Goal: Task Accomplishment & Management: Manage account settings

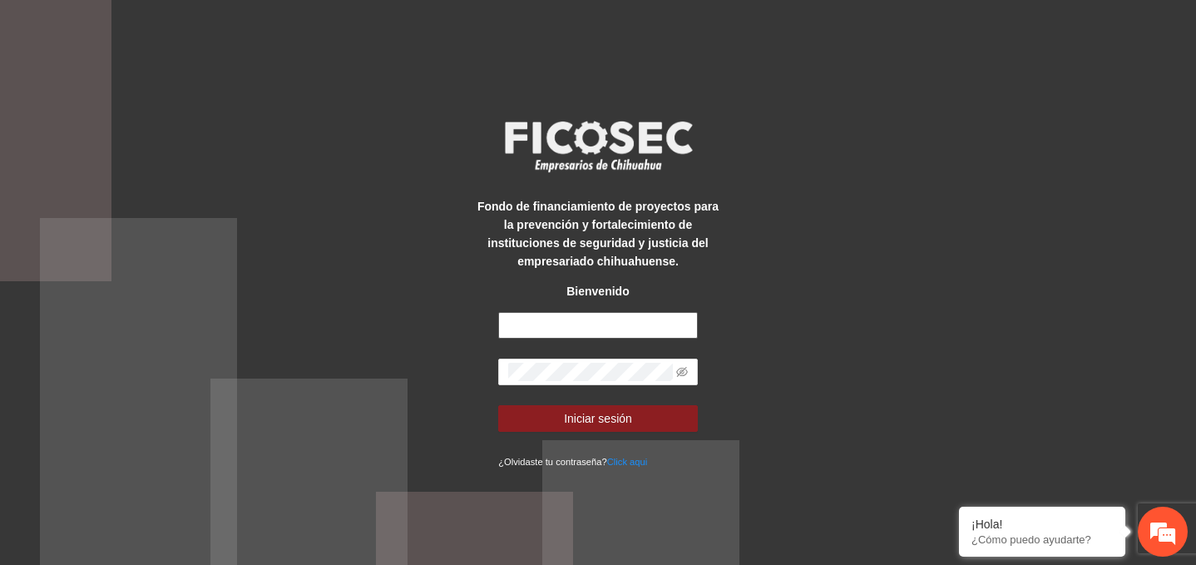
click at [600, 332] on input "text" at bounding box center [598, 325] width 200 height 27
paste input "**********"
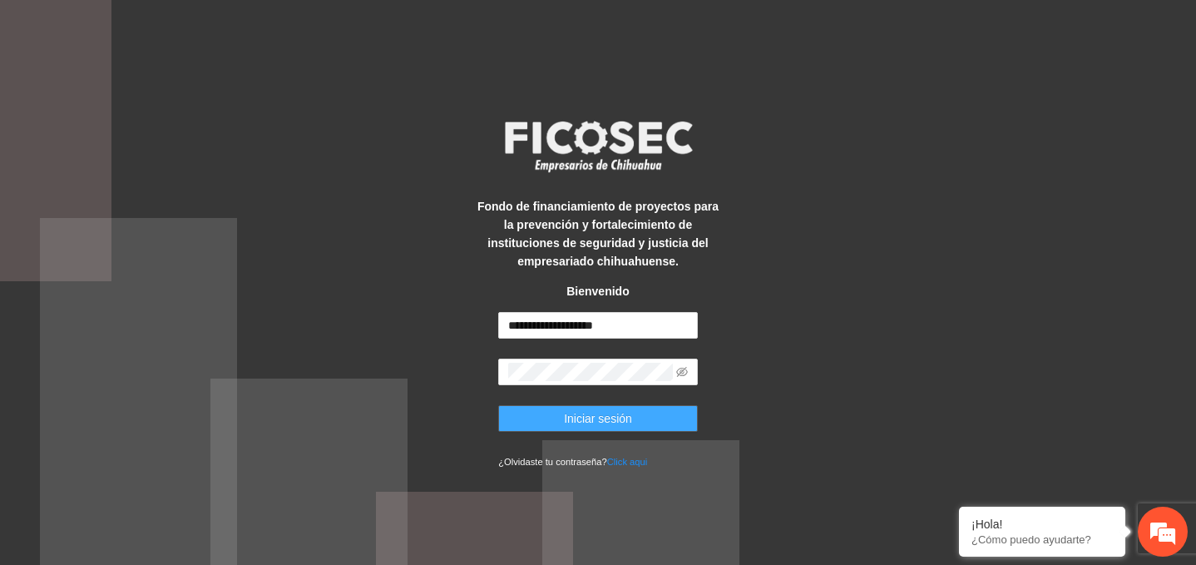
click at [591, 426] on span "Iniciar sesión" at bounding box center [598, 418] width 68 height 18
click at [663, 328] on input "**********" at bounding box center [598, 325] width 200 height 27
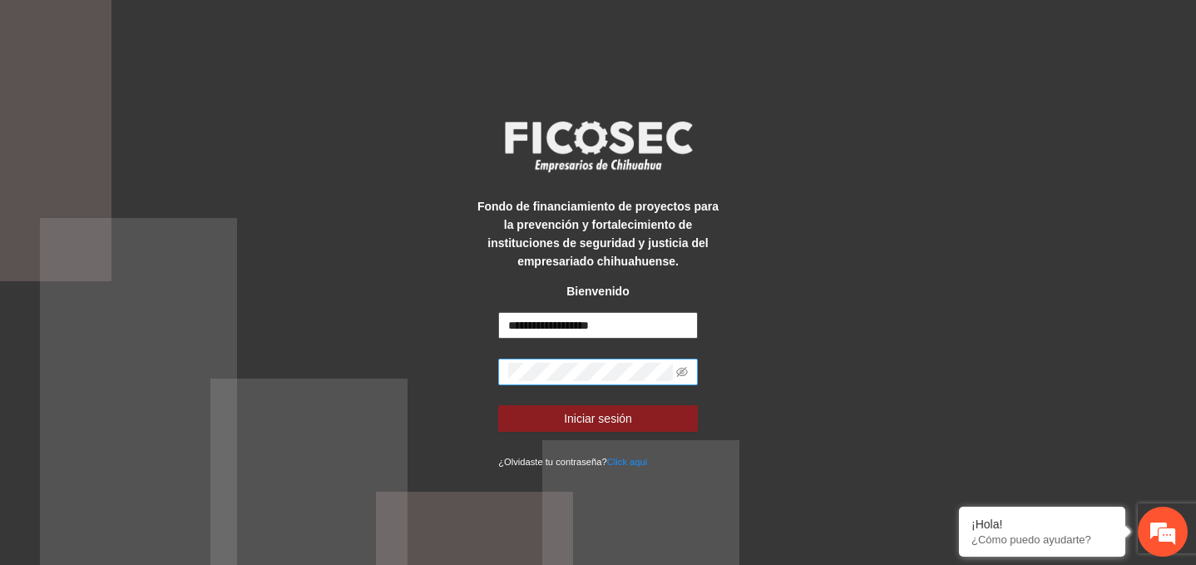
type input "**********"
click at [694, 372] on span at bounding box center [598, 372] width 200 height 27
click at [680, 369] on icon "eye-invisible" at bounding box center [682, 372] width 12 height 12
click at [413, 370] on div "**********" at bounding box center [598, 282] width 1196 height 565
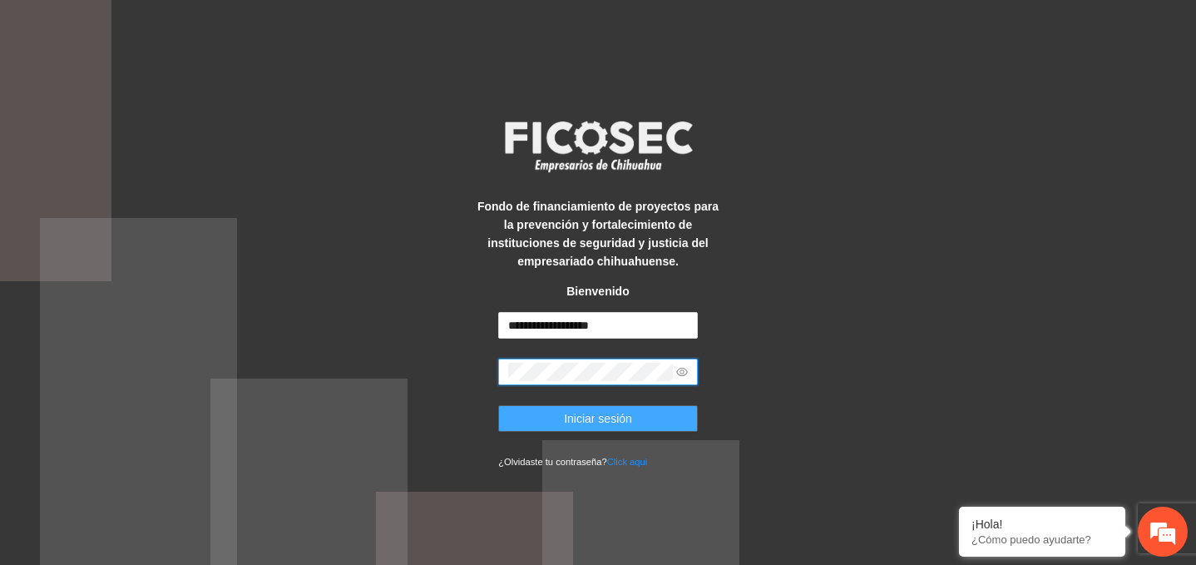
click at [527, 420] on button "Iniciar sesión" at bounding box center [598, 418] width 200 height 27
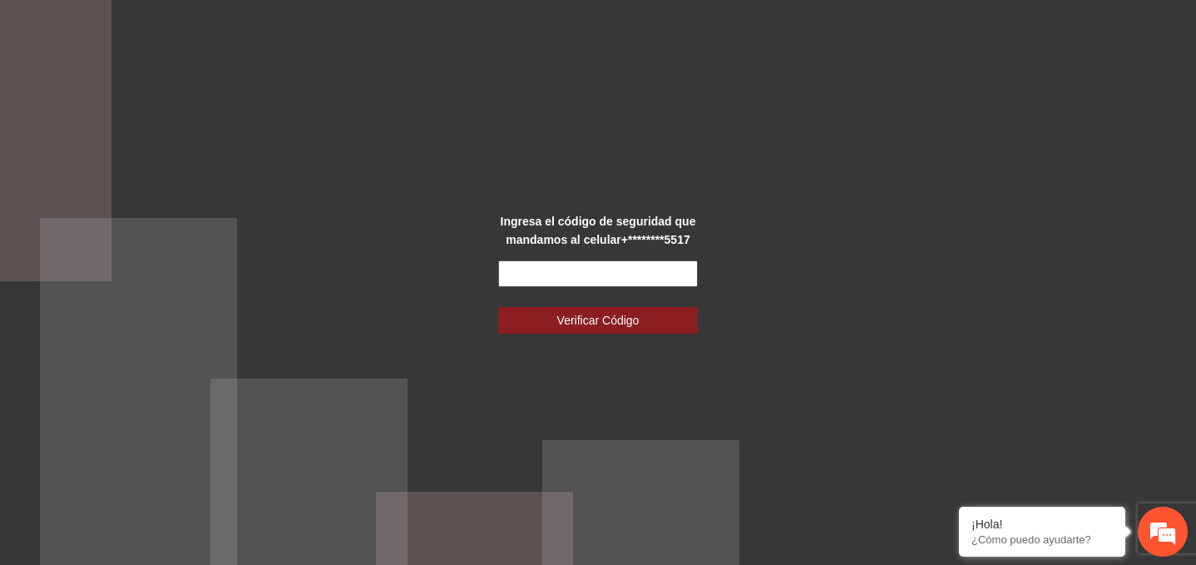
click at [540, 268] on input "text" at bounding box center [598, 273] width 200 height 27
paste input "******"
type input "******"
click at [589, 321] on span "Verificar Código" at bounding box center [598, 320] width 82 height 18
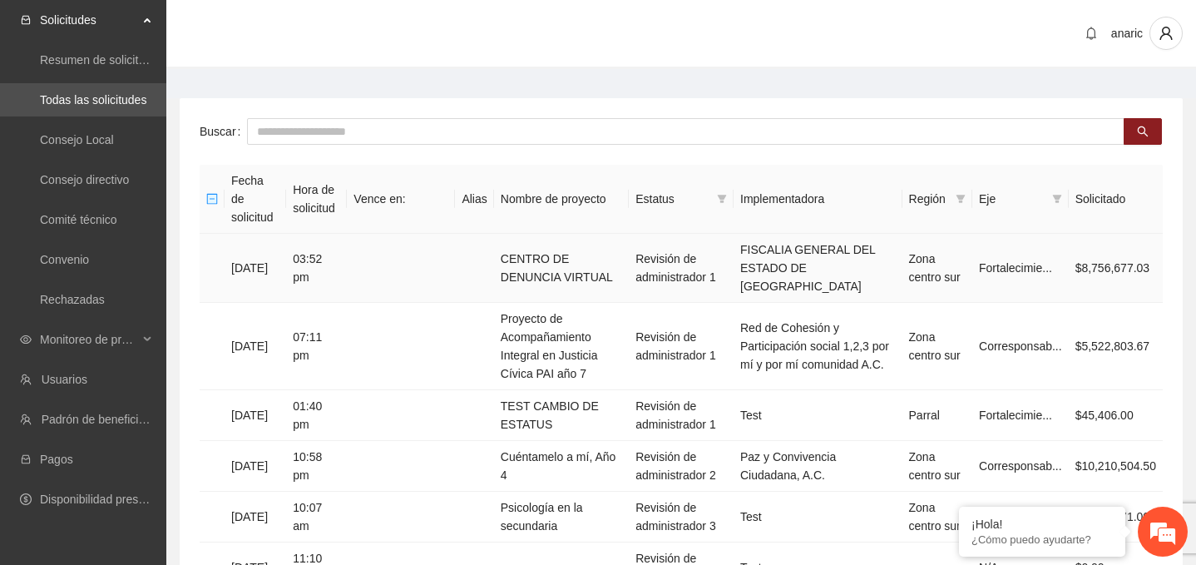
click at [265, 252] on td "[DATE]" at bounding box center [256, 268] width 62 height 69
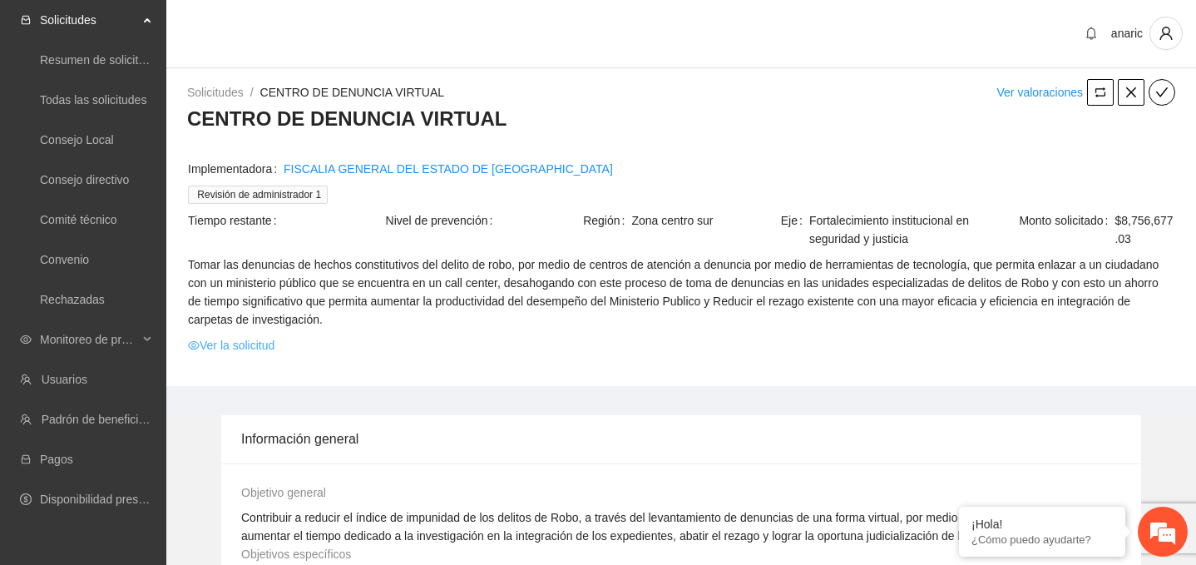
click at [239, 345] on link "Ver la solicitud" at bounding box center [231, 345] width 87 height 18
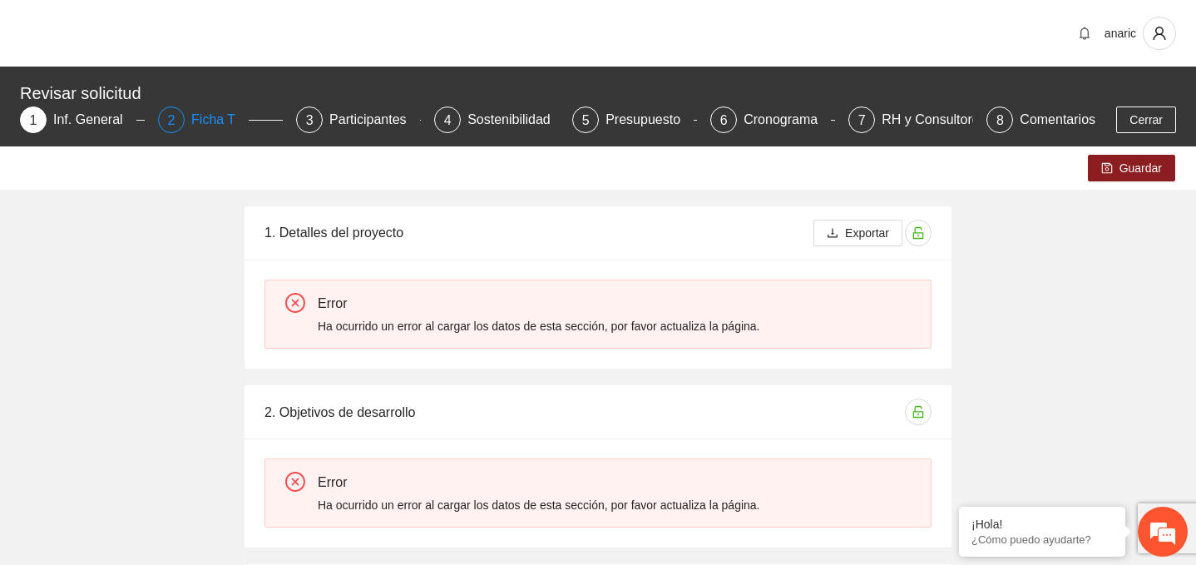
click at [195, 116] on div "Ficha T" at bounding box center [219, 119] width 57 height 27
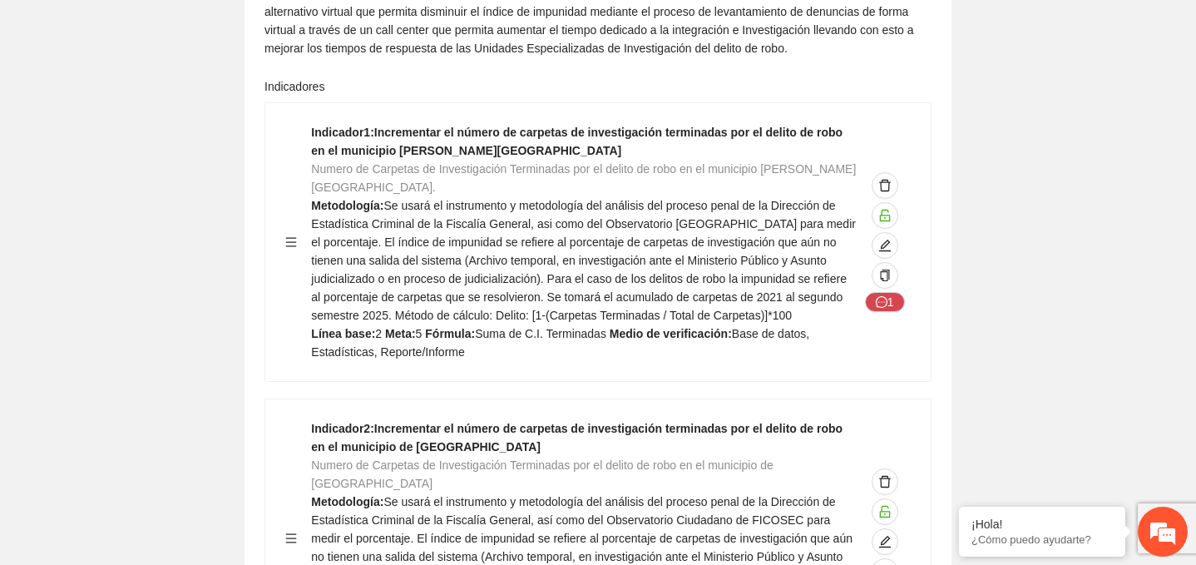
scroll to position [307, 0]
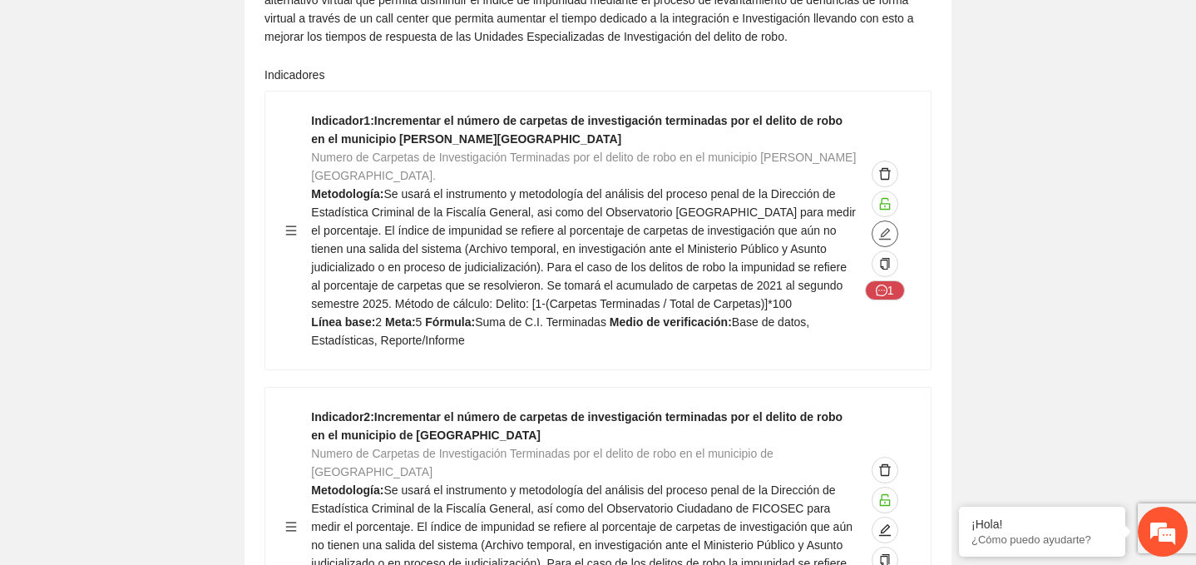
click at [888, 240] on icon "edit" at bounding box center [884, 233] width 13 height 13
type textarea "*"
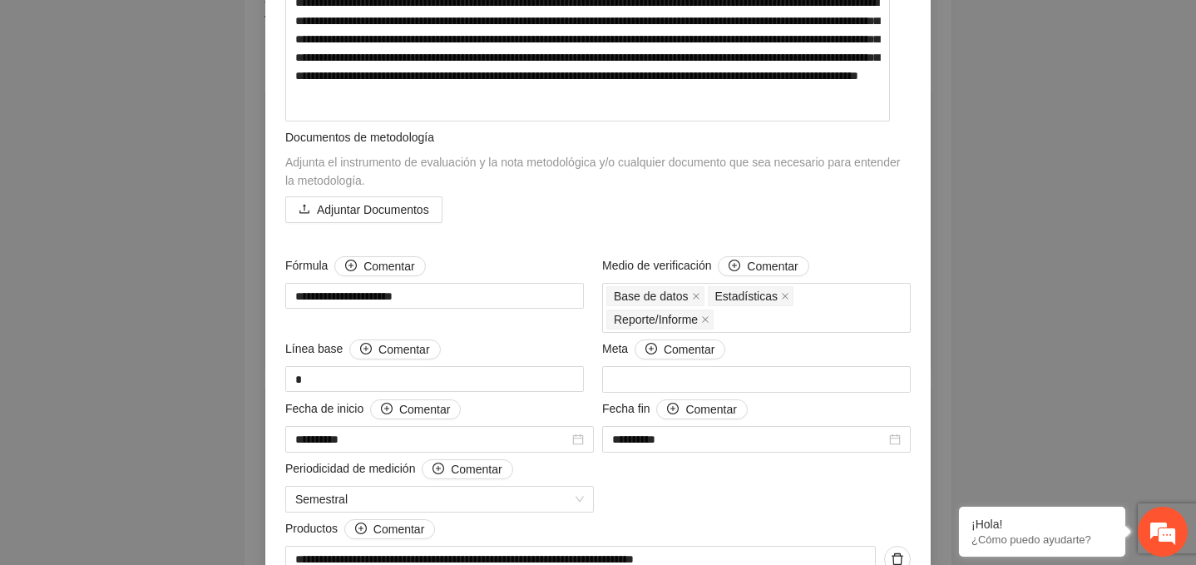
scroll to position [0, 0]
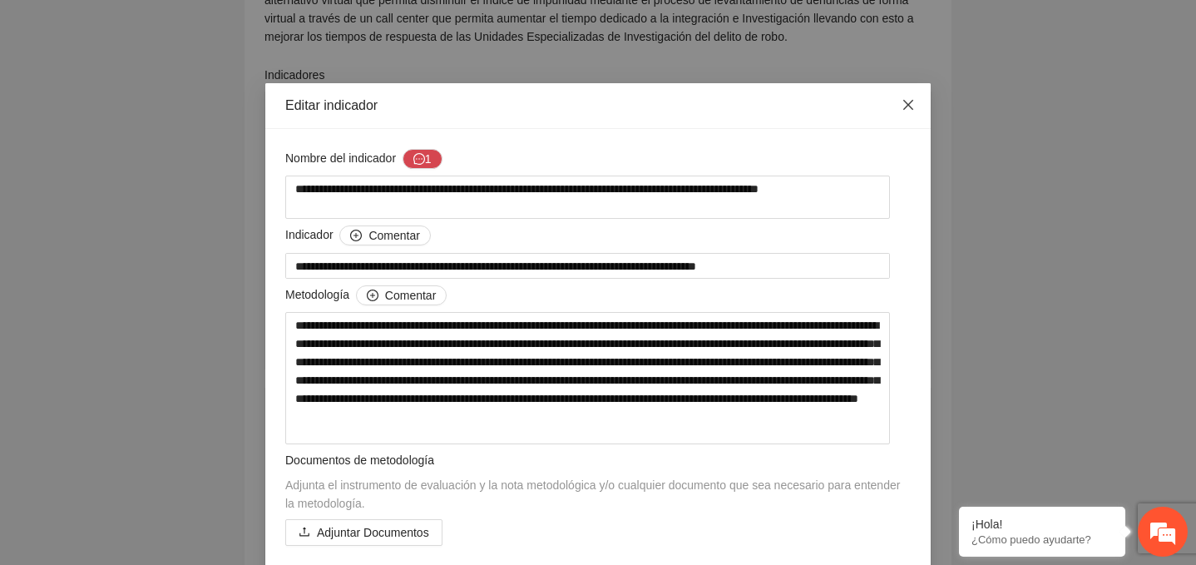
click at [913, 103] on icon "close" at bounding box center [908, 104] width 13 height 13
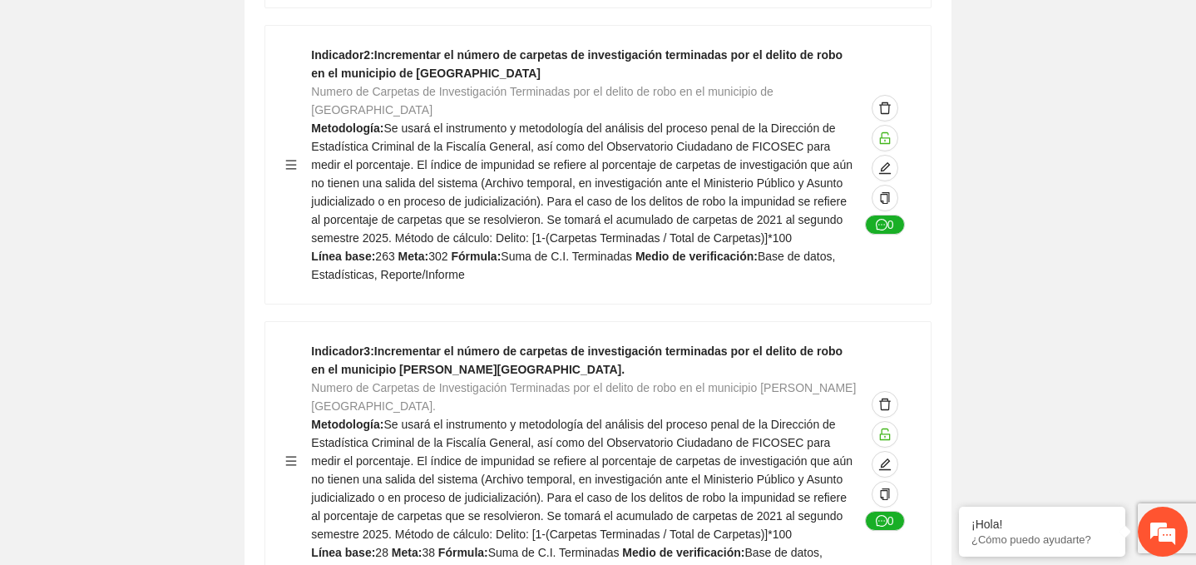
scroll to position [679, 0]
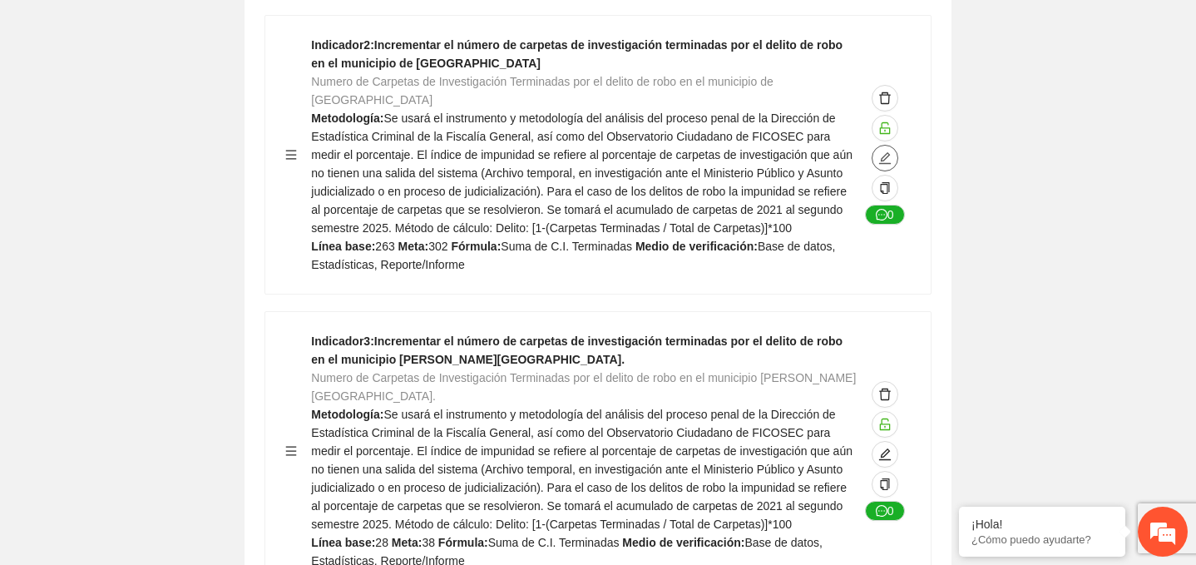
click at [884, 164] on icon "edit" at bounding box center [885, 158] width 12 height 12
type textarea "***"
type input "**********"
type textarea "***"
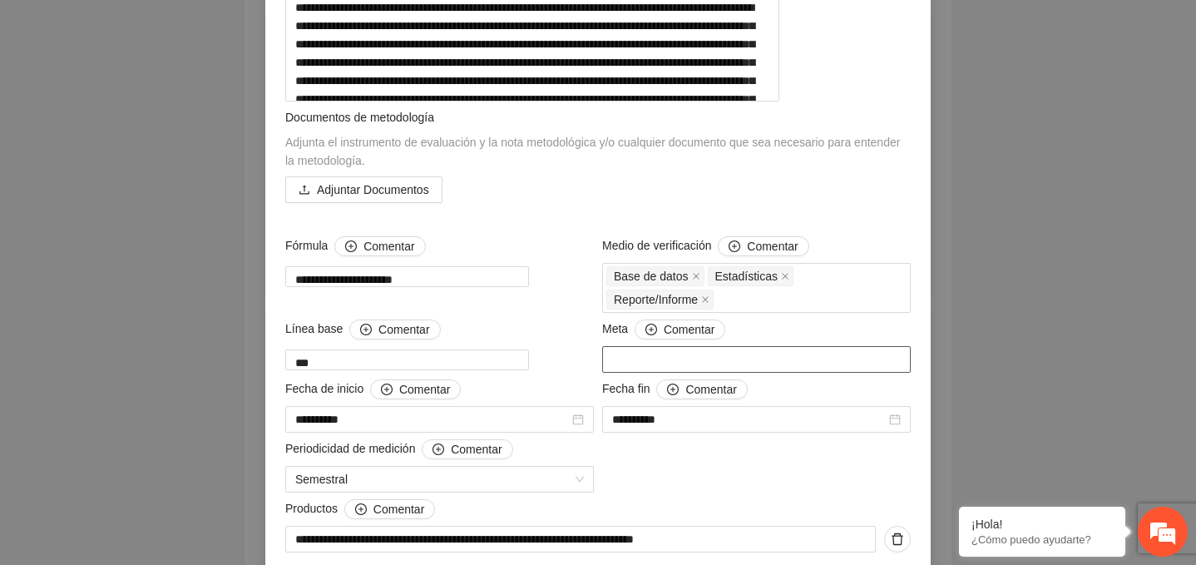
scroll to position [0, 0]
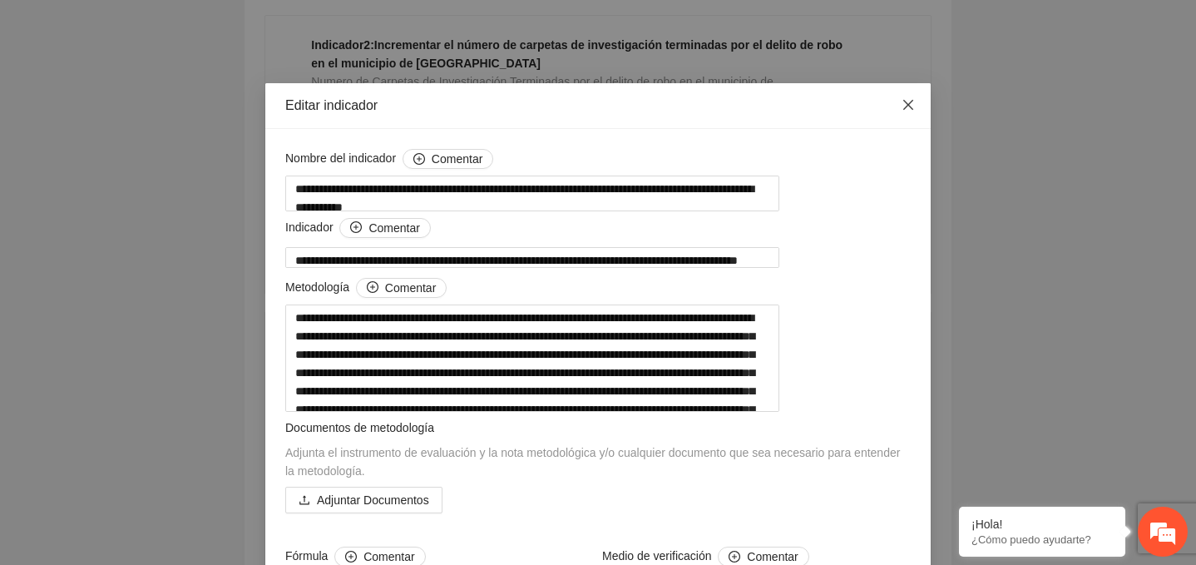
click at [911, 100] on icon "close" at bounding box center [908, 104] width 13 height 13
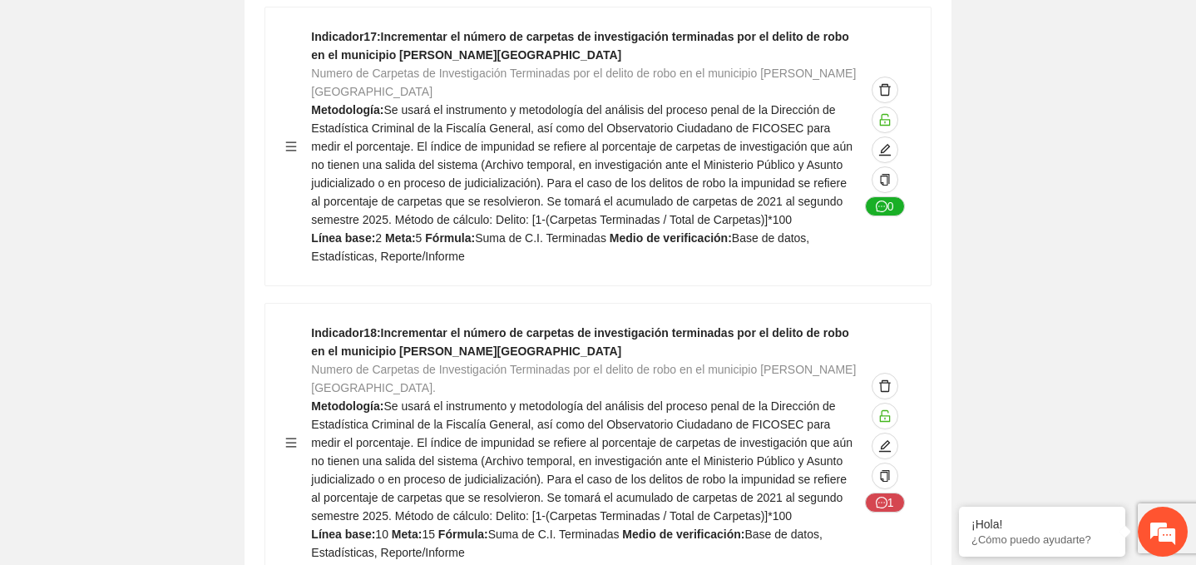
scroll to position [5138, 0]
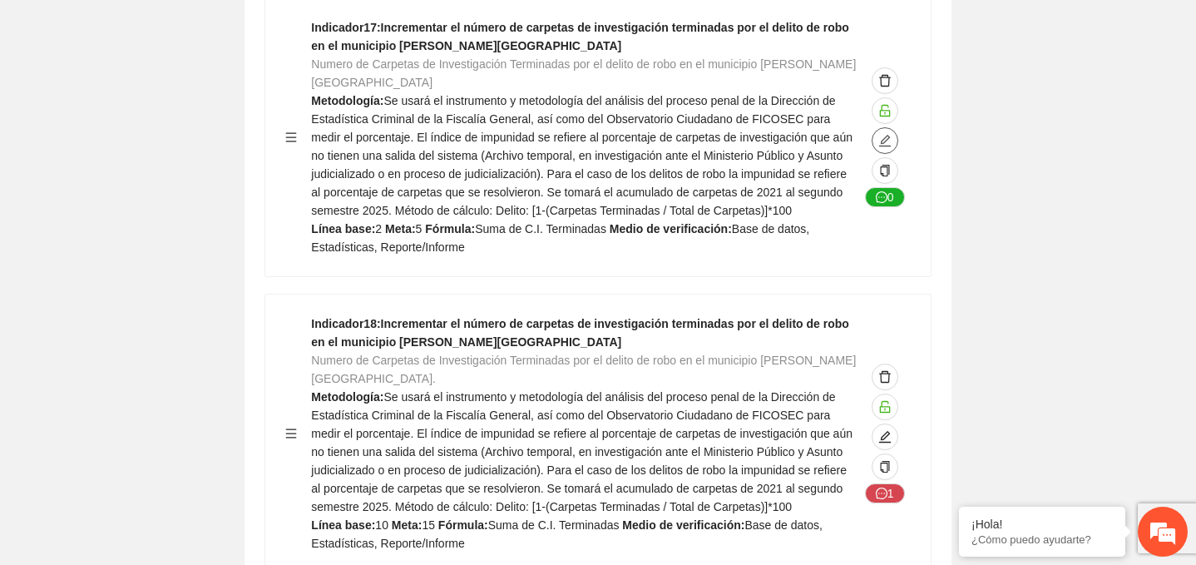
click at [886, 147] on icon "edit" at bounding box center [884, 140] width 13 height 13
type textarea "*"
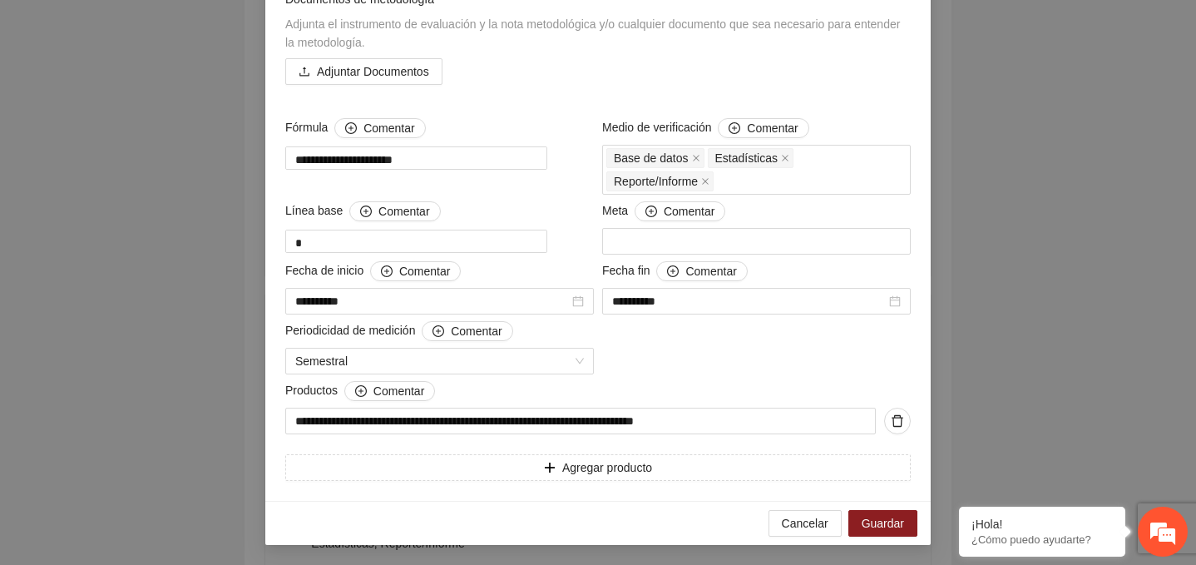
scroll to position [448, 0]
click at [568, 469] on span "Agregar producto" at bounding box center [607, 467] width 90 height 18
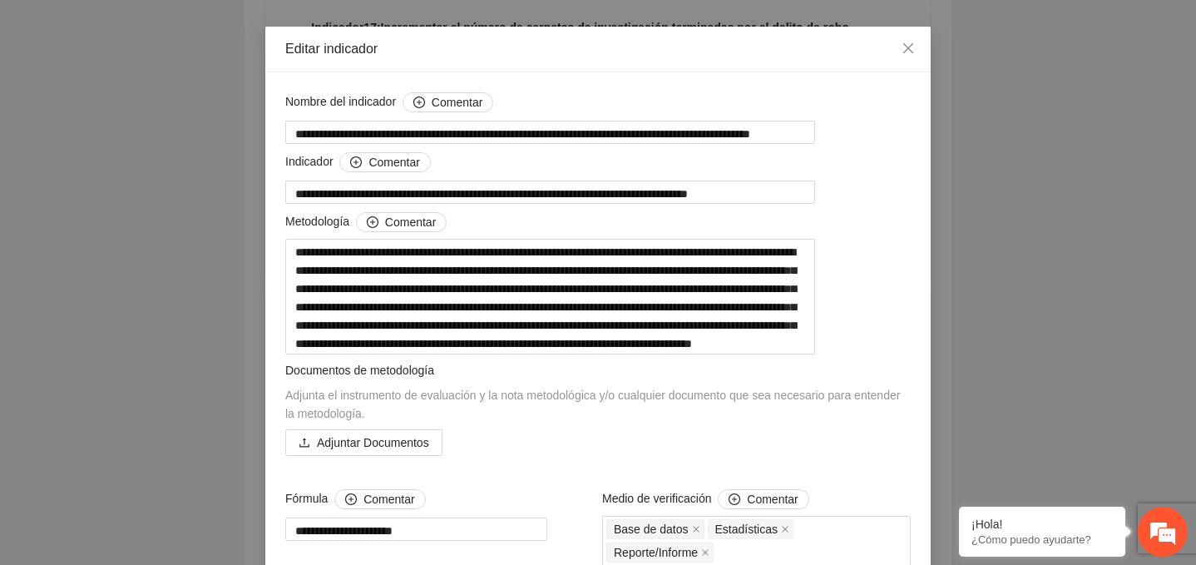
scroll to position [0, 0]
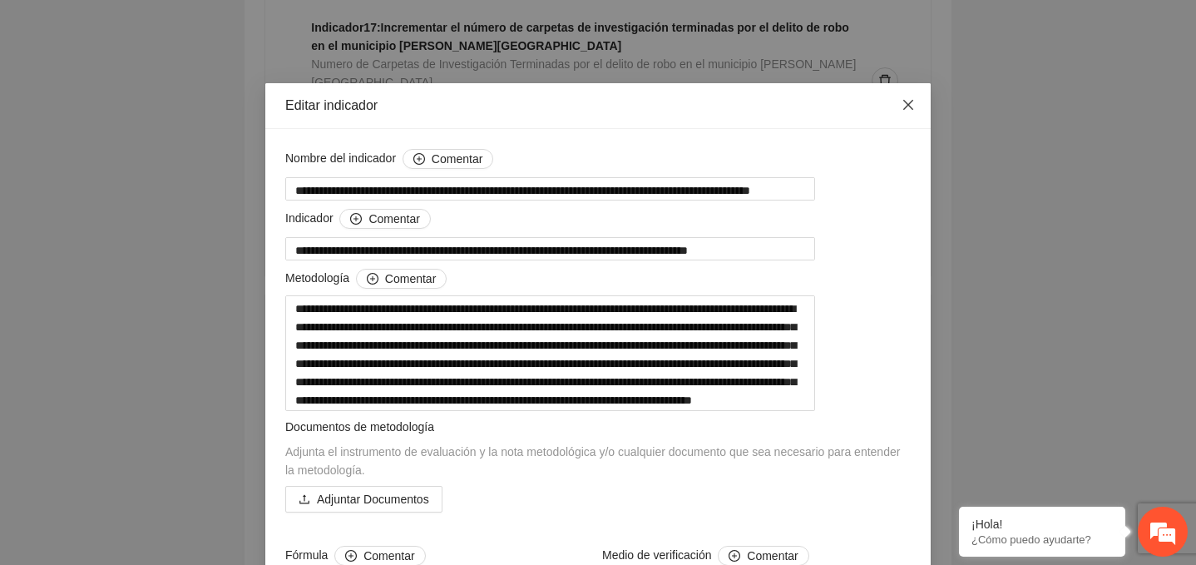
click at [907, 100] on icon "close" at bounding box center [908, 104] width 13 height 13
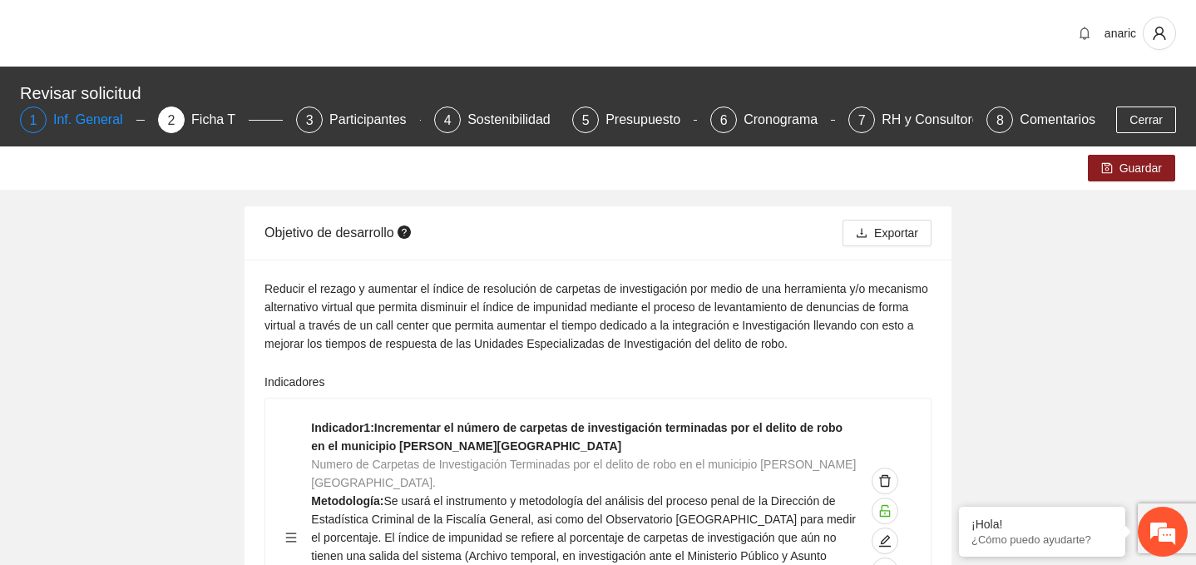
click at [97, 131] on div "Inf. General" at bounding box center [94, 119] width 83 height 27
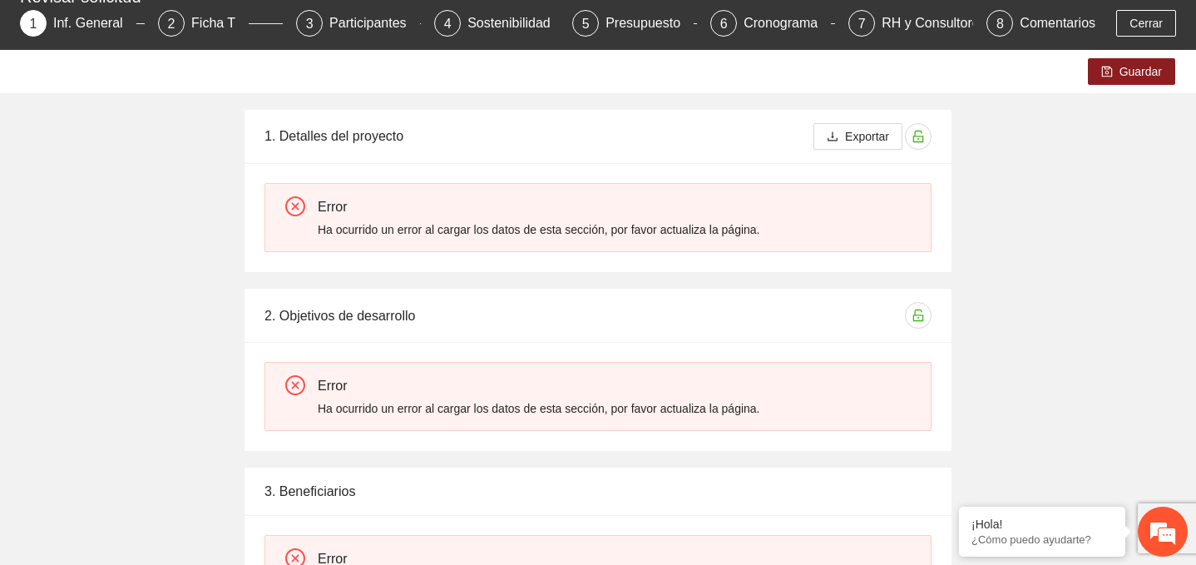
scroll to position [94, 0]
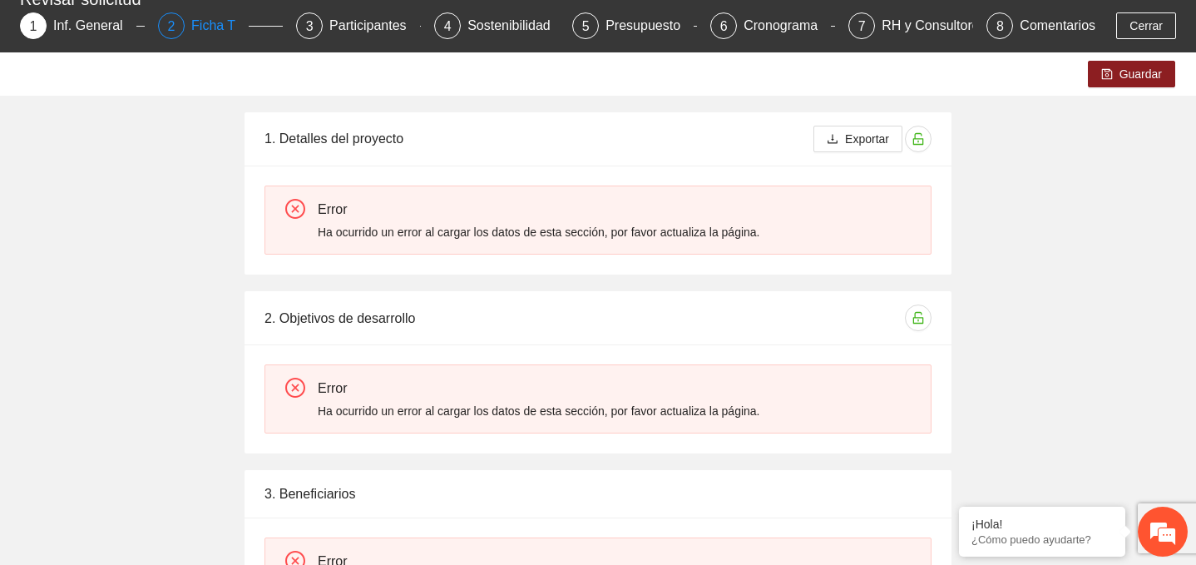
click at [203, 22] on div "Ficha T" at bounding box center [219, 25] width 57 height 27
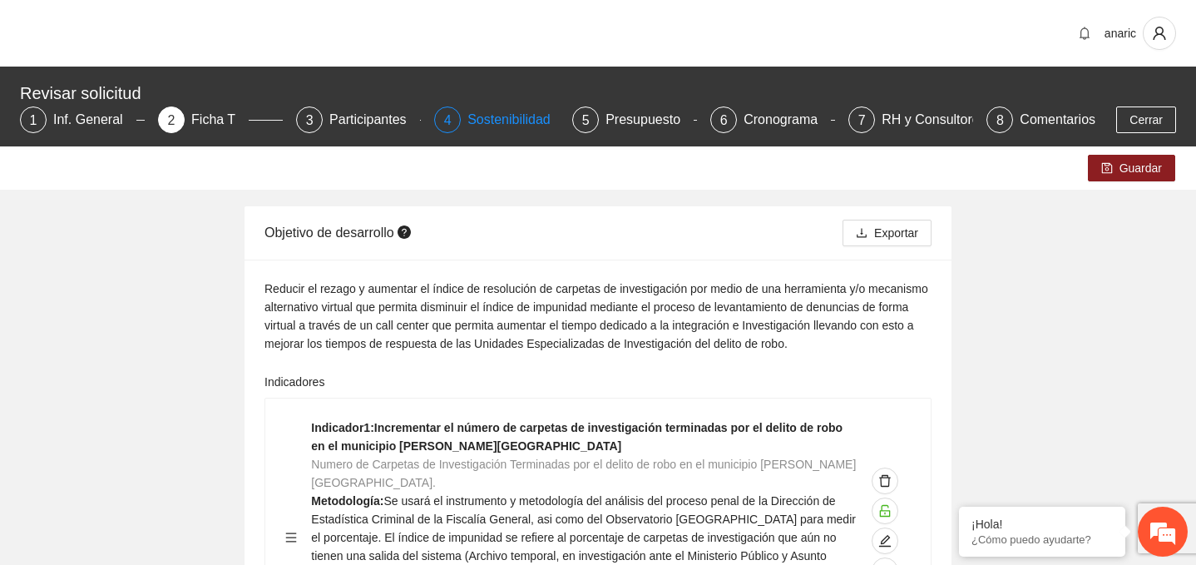
click at [501, 121] on div "Sostenibilidad" at bounding box center [515, 119] width 96 height 27
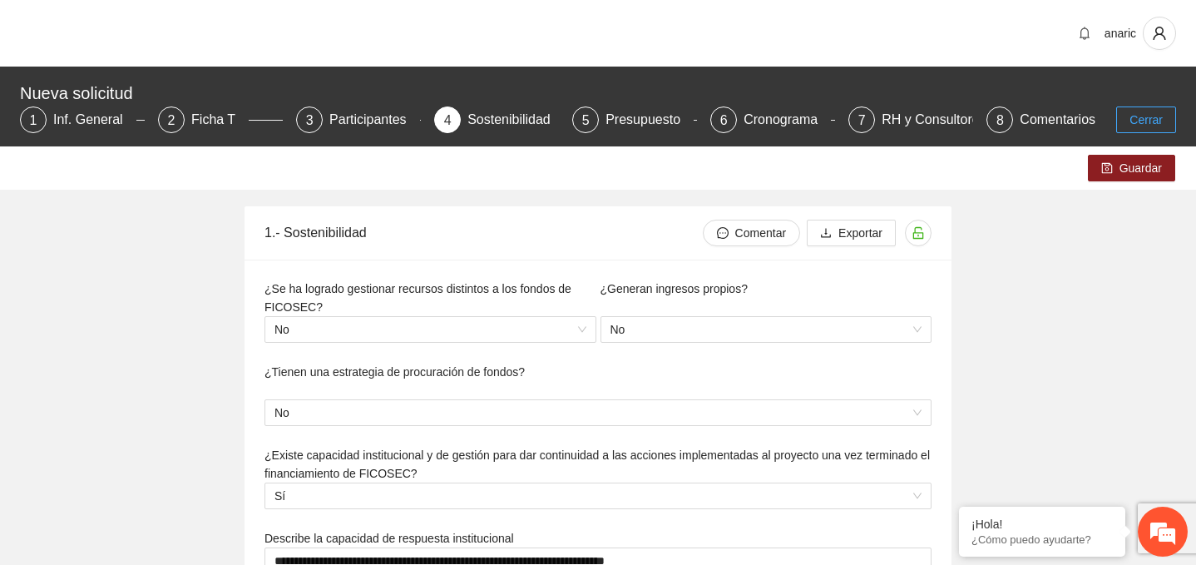
click at [1170, 117] on button "Cerrar" at bounding box center [1146, 119] width 60 height 27
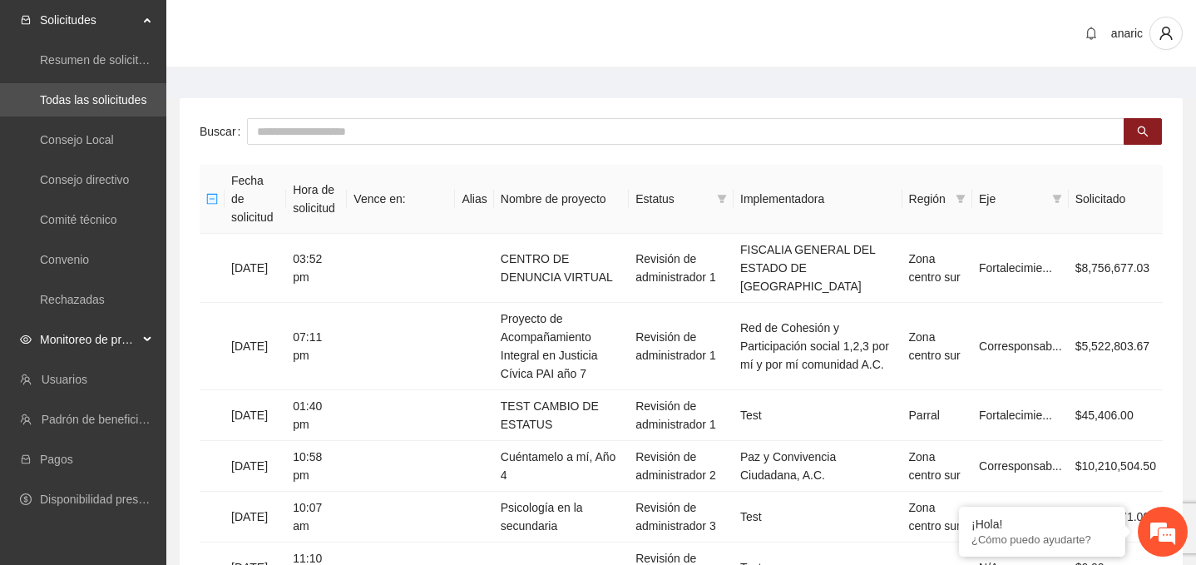
click at [89, 344] on span "Monitoreo de proyectos" at bounding box center [89, 339] width 98 height 33
click at [71, 462] on link "Activos" at bounding box center [58, 459] width 37 height 13
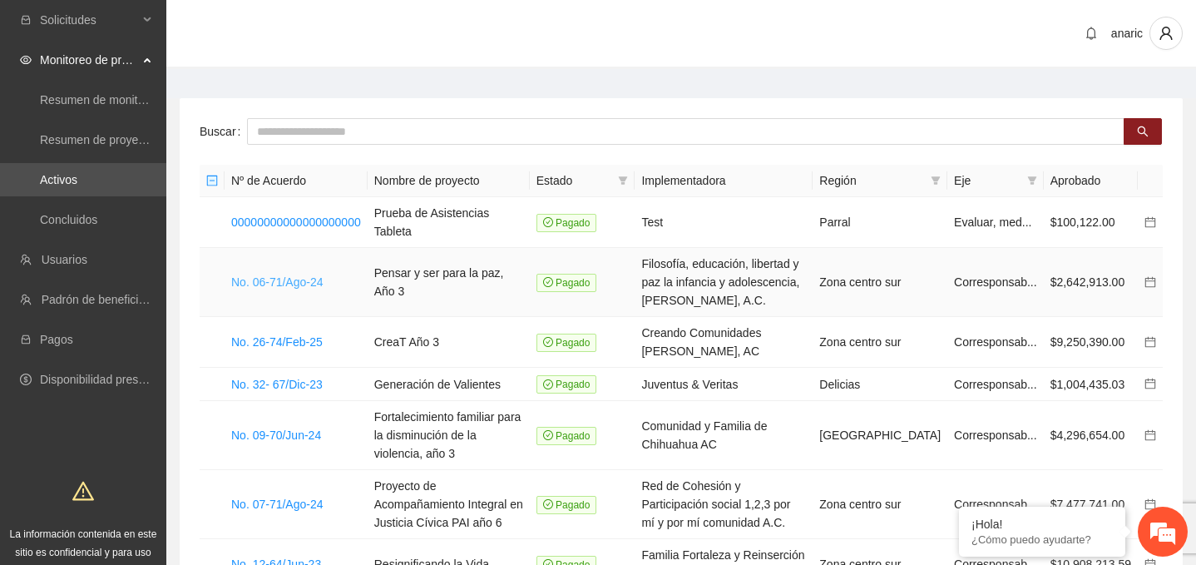
click at [271, 275] on link "No. 06-71/Ago-24" at bounding box center [277, 281] width 92 height 13
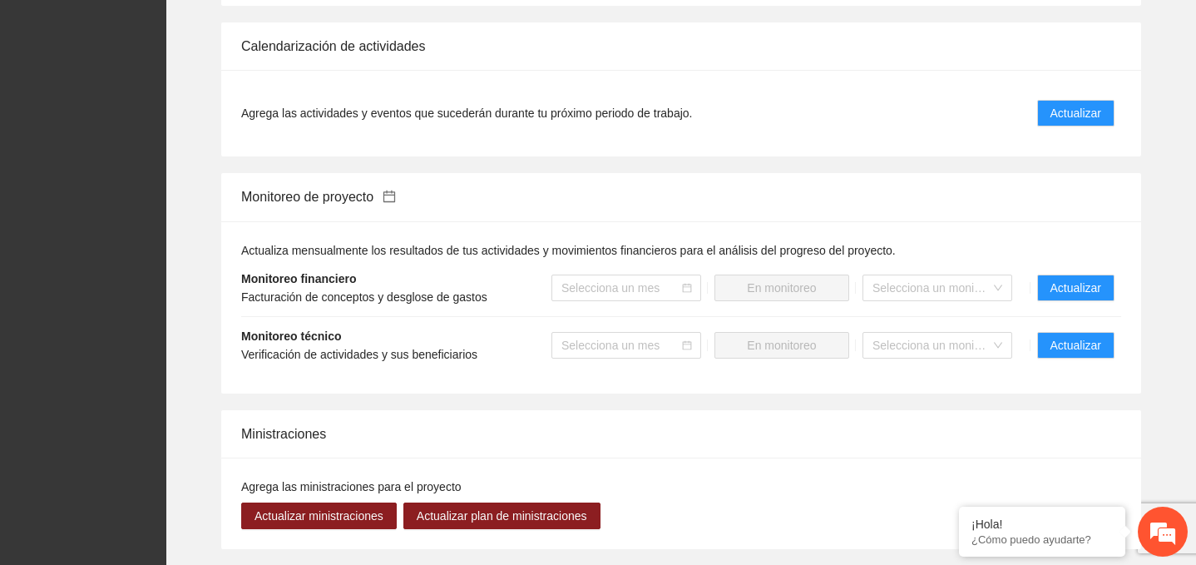
scroll to position [892, 0]
click at [1076, 112] on span "Actualizar" at bounding box center [1076, 112] width 51 height 18
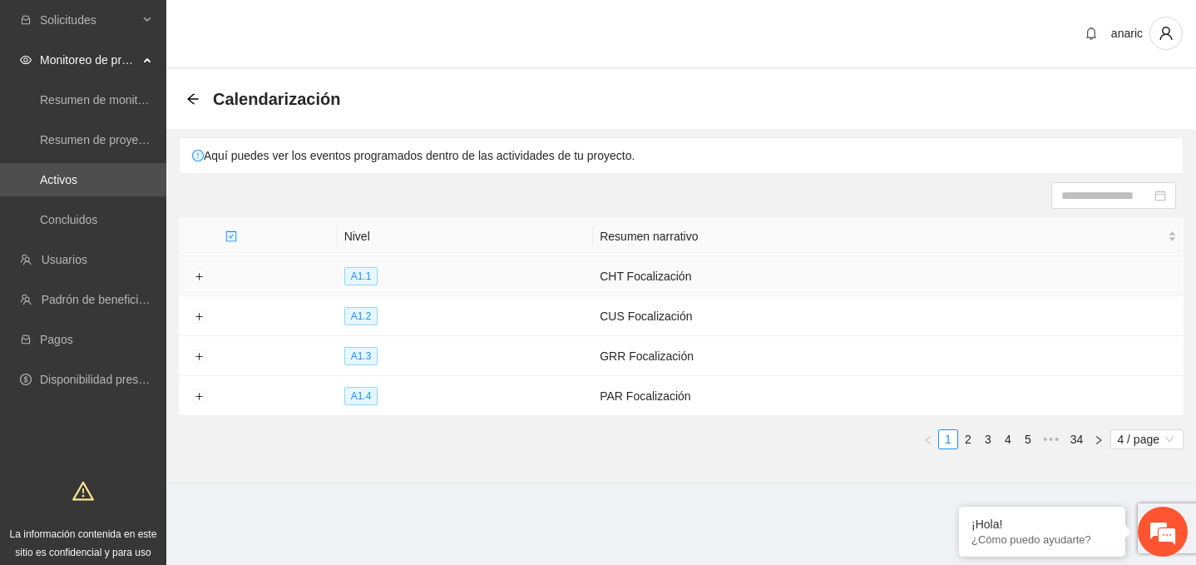
click at [349, 274] on span "A1.1" at bounding box center [361, 276] width 34 height 18
click at [187, 104] on icon "arrow-left" at bounding box center [192, 98] width 13 height 13
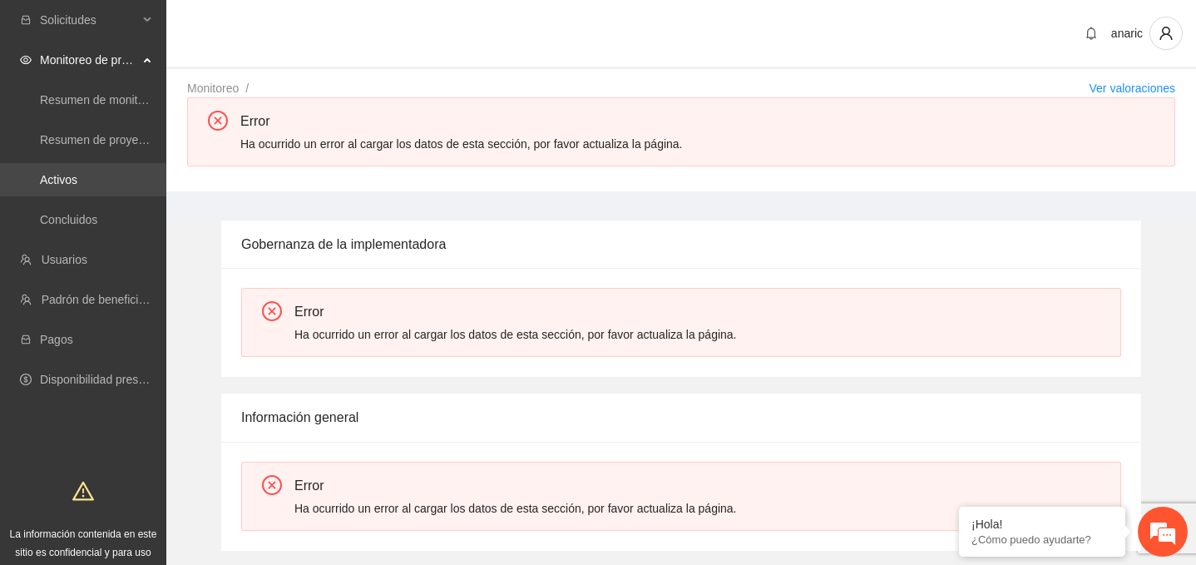
click at [66, 176] on link "Activos" at bounding box center [58, 179] width 37 height 13
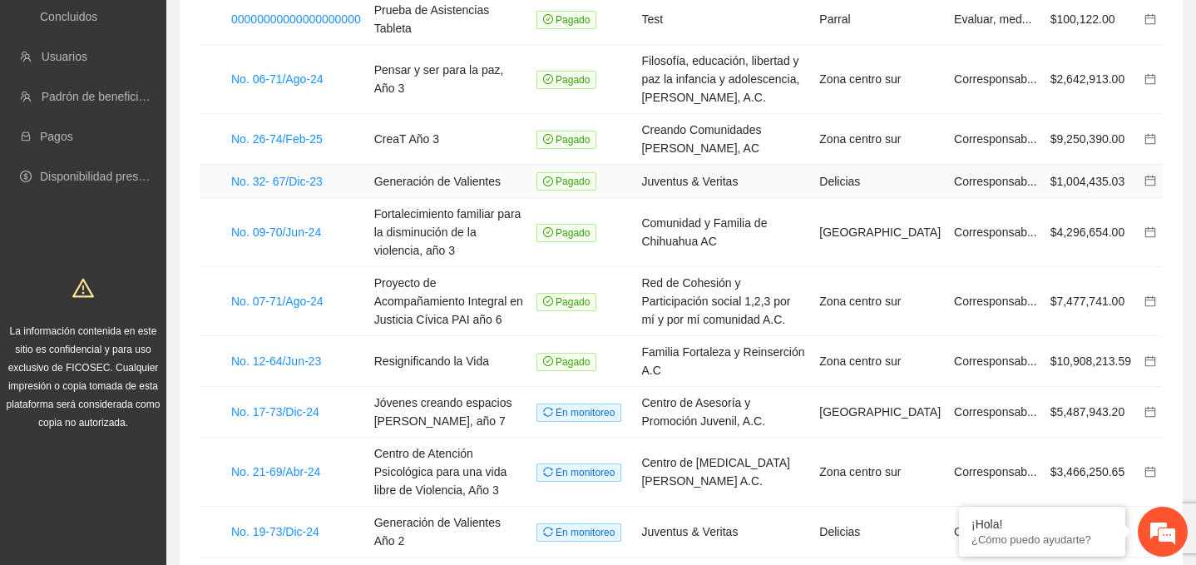
scroll to position [208, 0]
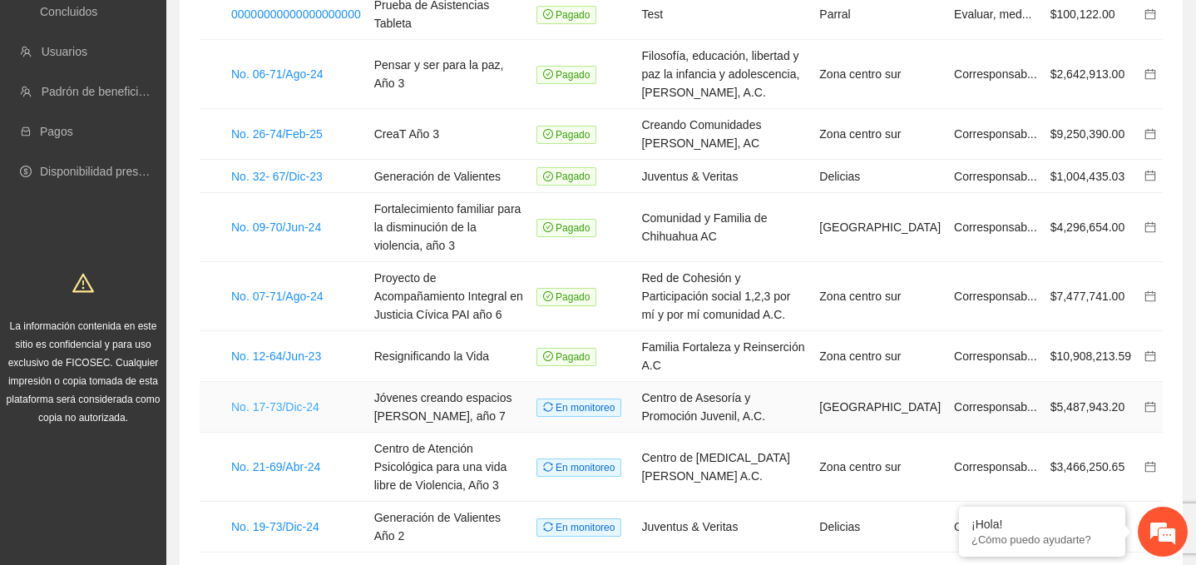
click at [268, 400] on link "No. 17-73/Dic-24" at bounding box center [275, 406] width 88 height 13
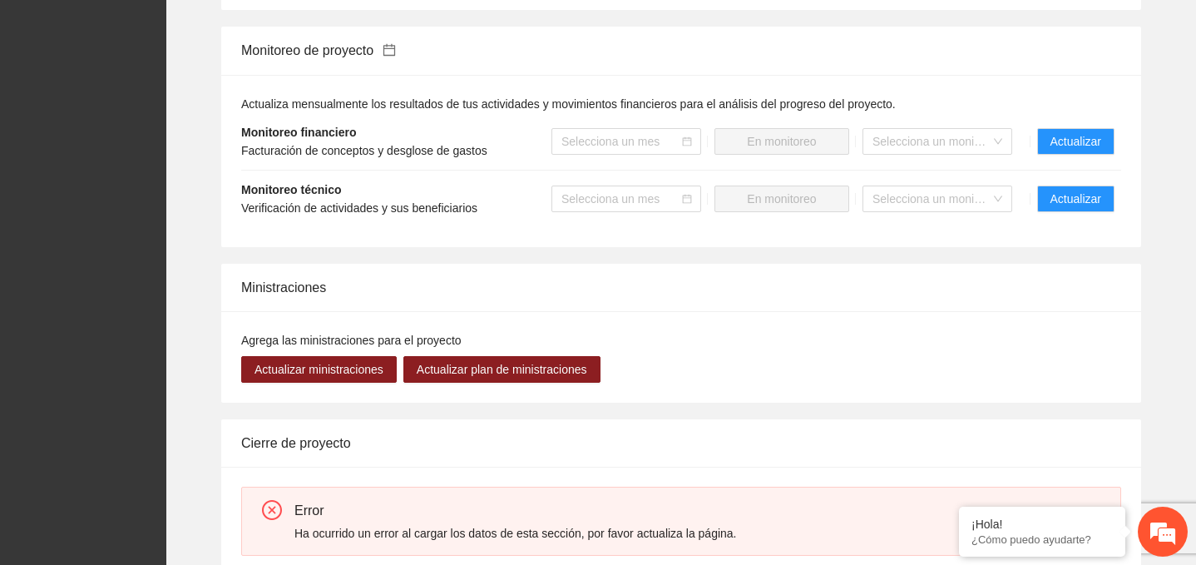
scroll to position [1033, 0]
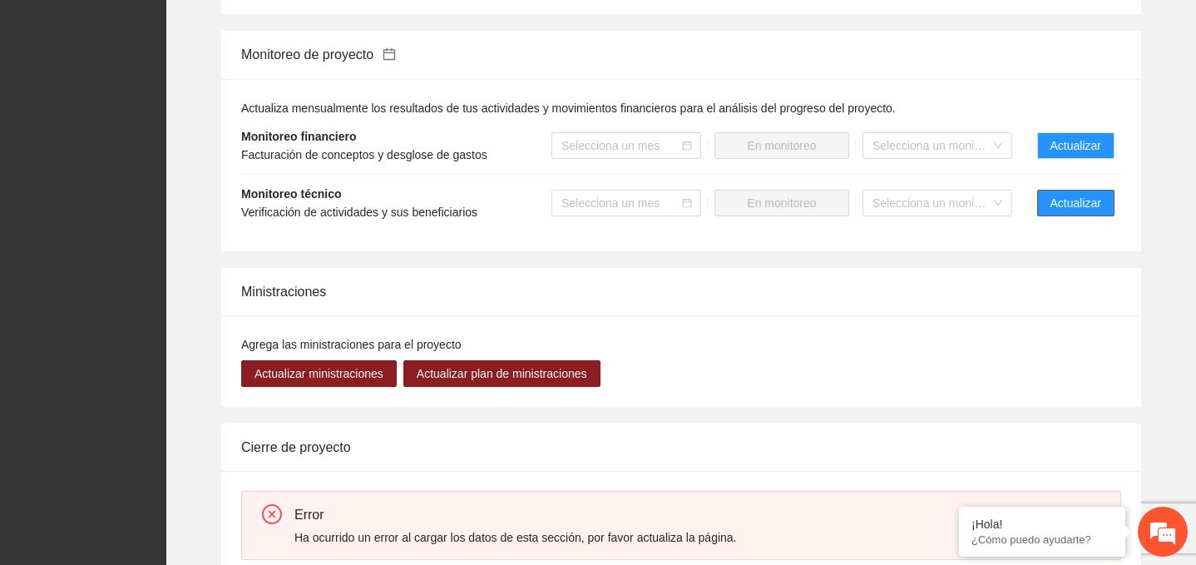
click at [1064, 203] on span "Actualizar" at bounding box center [1076, 203] width 51 height 18
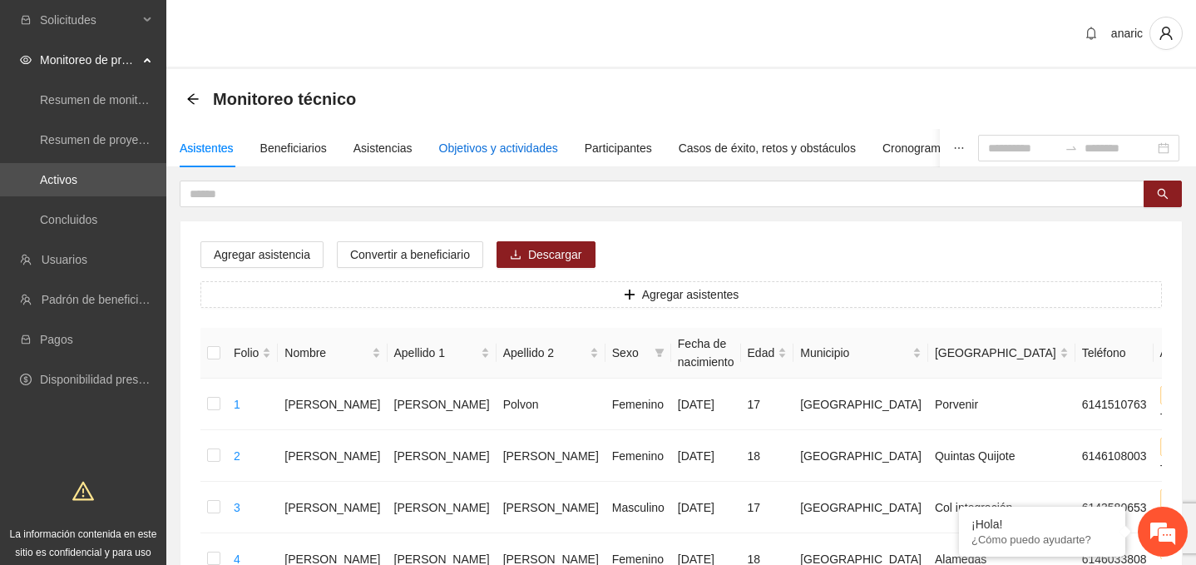
click at [517, 150] on div "Objetivos y actividades" at bounding box center [498, 148] width 119 height 18
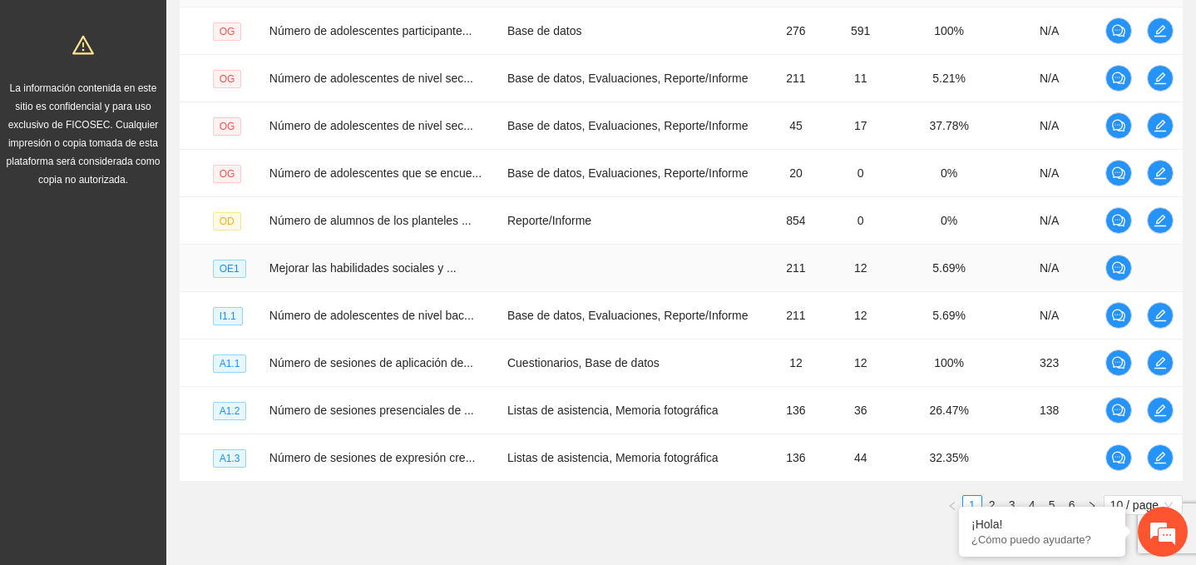
scroll to position [486, 0]
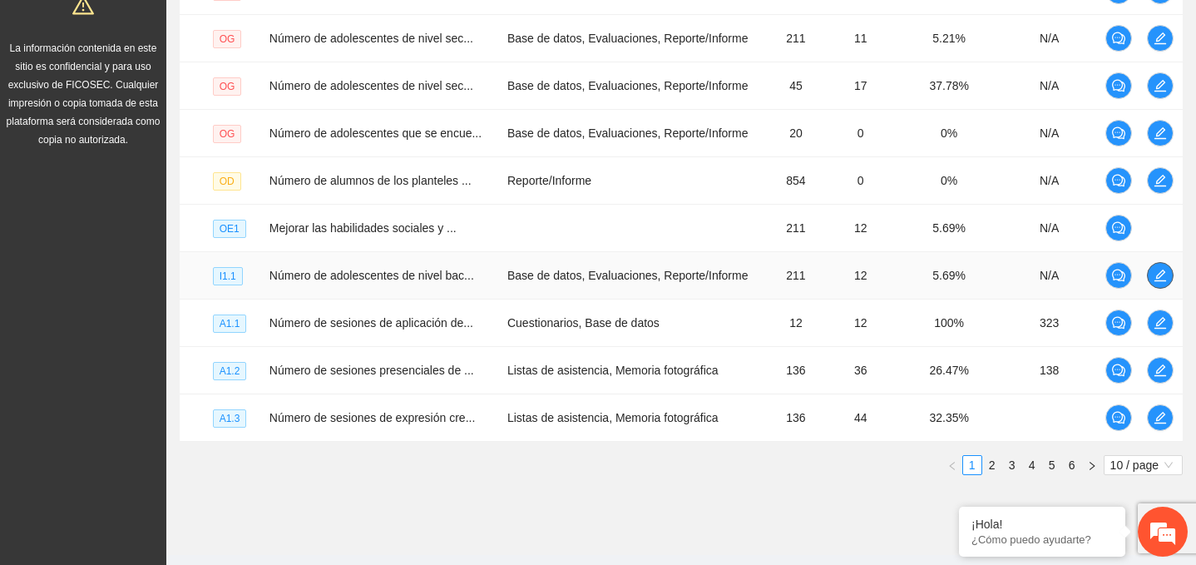
click at [1159, 272] on icon "edit" at bounding box center [1160, 275] width 13 height 13
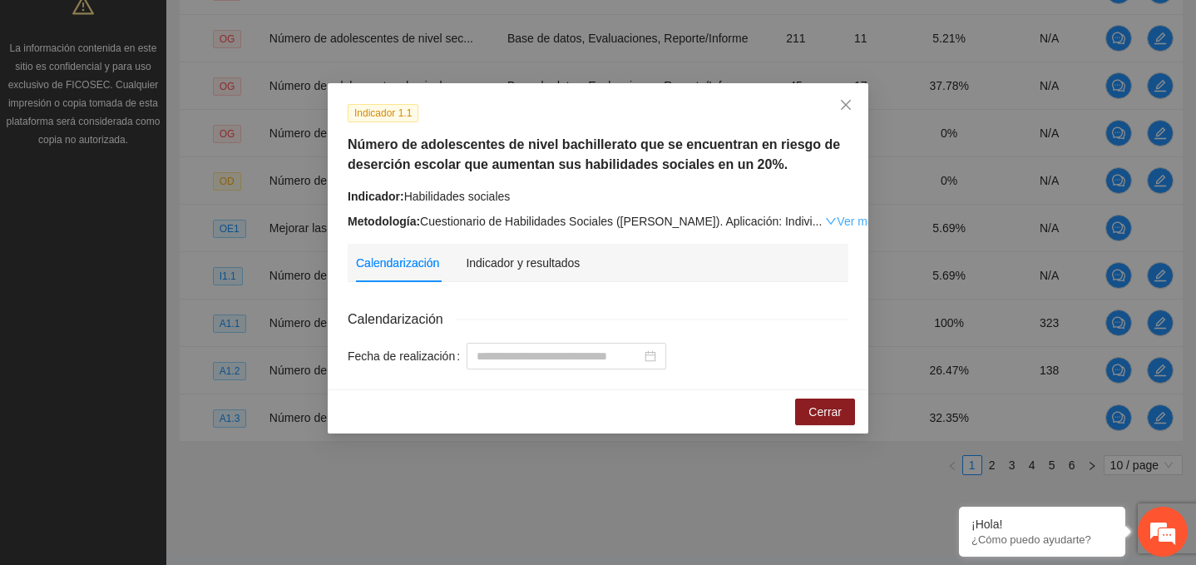
click at [825, 220] on link "Ver más" at bounding box center [852, 221] width 54 height 13
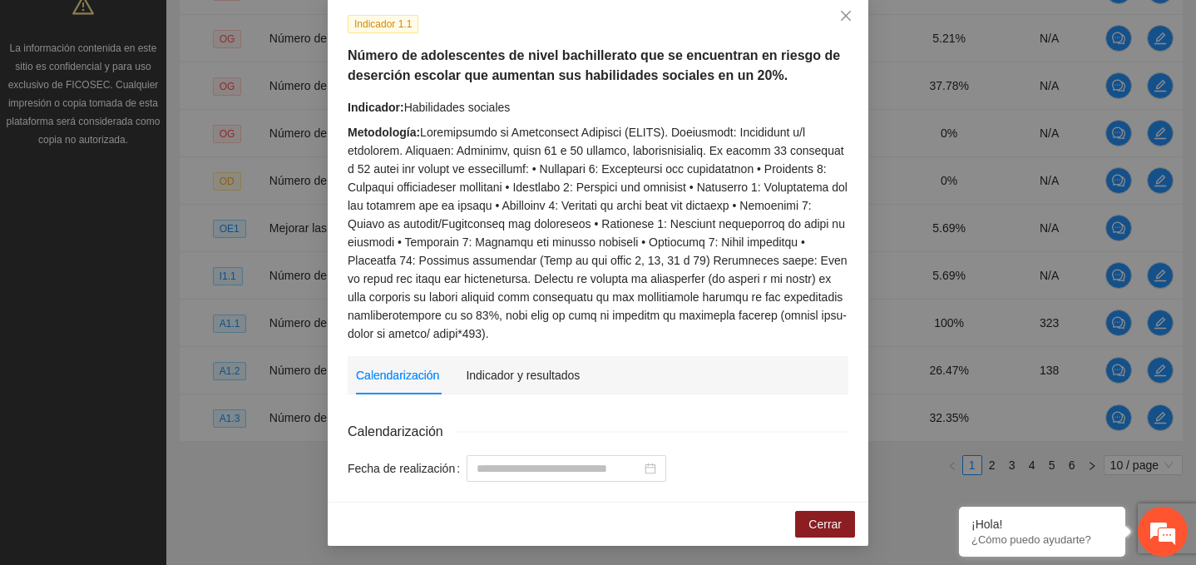
scroll to position [0, 0]
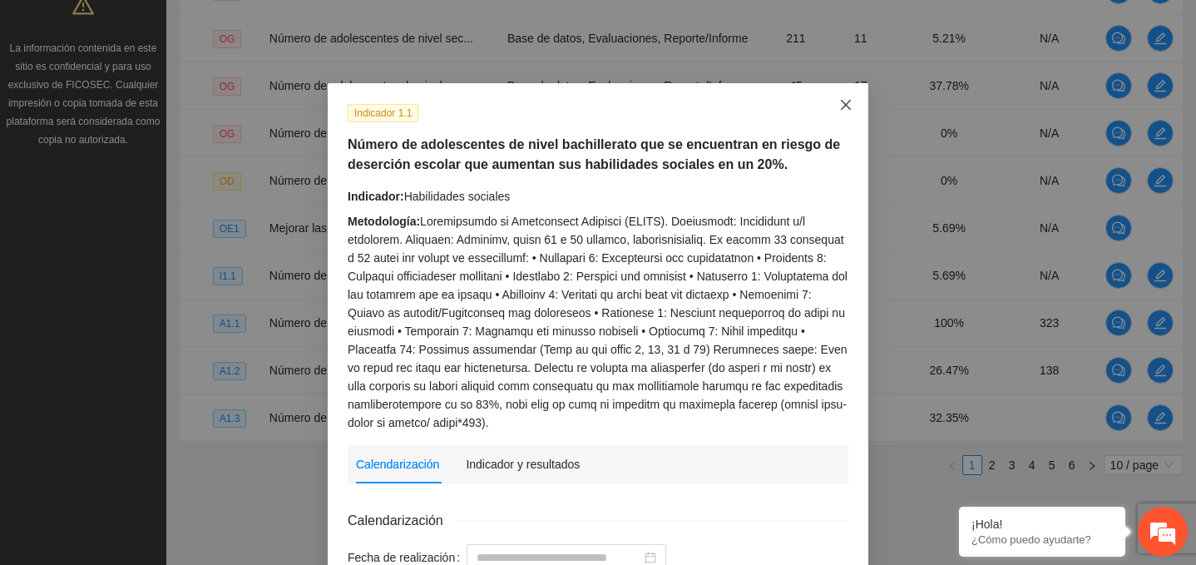
click at [833, 100] on span "Close" at bounding box center [845, 105] width 45 height 45
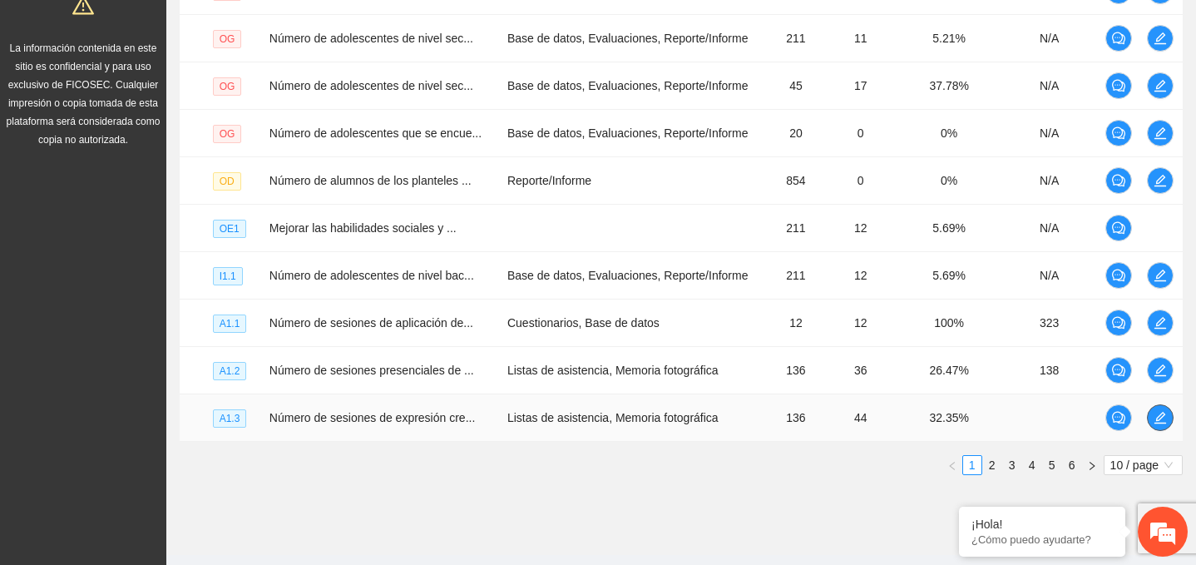
click at [1161, 418] on icon "edit" at bounding box center [1160, 417] width 13 height 13
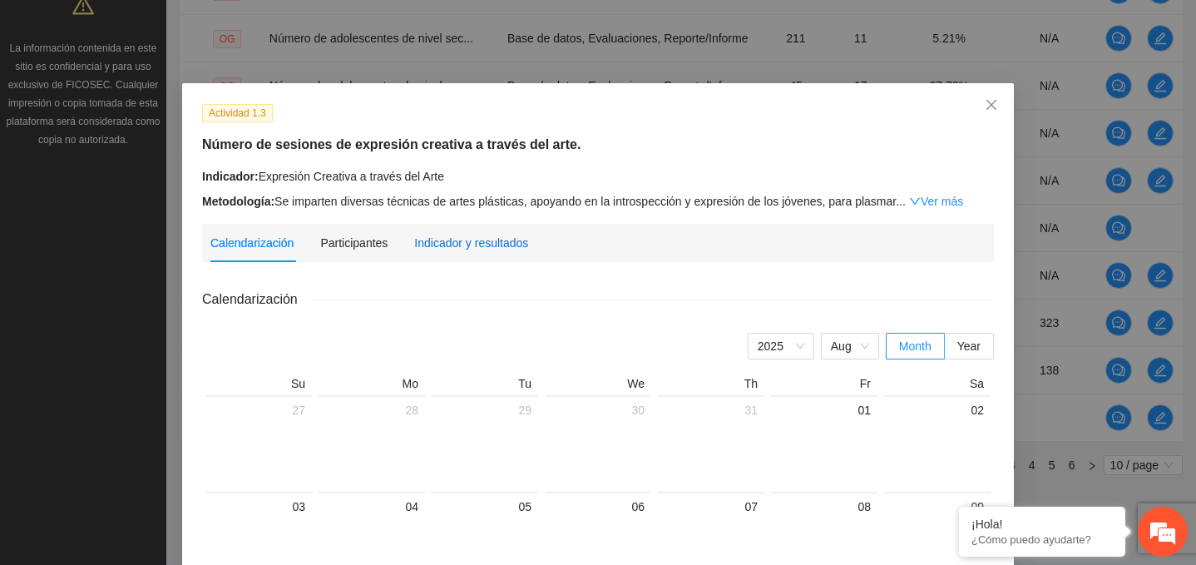
click at [497, 249] on div "Indicador y resultados" at bounding box center [471, 243] width 114 height 18
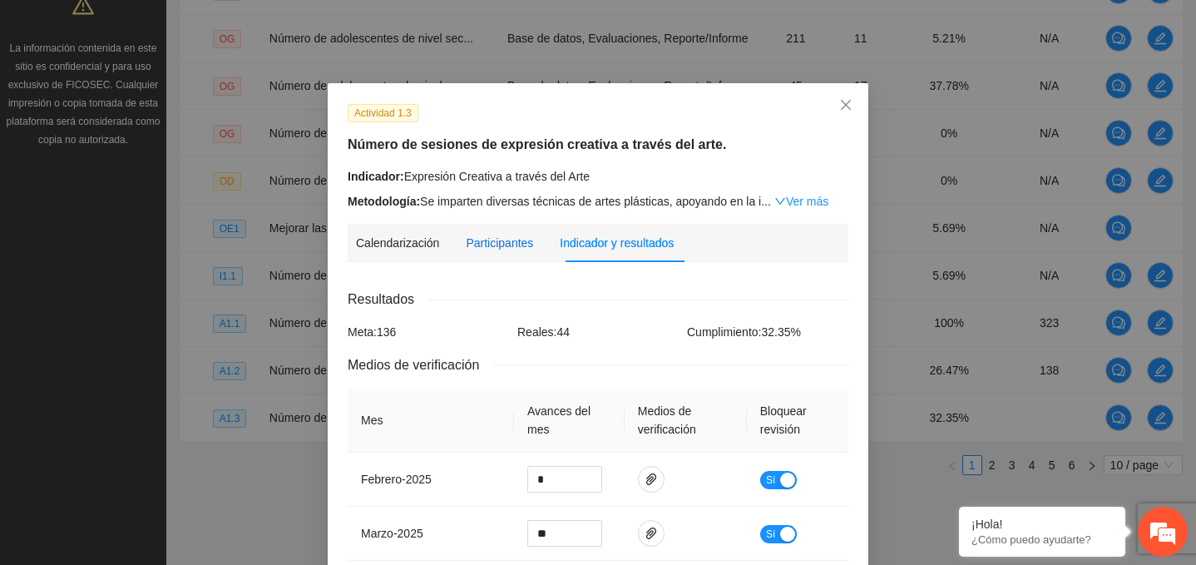
click at [509, 247] on div "Participantes" at bounding box center [499, 243] width 67 height 18
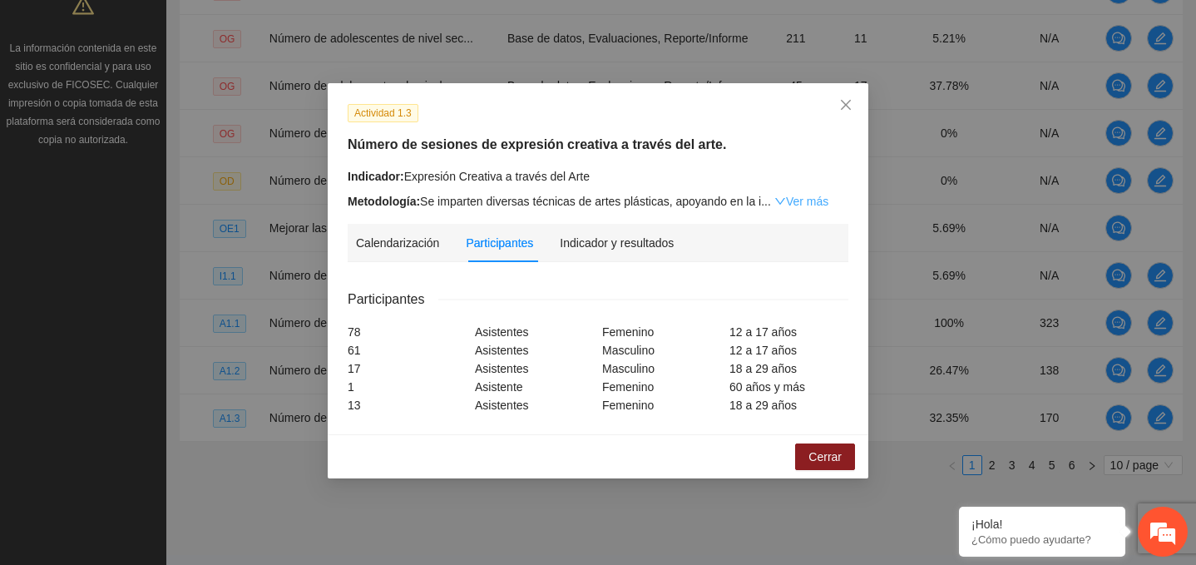
click at [828, 199] on link "Ver más" at bounding box center [801, 201] width 54 height 13
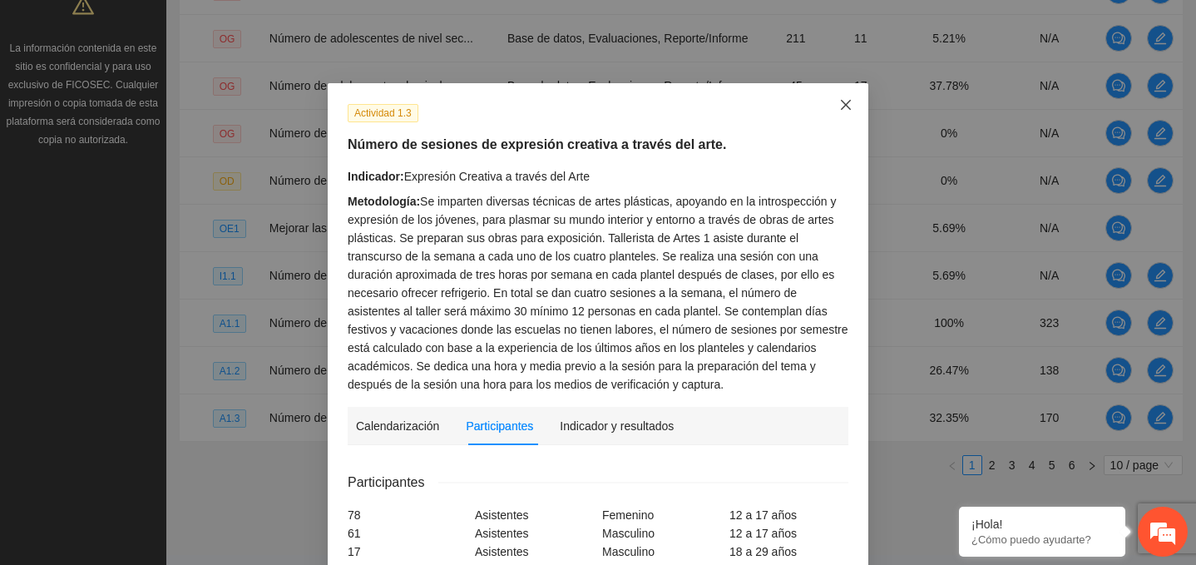
click at [845, 106] on icon "close" at bounding box center [846, 105] width 10 height 10
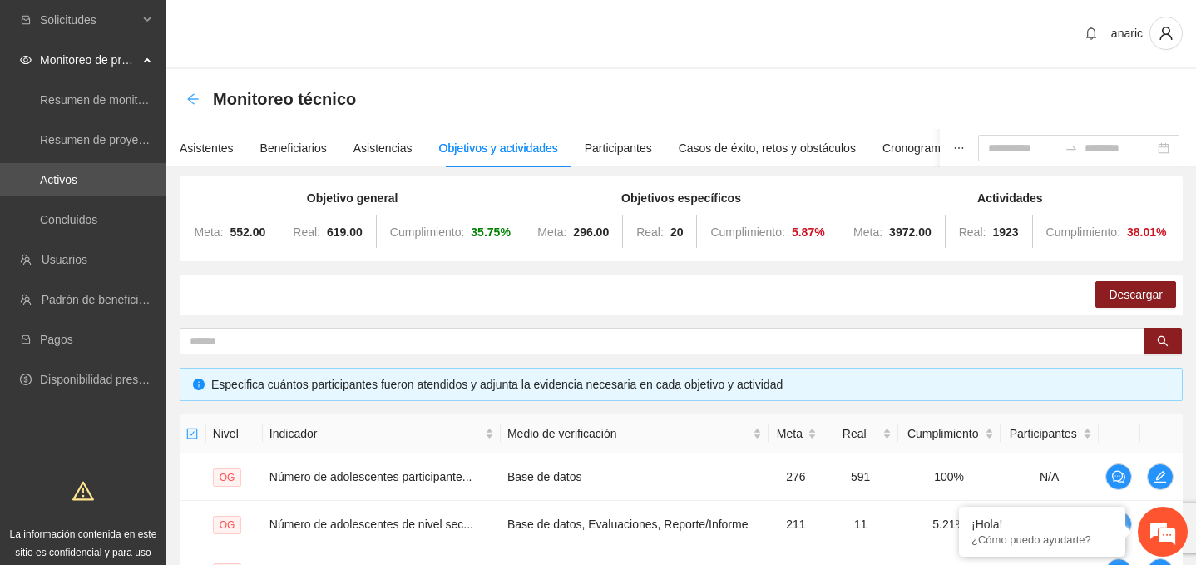
click at [192, 98] on icon "arrow-left" at bounding box center [192, 98] width 11 height 11
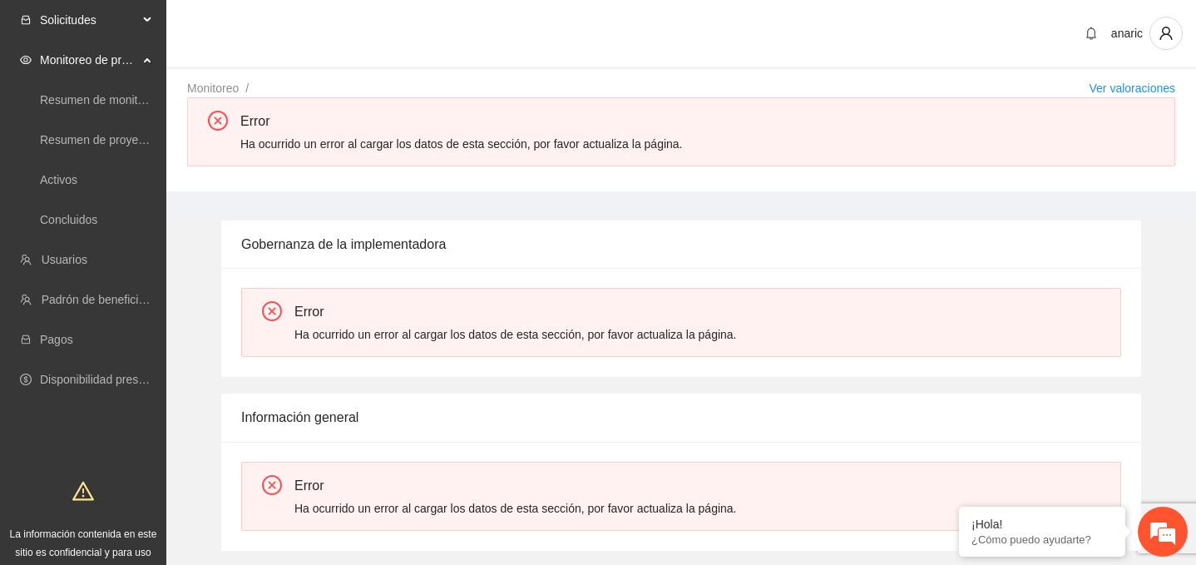
click at [74, 25] on span "Solicitudes" at bounding box center [89, 19] width 98 height 33
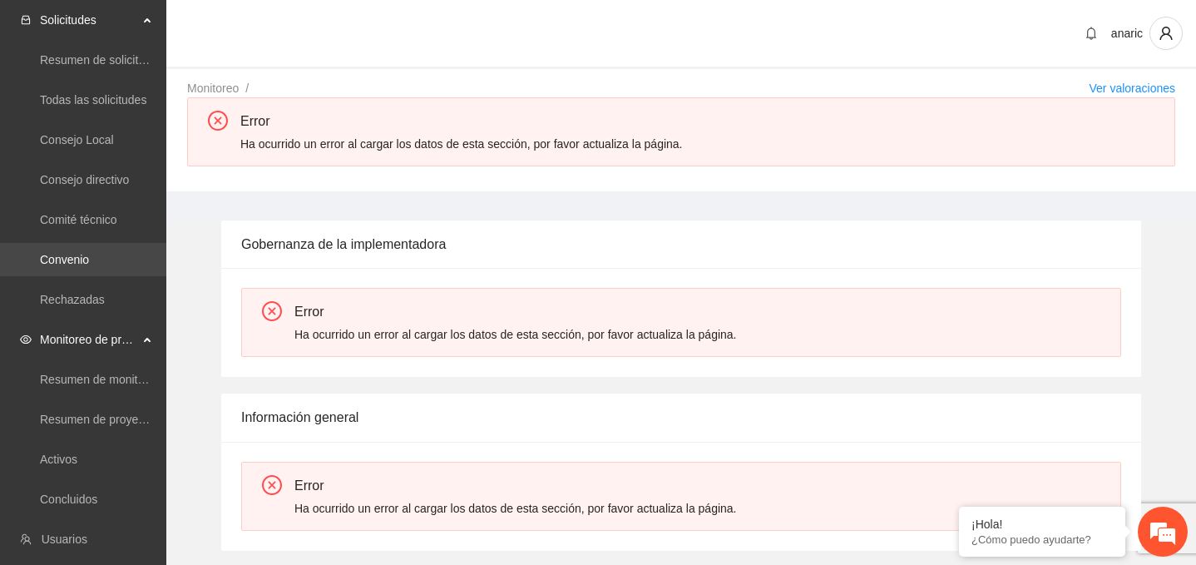
click at [80, 259] on link "Convenio" at bounding box center [64, 259] width 49 height 13
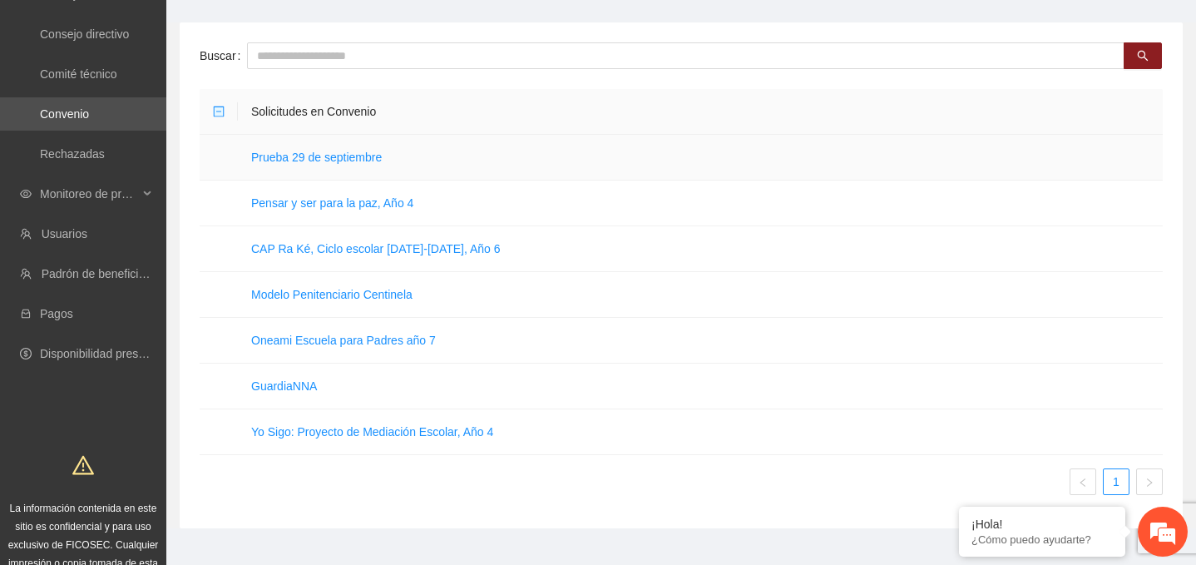
scroll to position [195, 0]
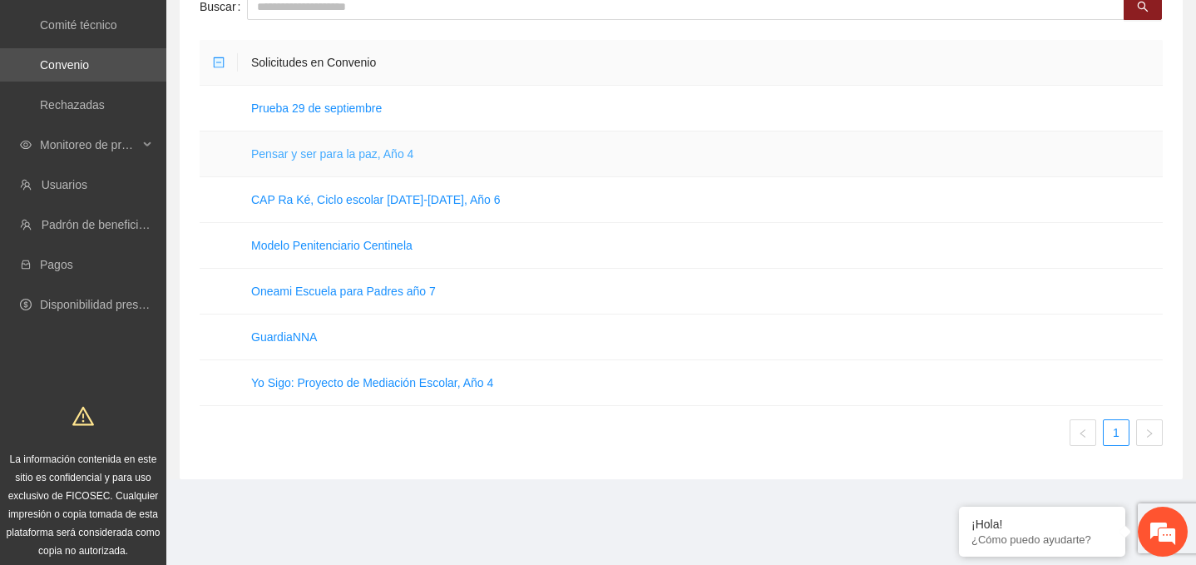
click at [314, 153] on link "Pensar y ser para la paz, Año 4" at bounding box center [332, 153] width 162 height 13
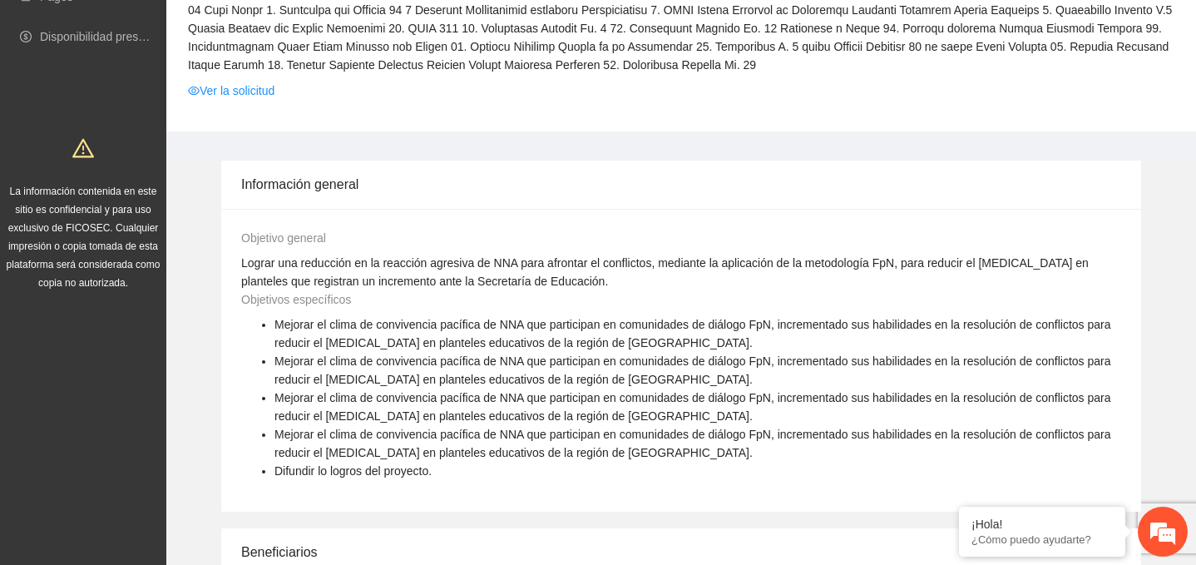
scroll to position [423, 0]
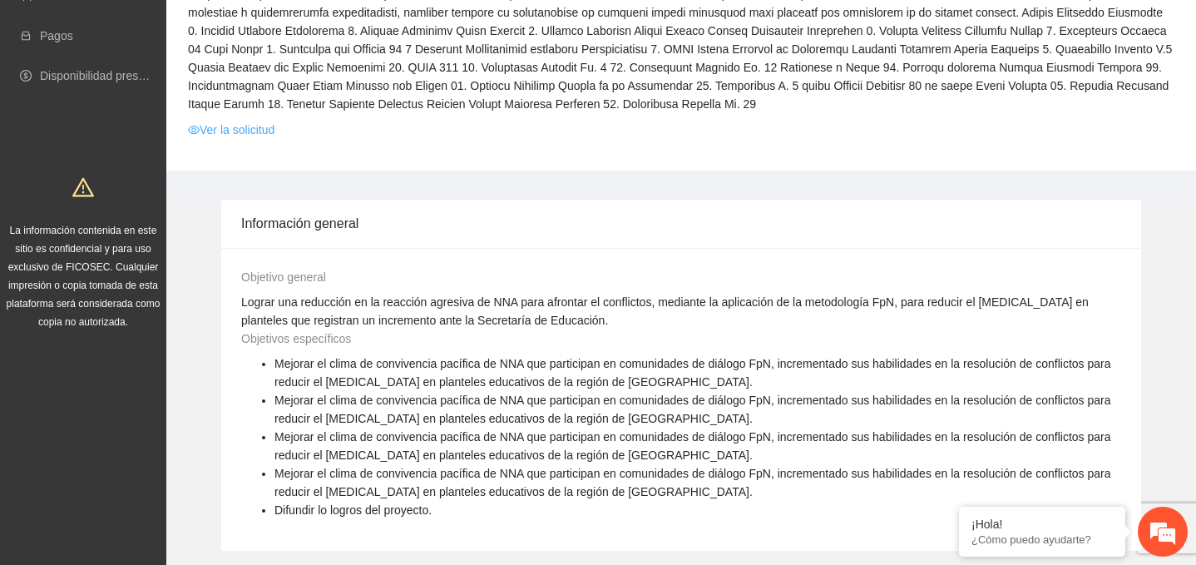
click at [225, 139] on link "Ver la solicitud" at bounding box center [231, 130] width 87 height 18
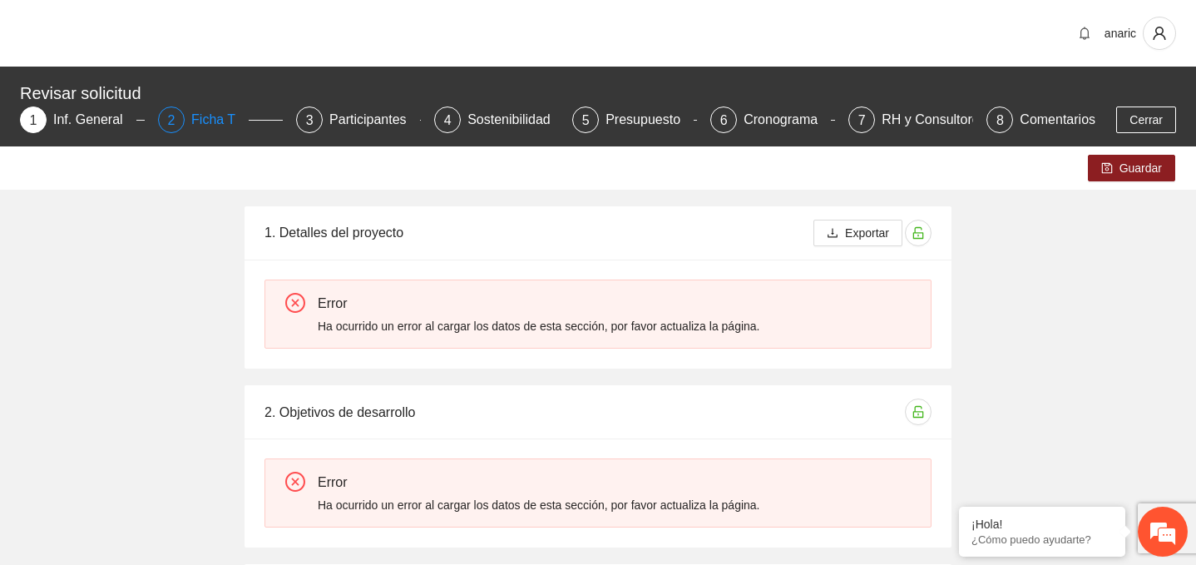
click at [200, 124] on div "Ficha T" at bounding box center [219, 119] width 57 height 27
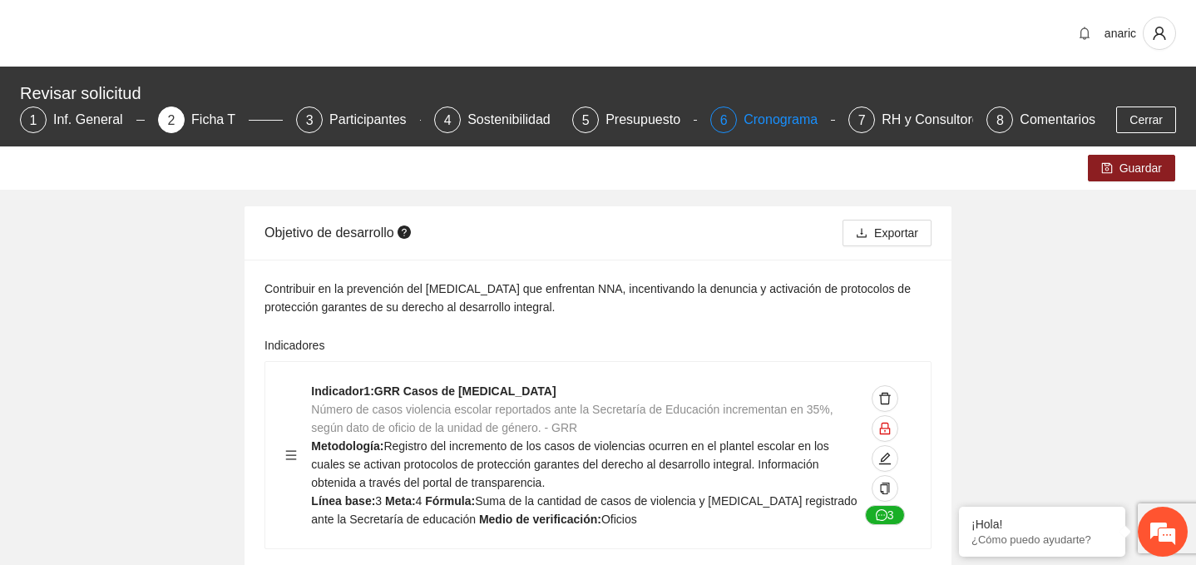
click at [769, 121] on div "Cronograma" at bounding box center [787, 119] width 87 height 27
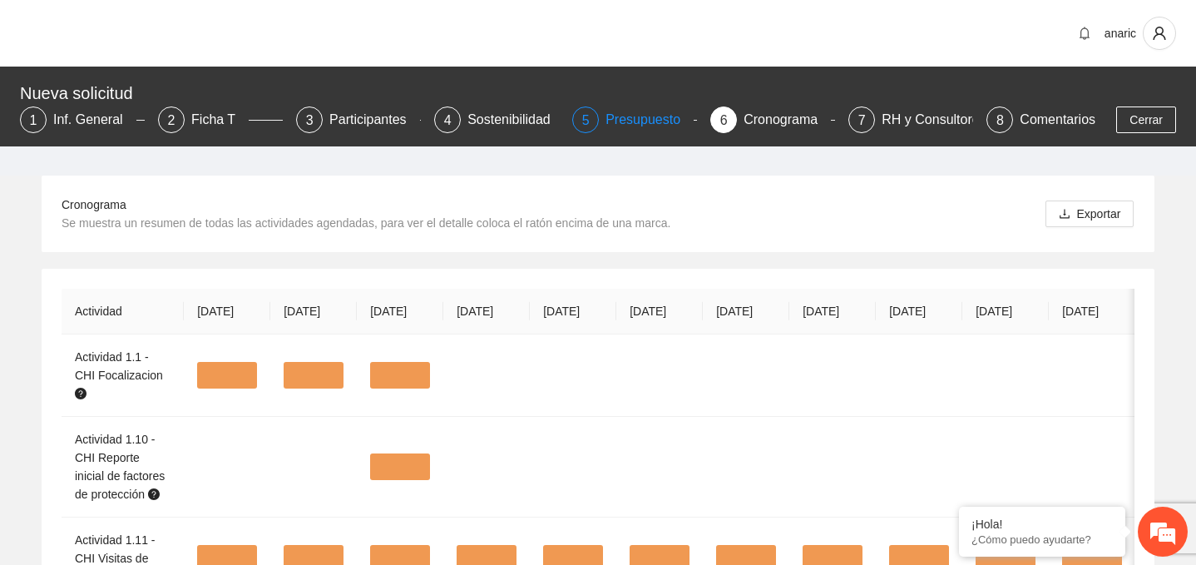
click at [641, 116] on div "Presupuesto" at bounding box center [650, 119] width 88 height 27
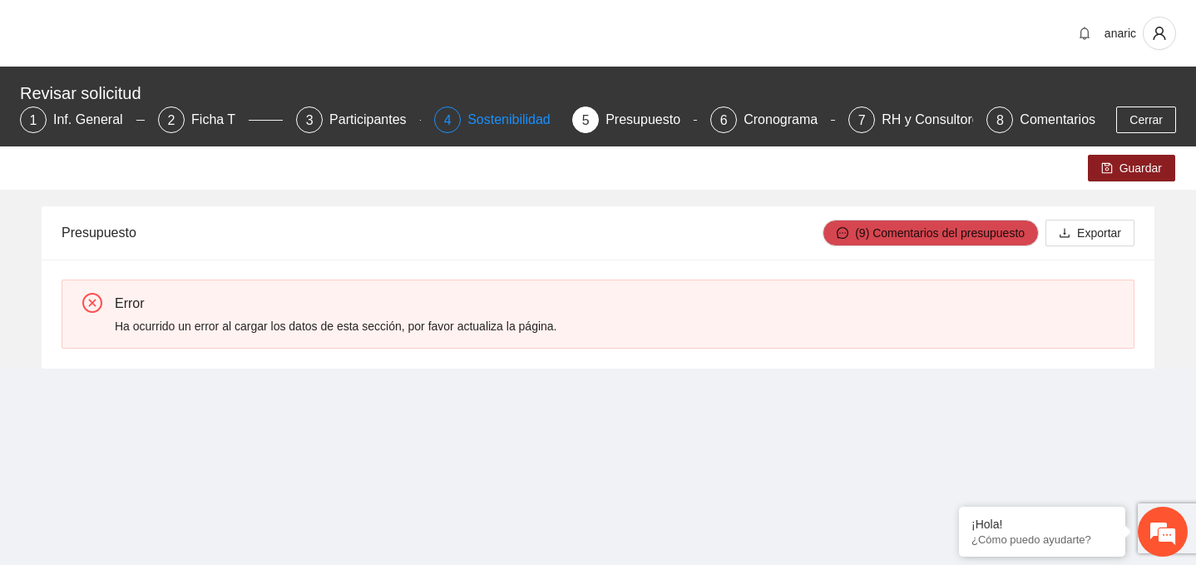
click at [510, 116] on div "Sostenibilidad" at bounding box center [515, 119] width 96 height 27
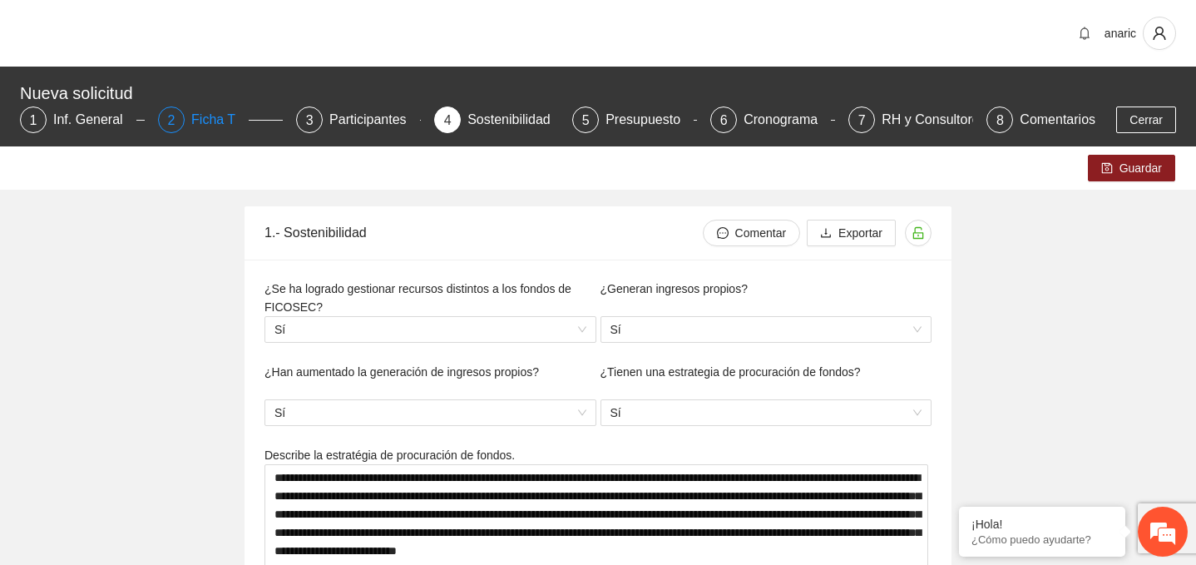
click at [210, 122] on div "Ficha T" at bounding box center [219, 119] width 57 height 27
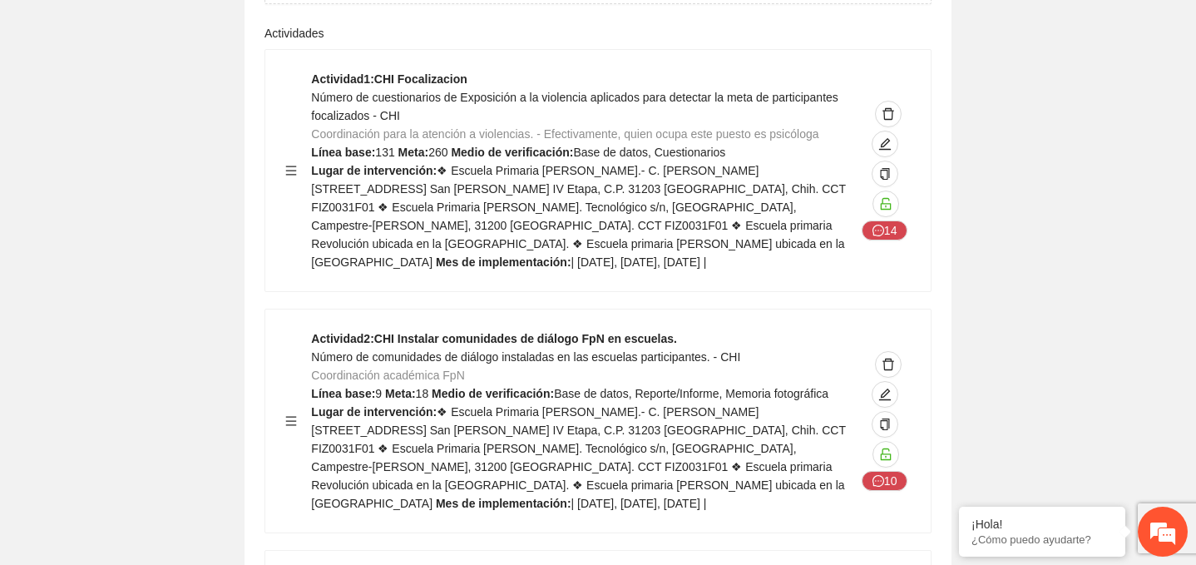
scroll to position [4900, 0]
click at [892, 139] on span "edit" at bounding box center [885, 145] width 25 height 13
type textarea "**********"
type input "**********"
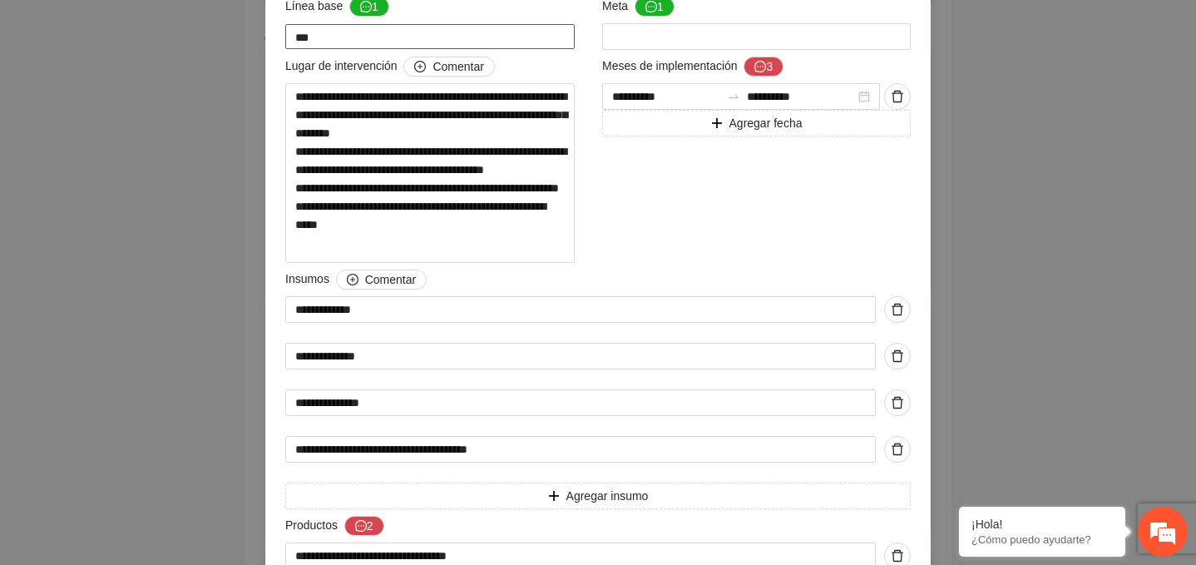
scroll to position [0, 0]
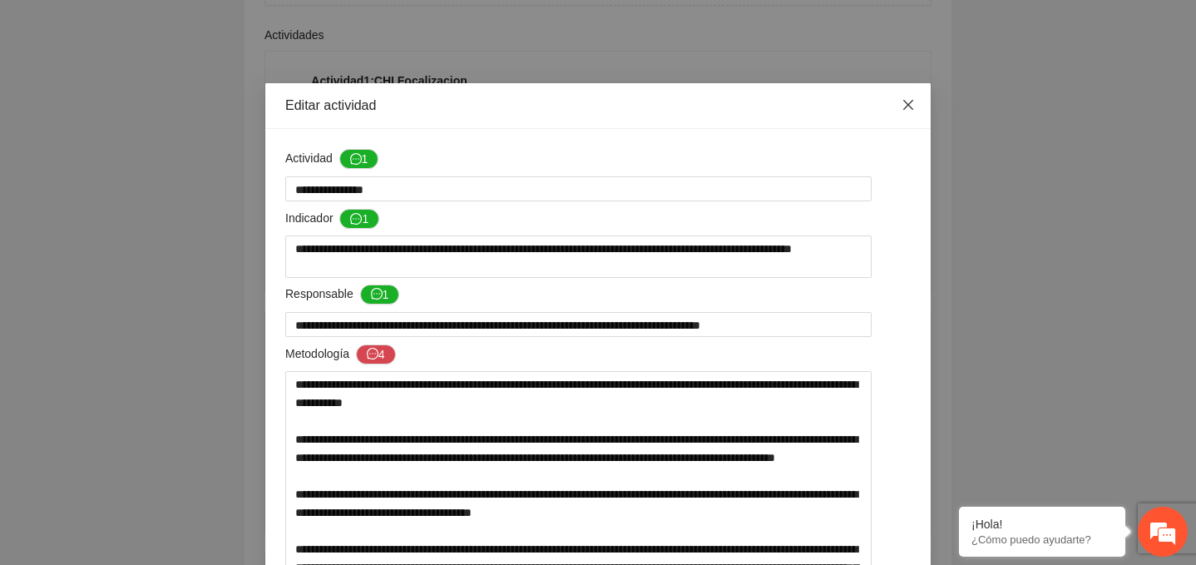
click at [913, 106] on icon "close" at bounding box center [908, 104] width 13 height 13
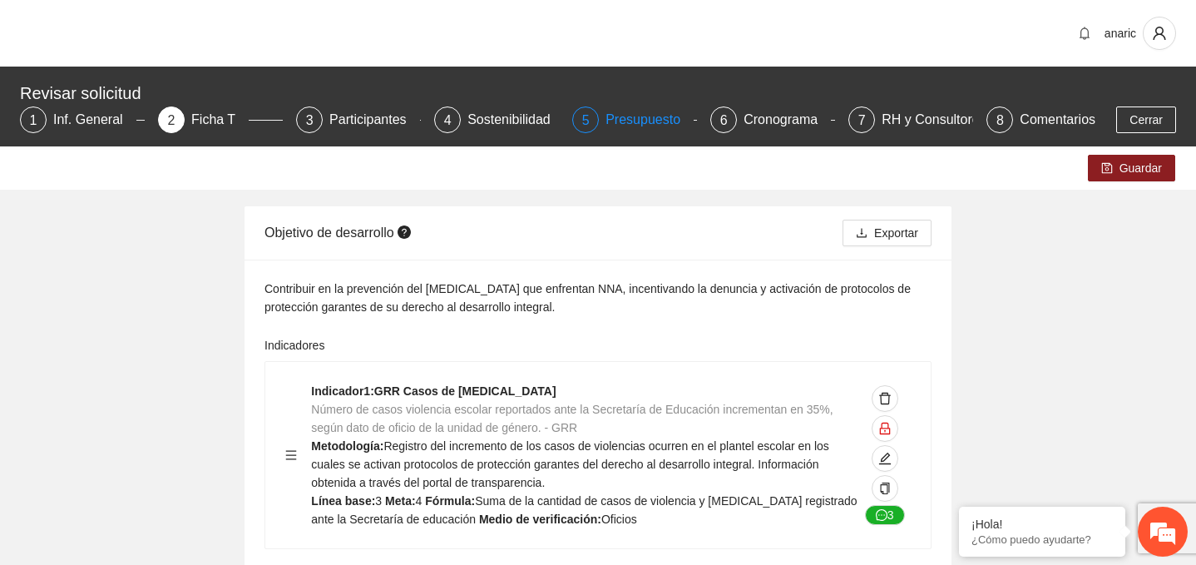
click at [640, 116] on div "Presupuesto" at bounding box center [650, 119] width 88 height 27
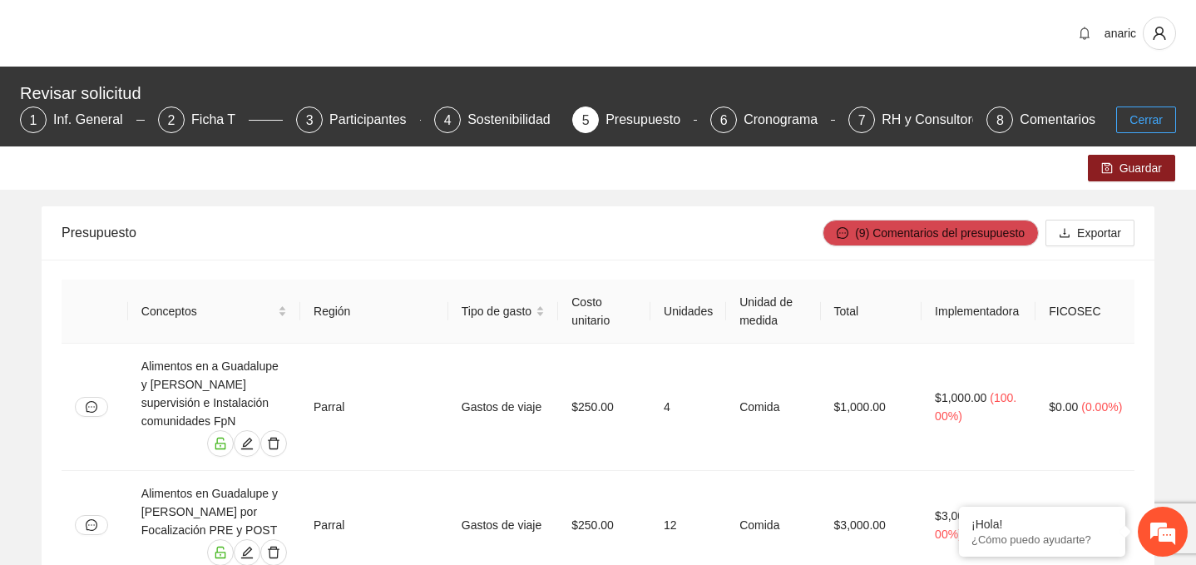
click at [1156, 117] on span "Cerrar" at bounding box center [1146, 120] width 33 height 18
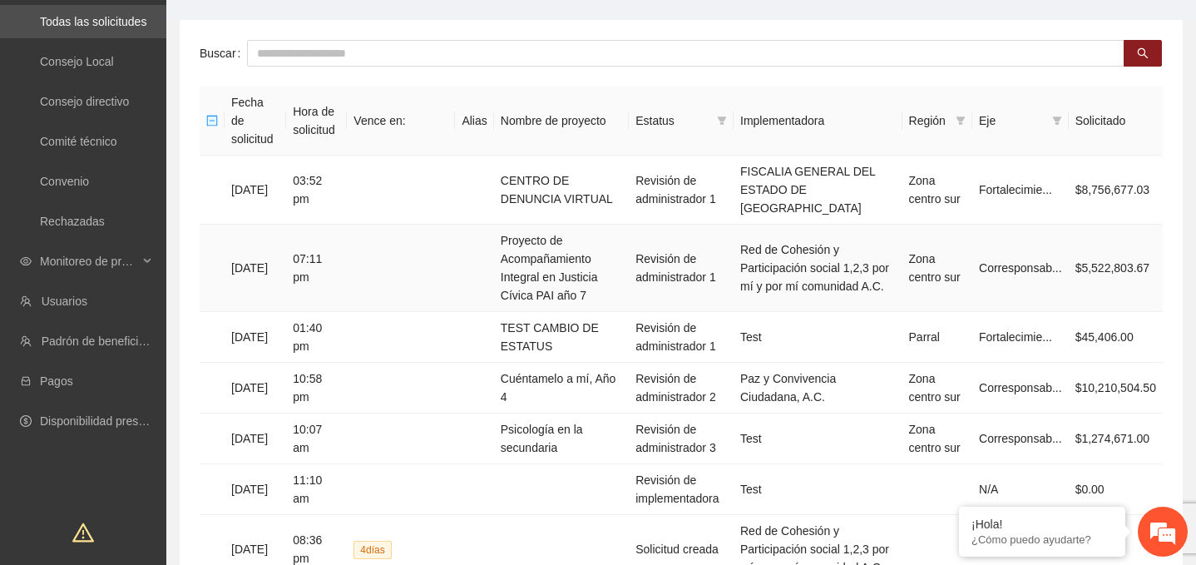
scroll to position [106, 0]
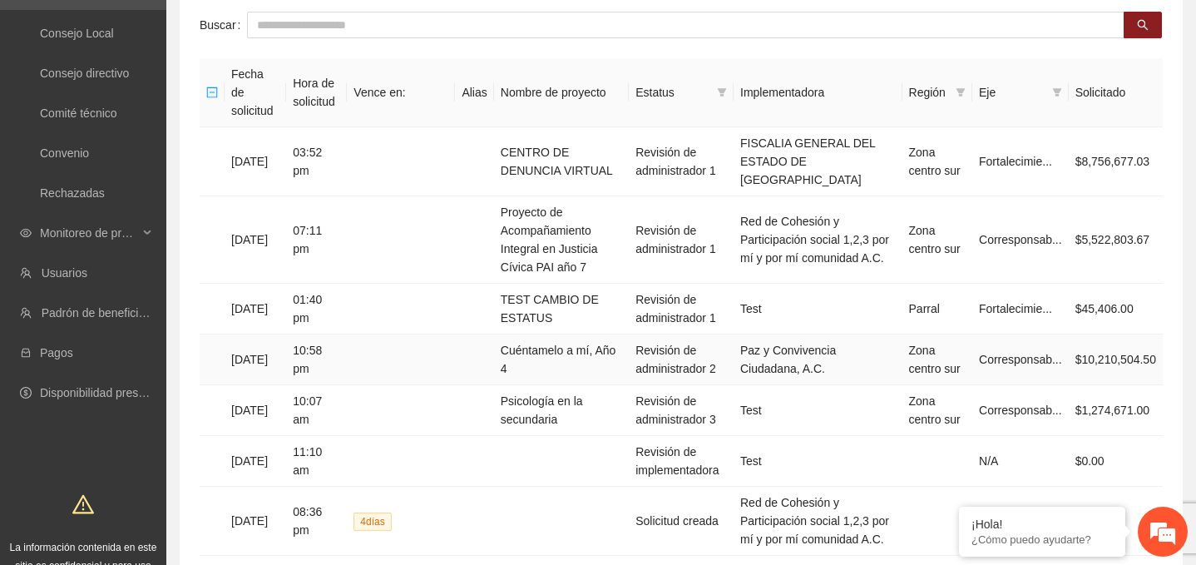
click at [548, 334] on td "Cuéntamelo a mí, Año 4" at bounding box center [561, 359] width 135 height 51
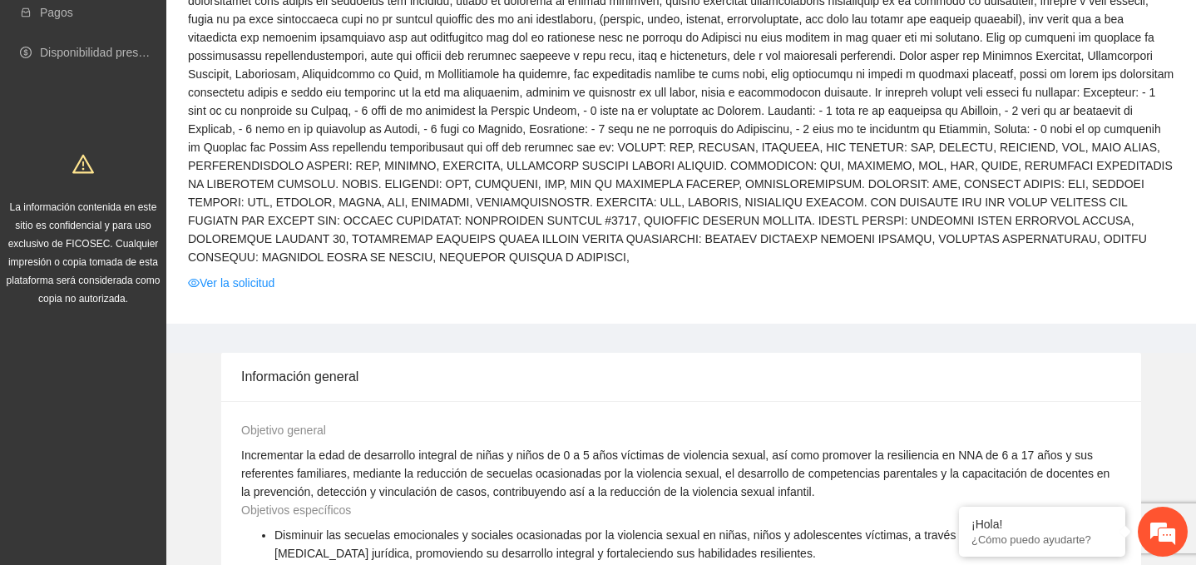
scroll to position [433, 0]
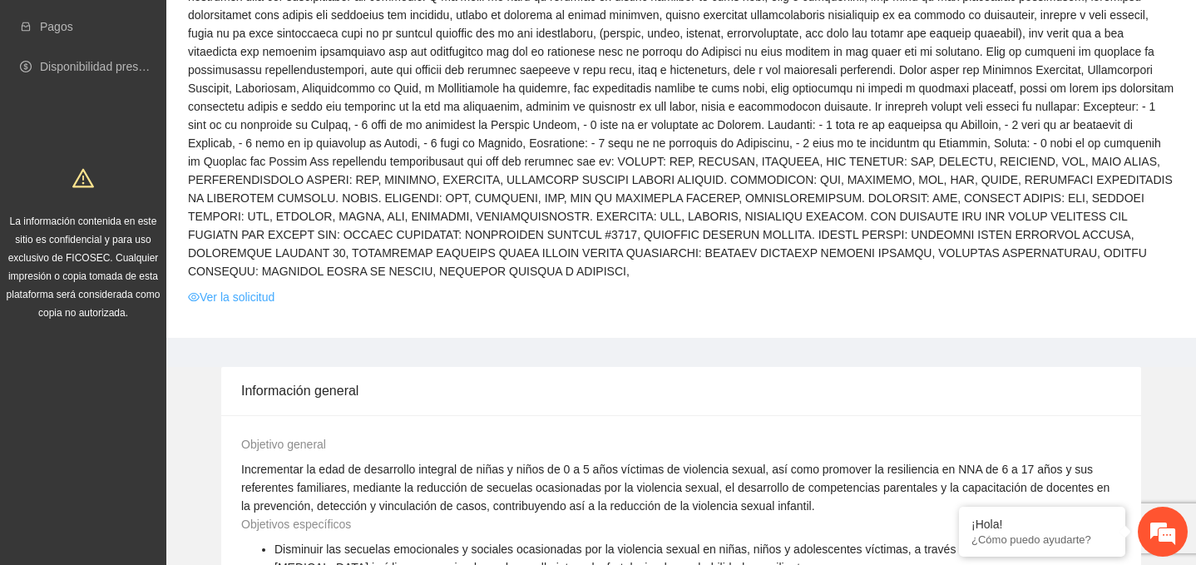
click at [237, 306] on link "Ver la solicitud" at bounding box center [231, 297] width 87 height 18
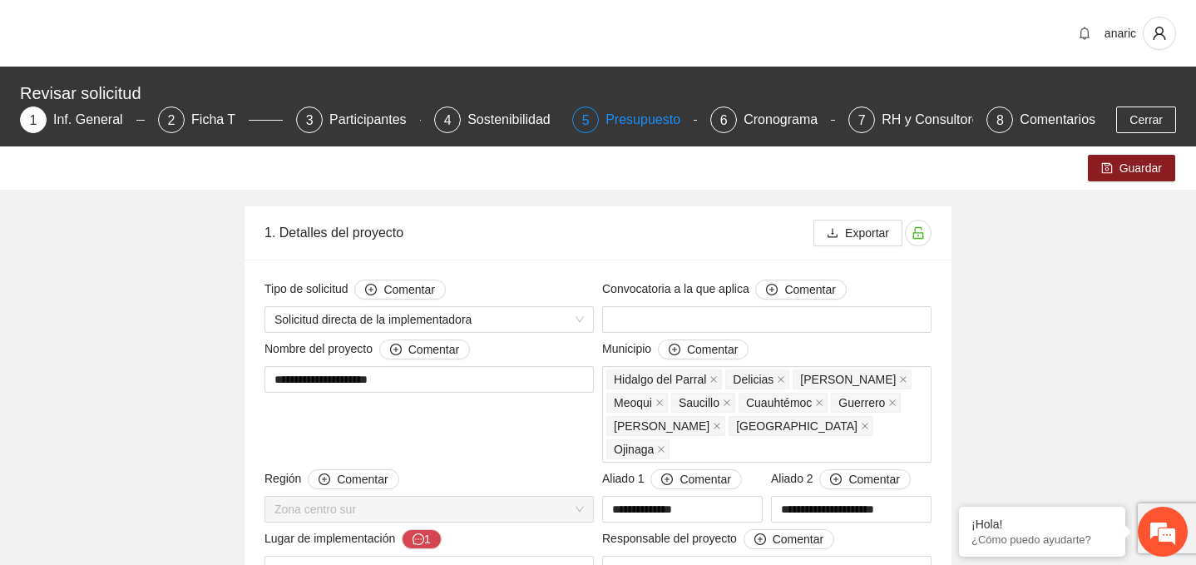
click at [612, 119] on div "Presupuesto" at bounding box center [650, 119] width 88 height 27
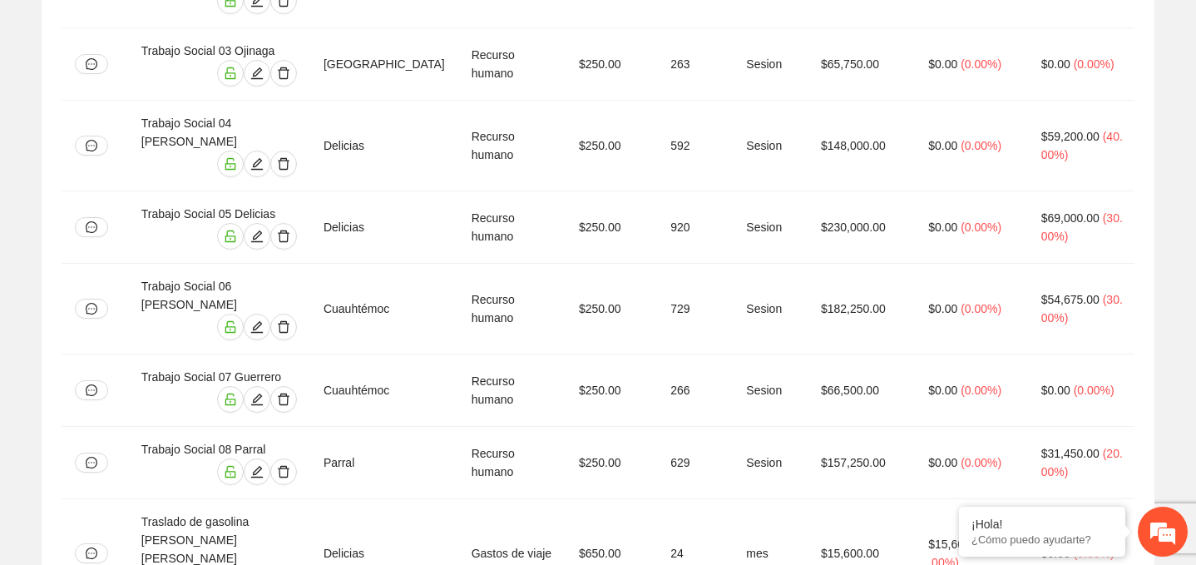
scroll to position [16793, 0]
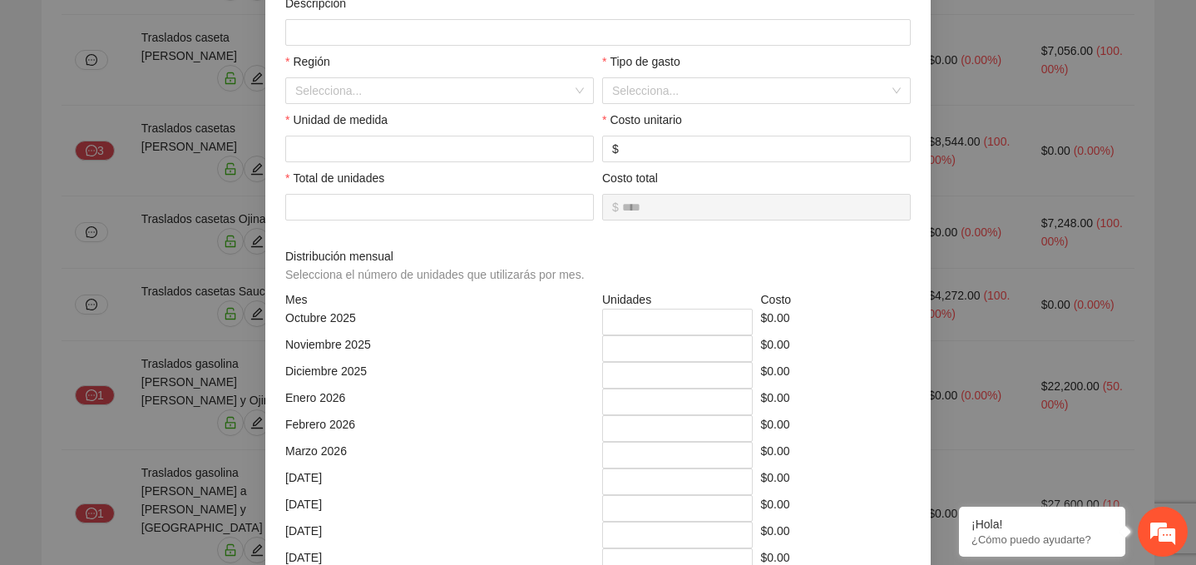
scroll to position [0, 0]
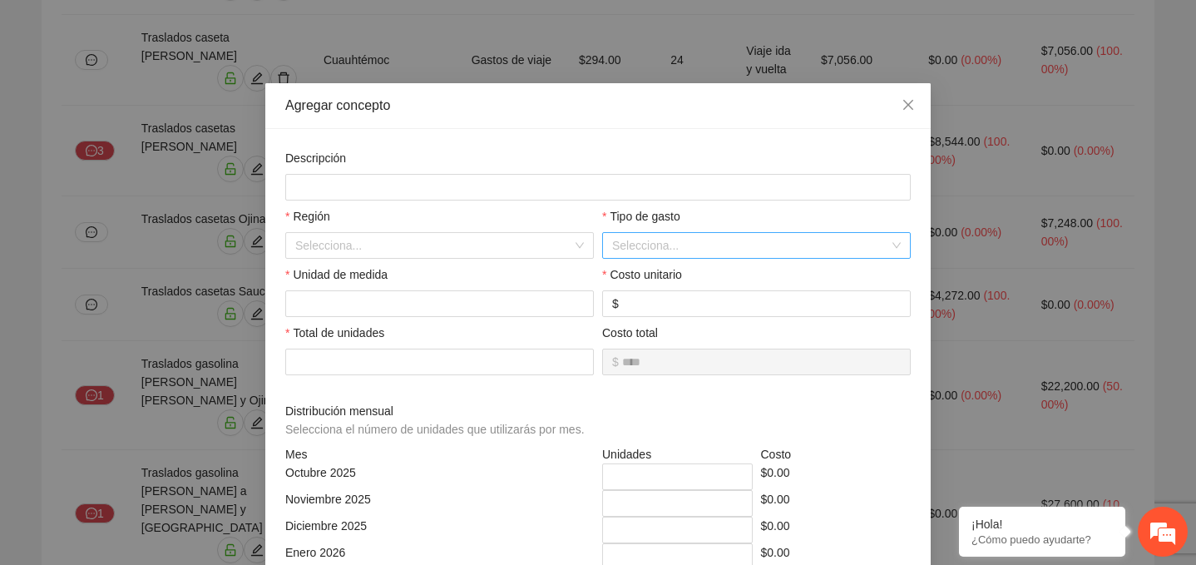
click at [678, 250] on input "search" at bounding box center [750, 245] width 277 height 25
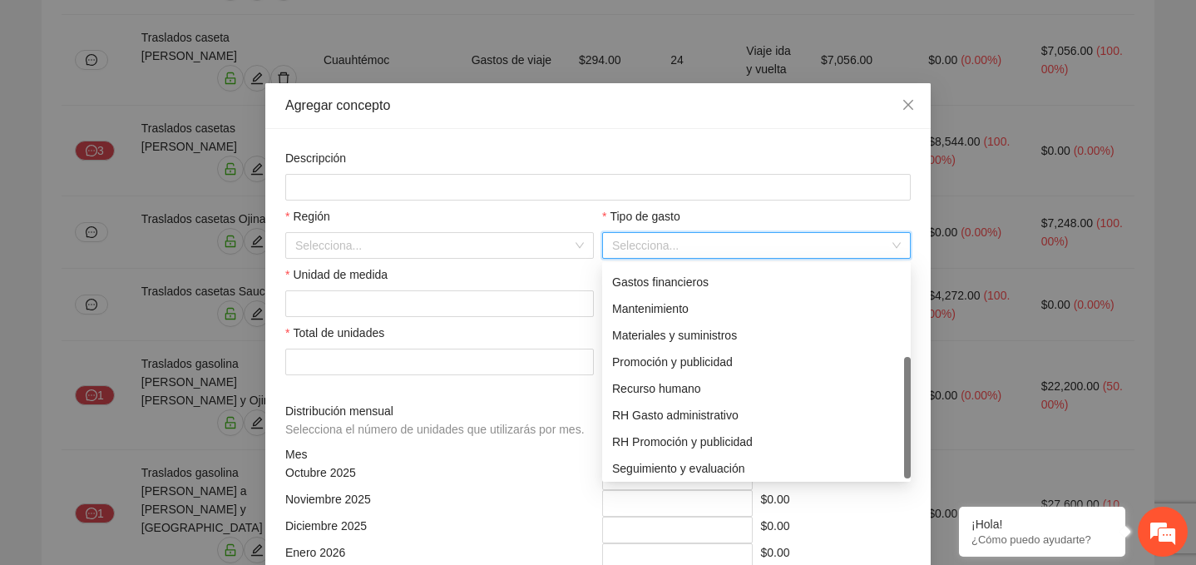
scroll to position [160, 0]
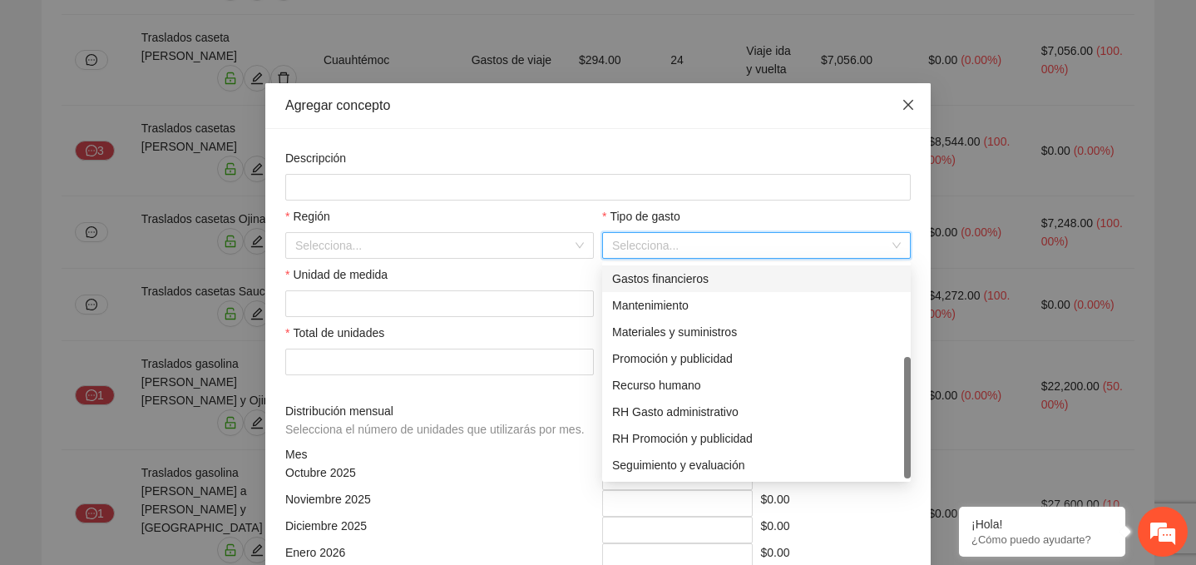
click at [908, 111] on icon "close" at bounding box center [908, 104] width 13 height 13
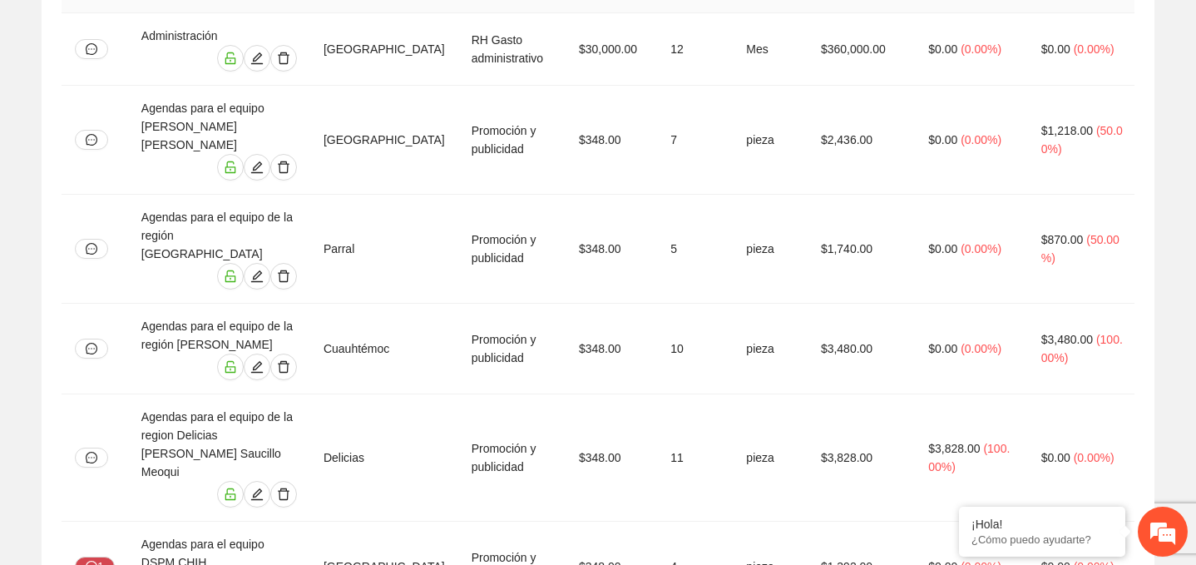
scroll to position [0, 0]
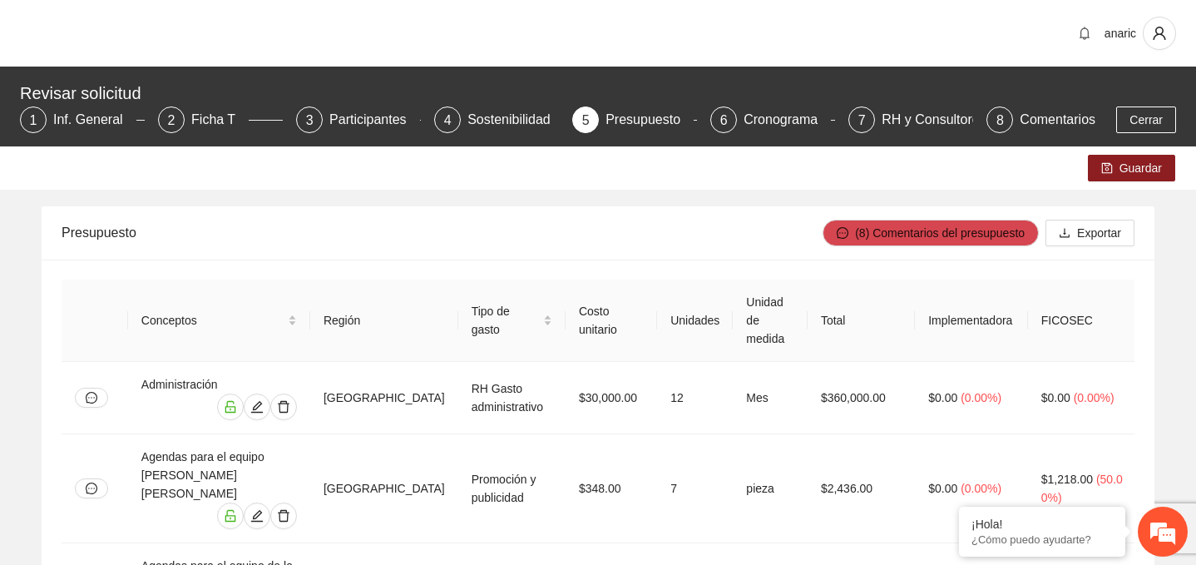
click at [984, 168] on div "Guardar" at bounding box center [598, 167] width 1196 height 43
click at [913, 121] on div "RH y Consultores" at bounding box center [940, 119] width 117 height 27
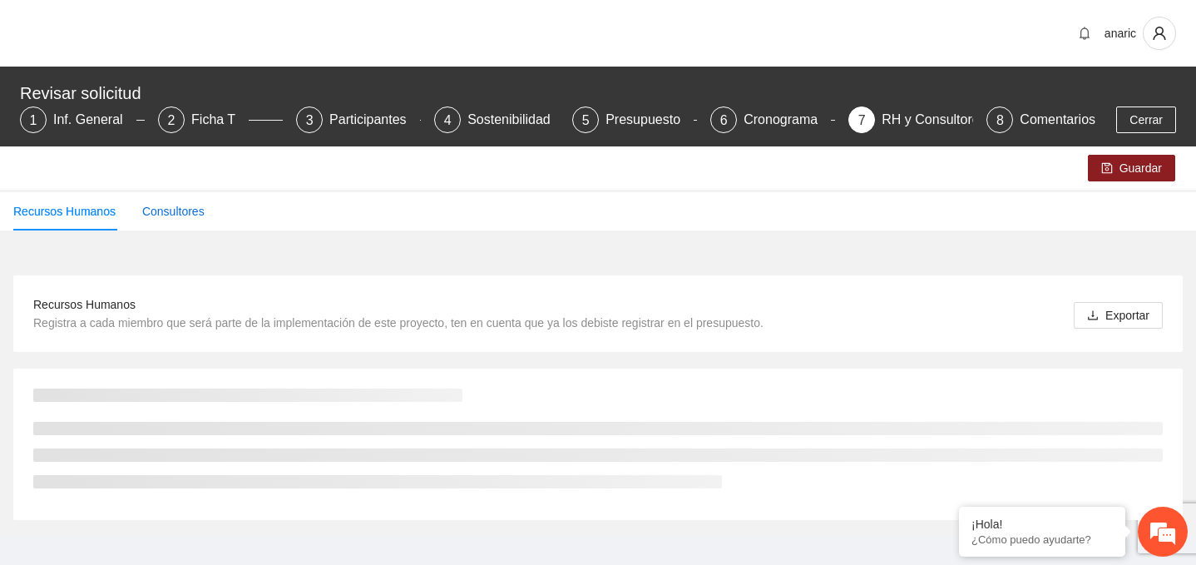
click at [190, 215] on div "Consultores" at bounding box center [173, 211] width 62 height 18
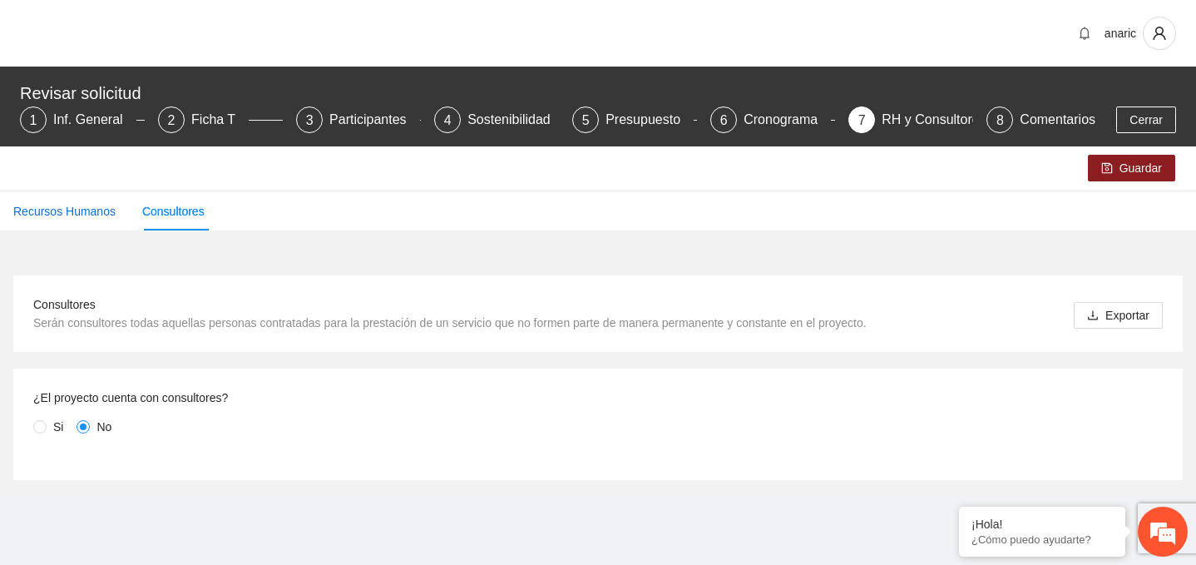
click at [66, 212] on div "Recursos Humanos" at bounding box center [64, 211] width 102 height 18
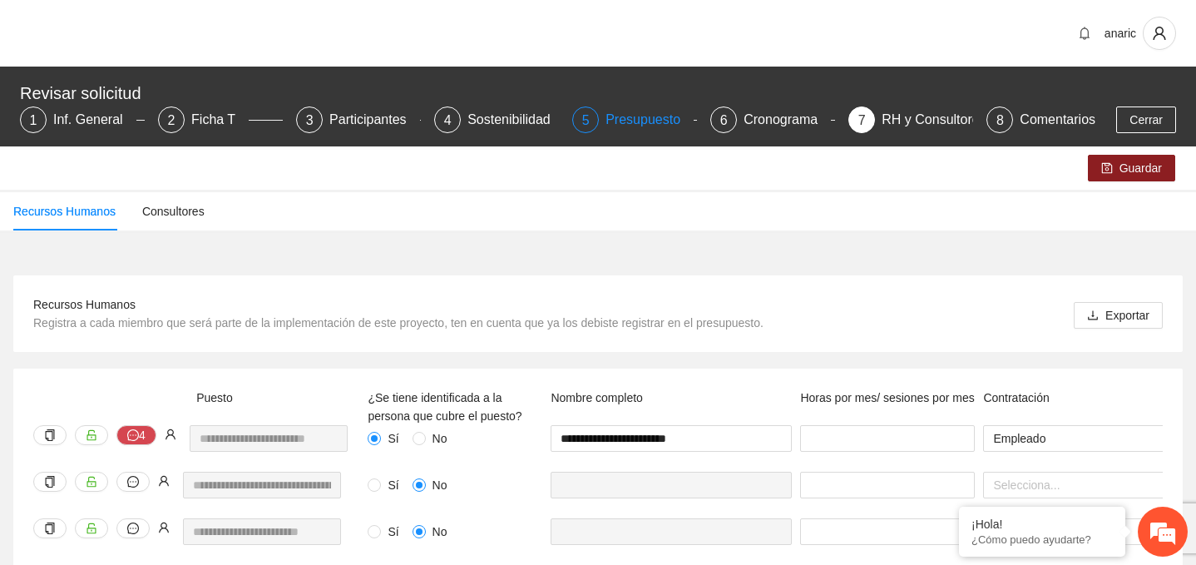
click at [648, 122] on div "Presupuesto" at bounding box center [650, 119] width 88 height 27
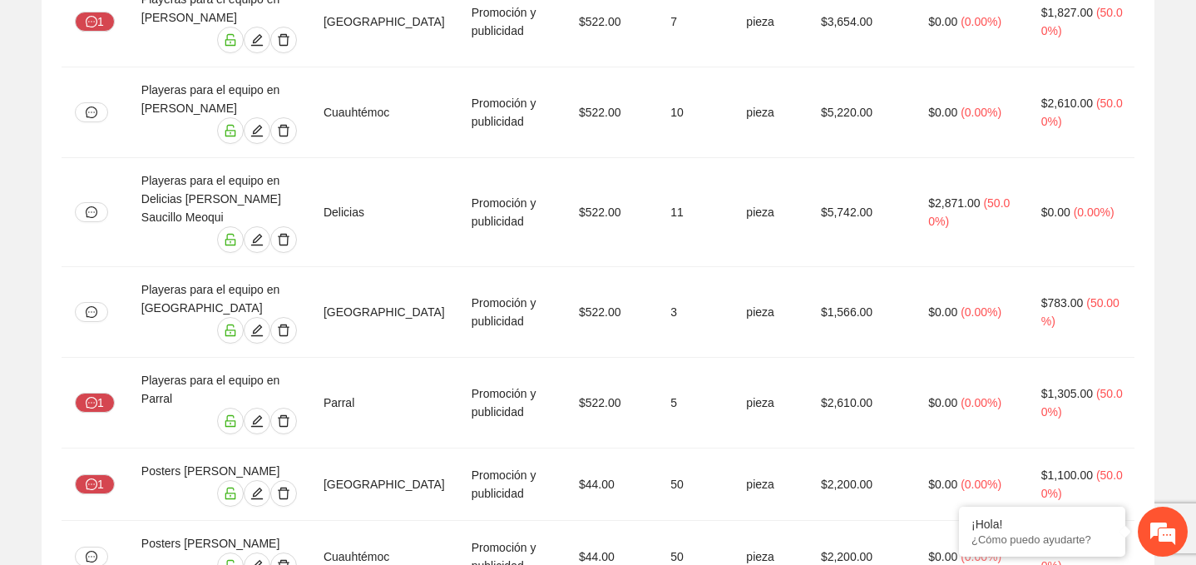
scroll to position [12267, 0]
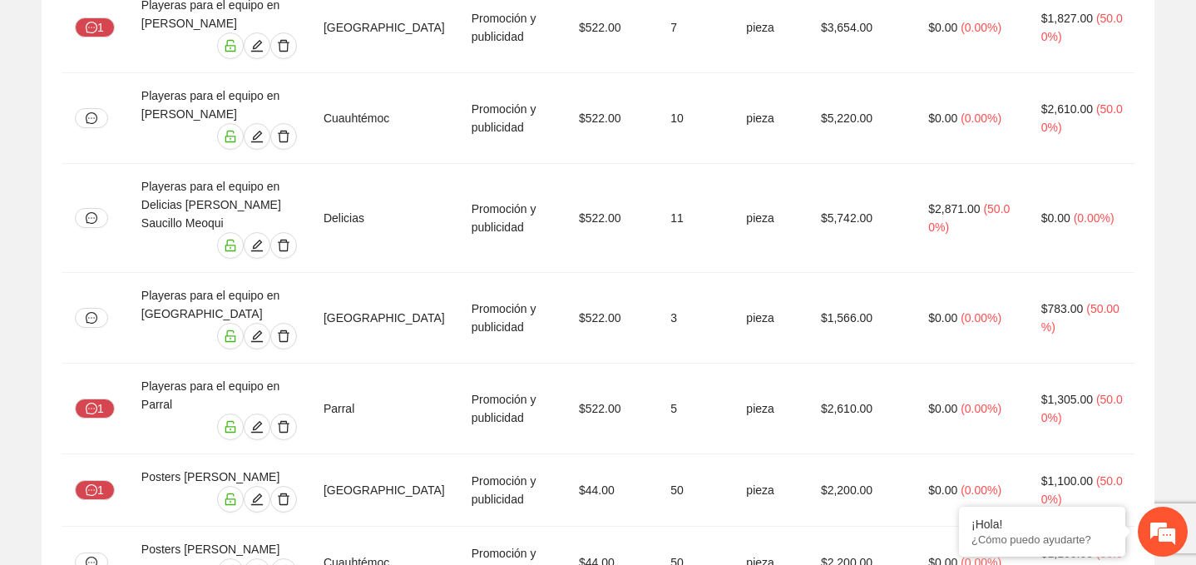
drag, startPoint x: 739, startPoint y: 239, endPoint x: 789, endPoint y: 239, distance: 49.9
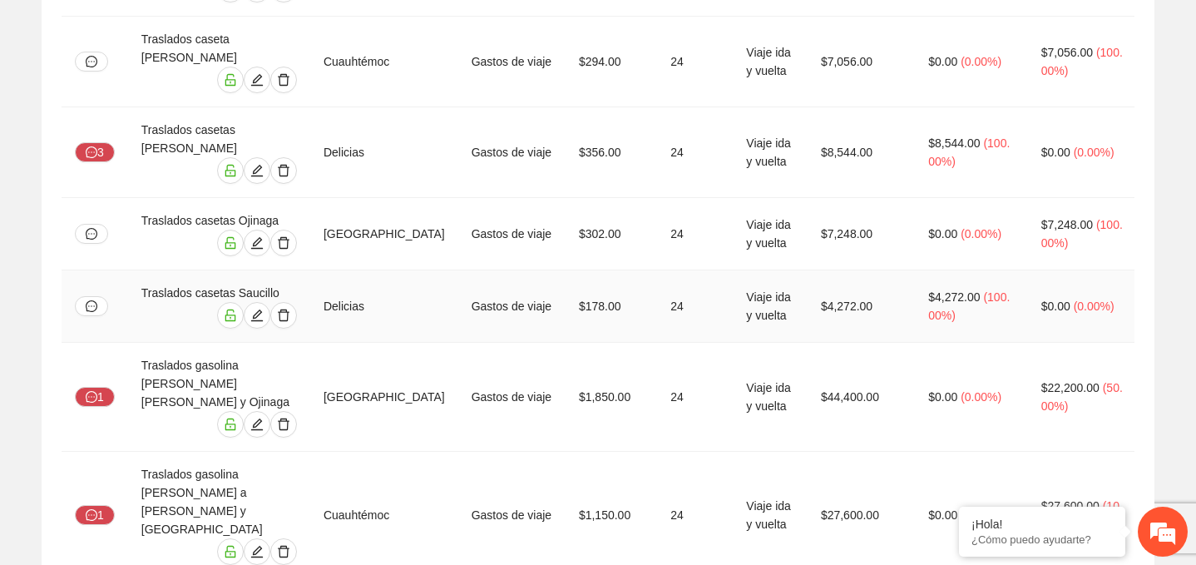
scroll to position [16793, 0]
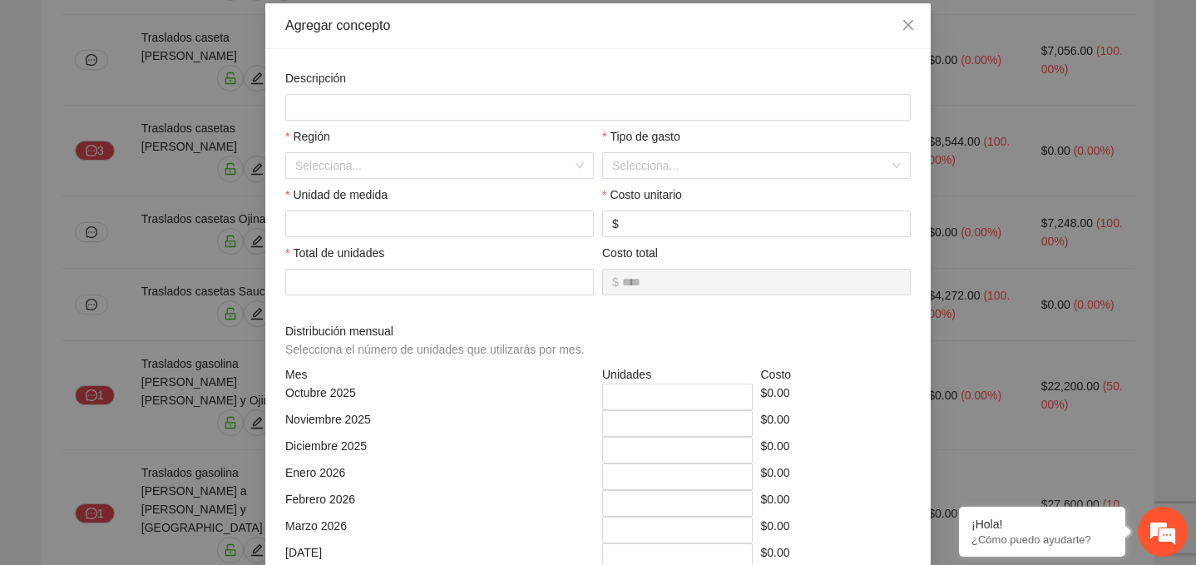
scroll to position [120, 0]
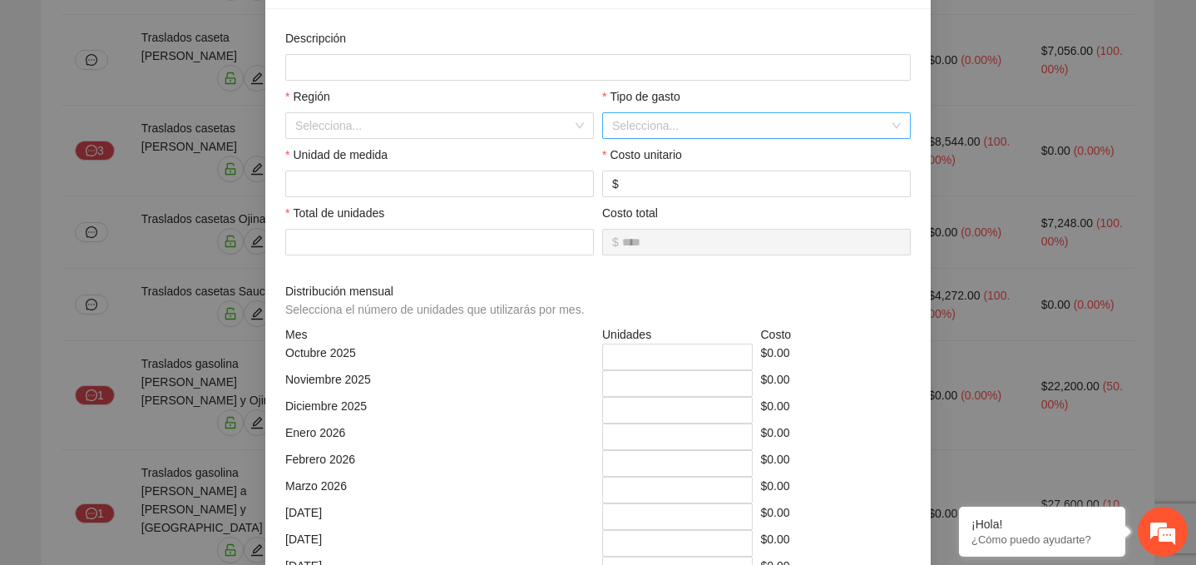
click at [630, 125] on input "search" at bounding box center [750, 125] width 277 height 25
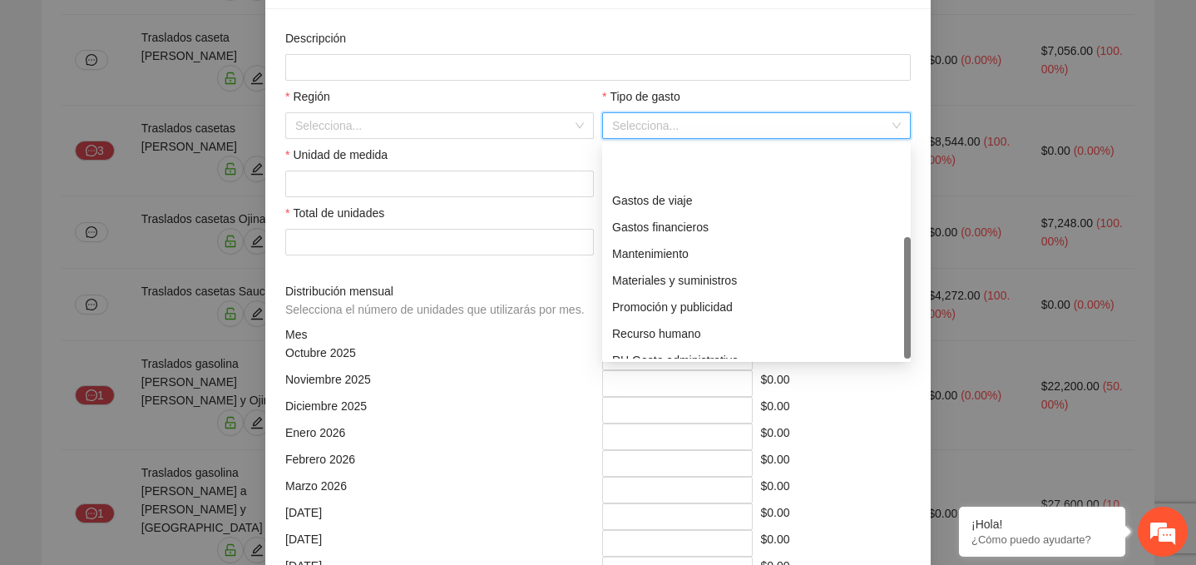
scroll to position [160, 0]
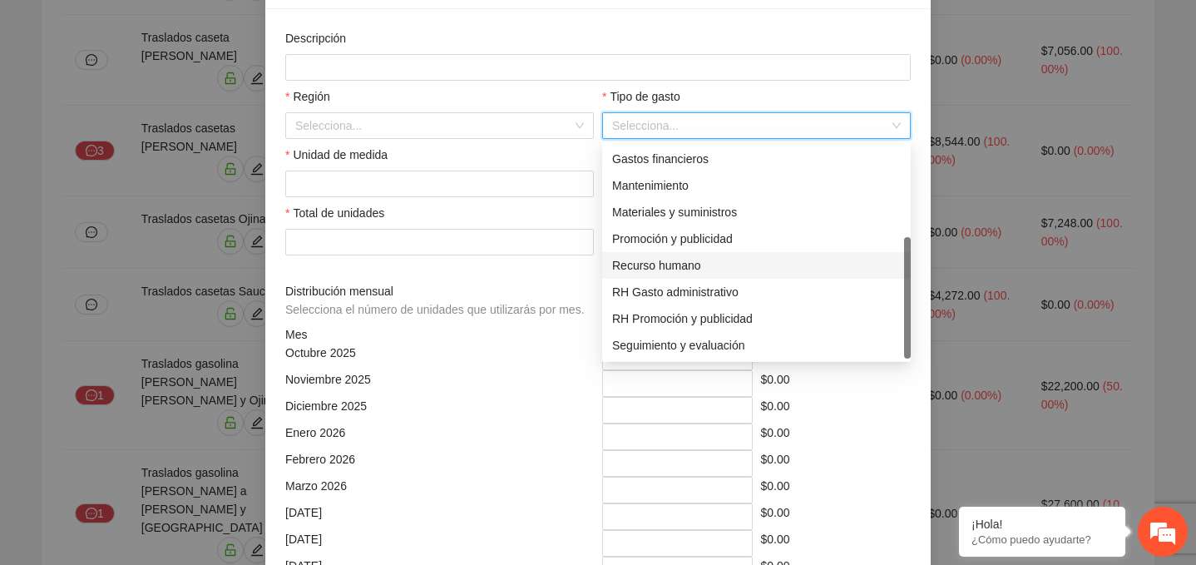
click at [660, 268] on div "Recurso humano" at bounding box center [756, 265] width 289 height 18
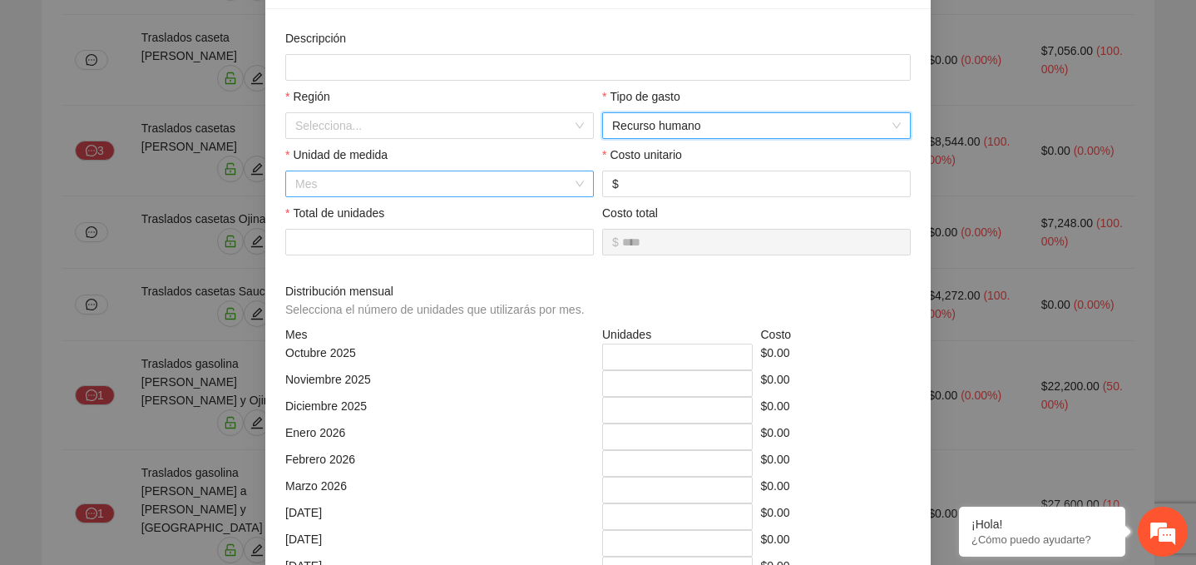
click at [448, 179] on span "Mes" at bounding box center [439, 183] width 289 height 25
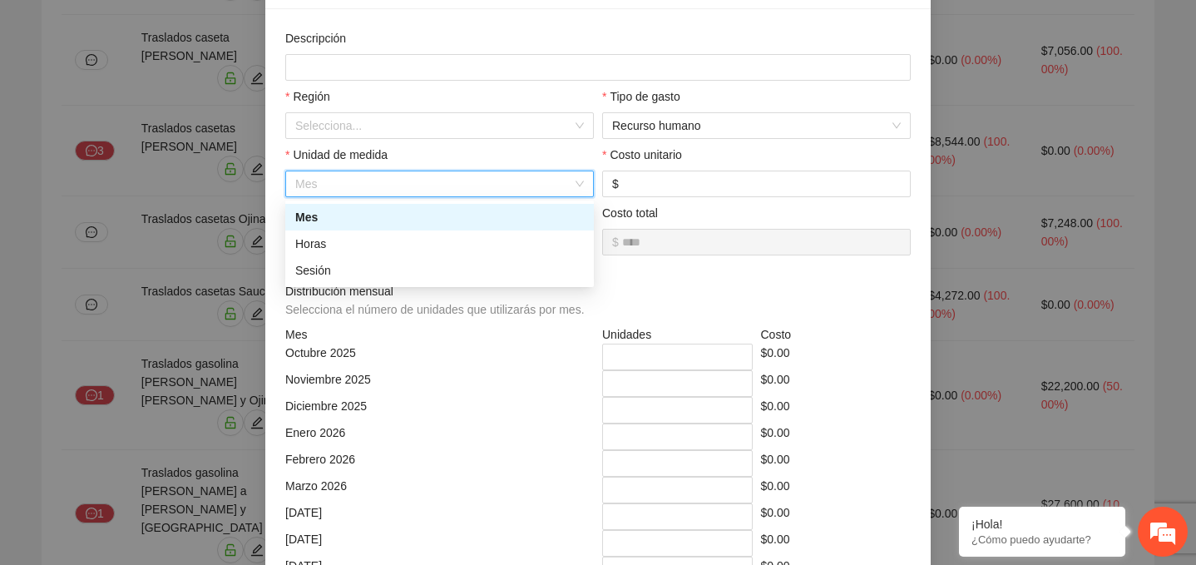
click at [412, 216] on div "Mes" at bounding box center [439, 217] width 289 height 18
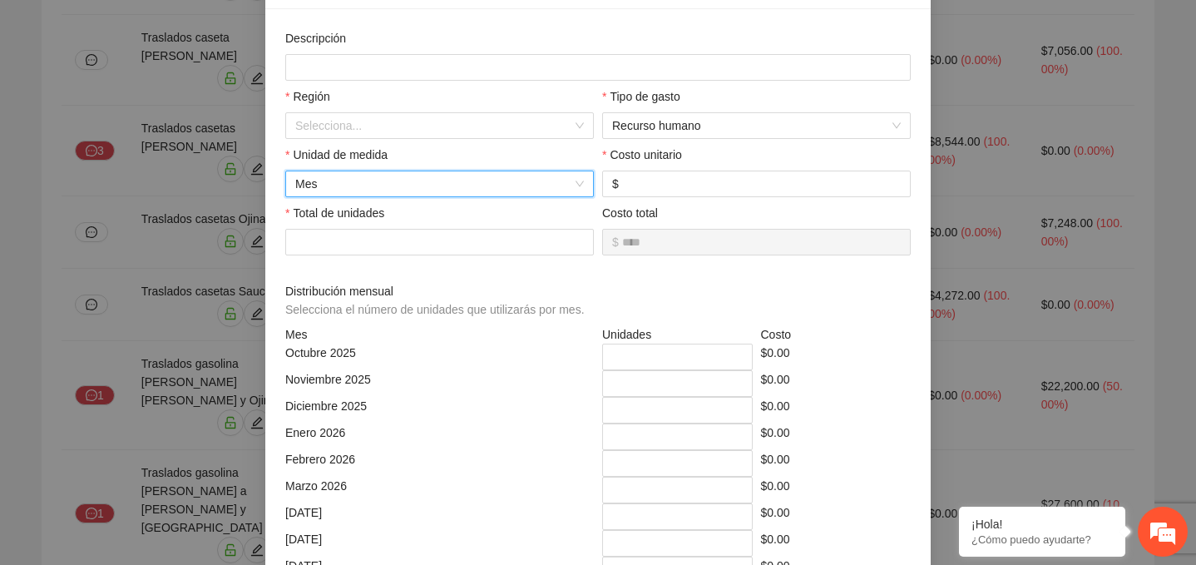
click at [417, 182] on span "Mes" at bounding box center [439, 183] width 289 height 25
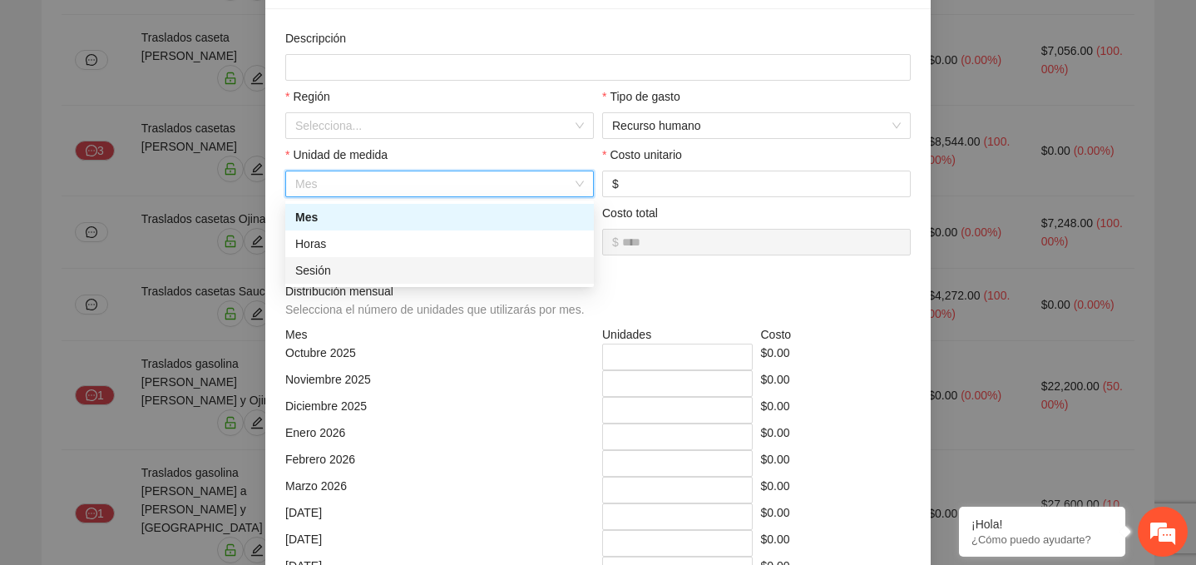
click at [392, 264] on div "Sesión" at bounding box center [439, 270] width 289 height 18
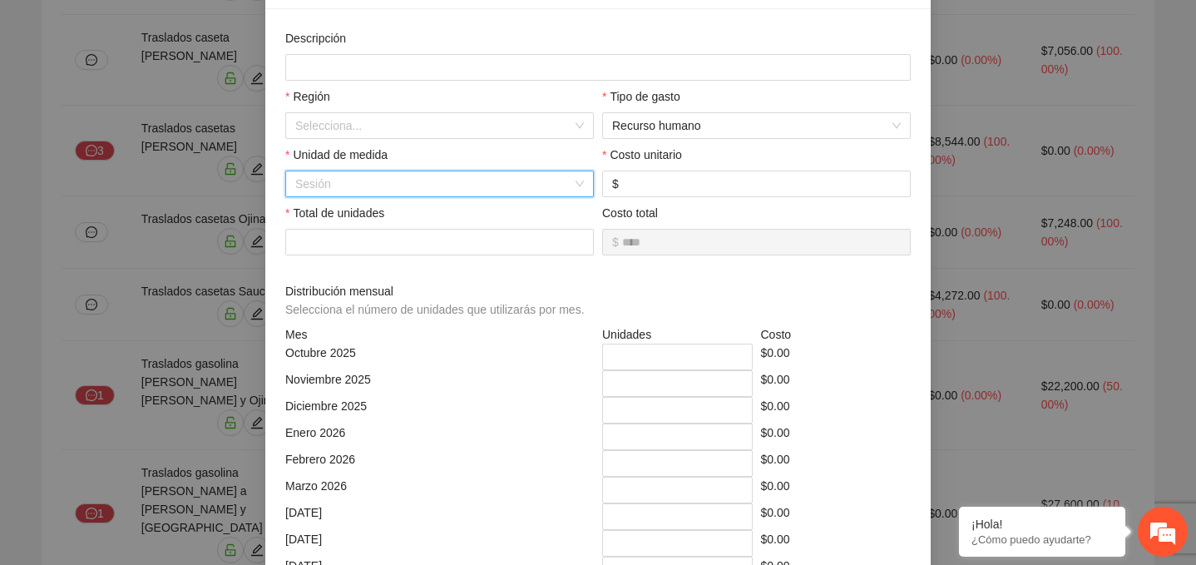
click at [403, 184] on span "Sesión" at bounding box center [439, 183] width 289 height 25
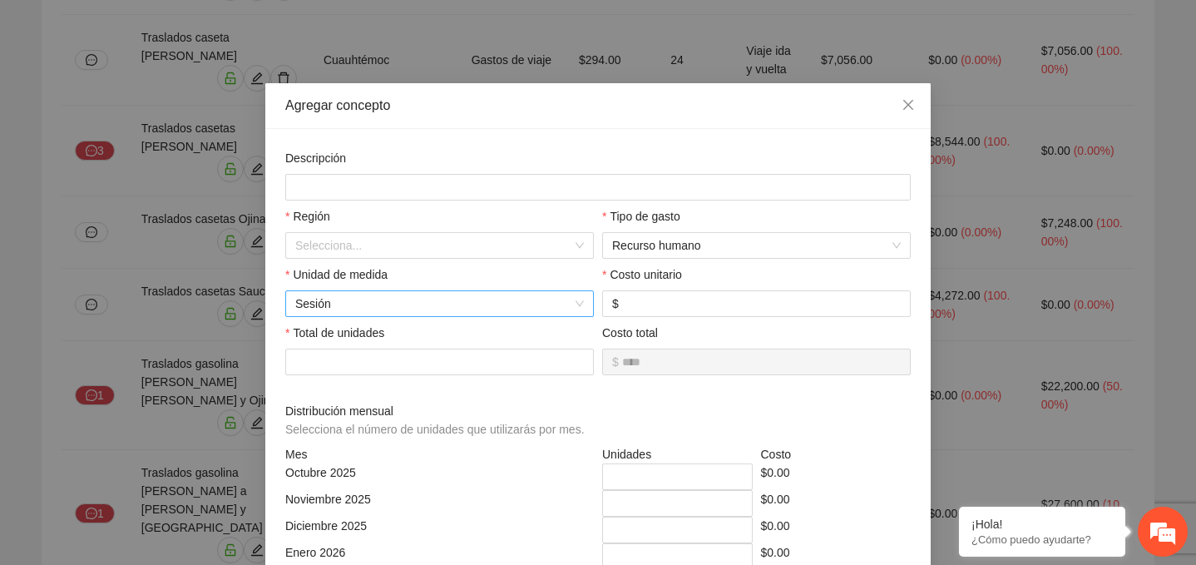
click at [390, 304] on span "Sesión" at bounding box center [439, 303] width 289 height 25
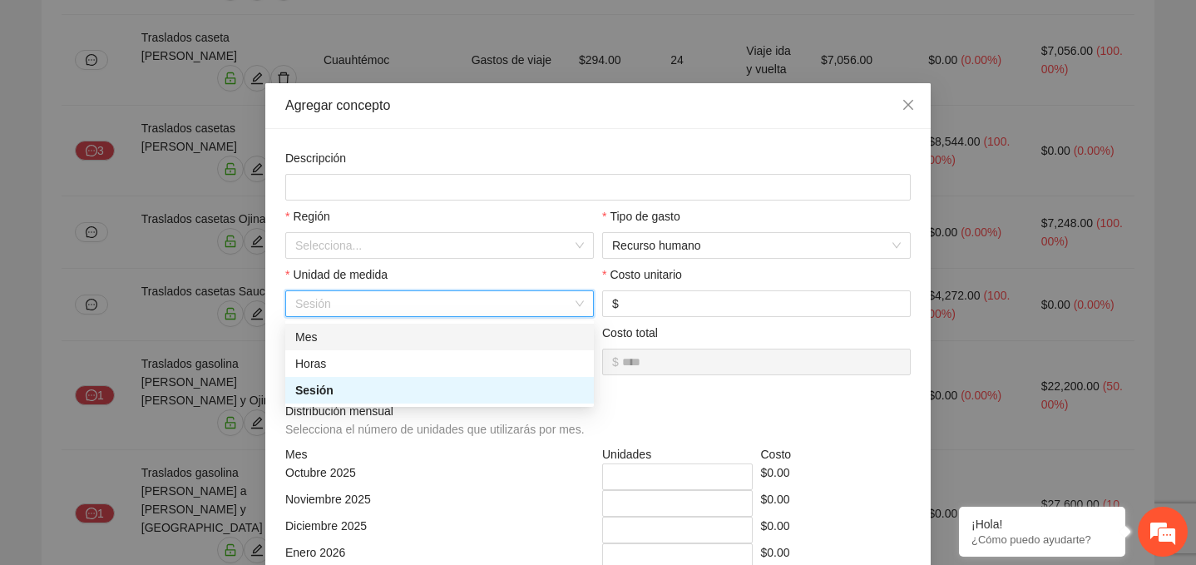
click at [359, 340] on div "Mes" at bounding box center [439, 337] width 289 height 18
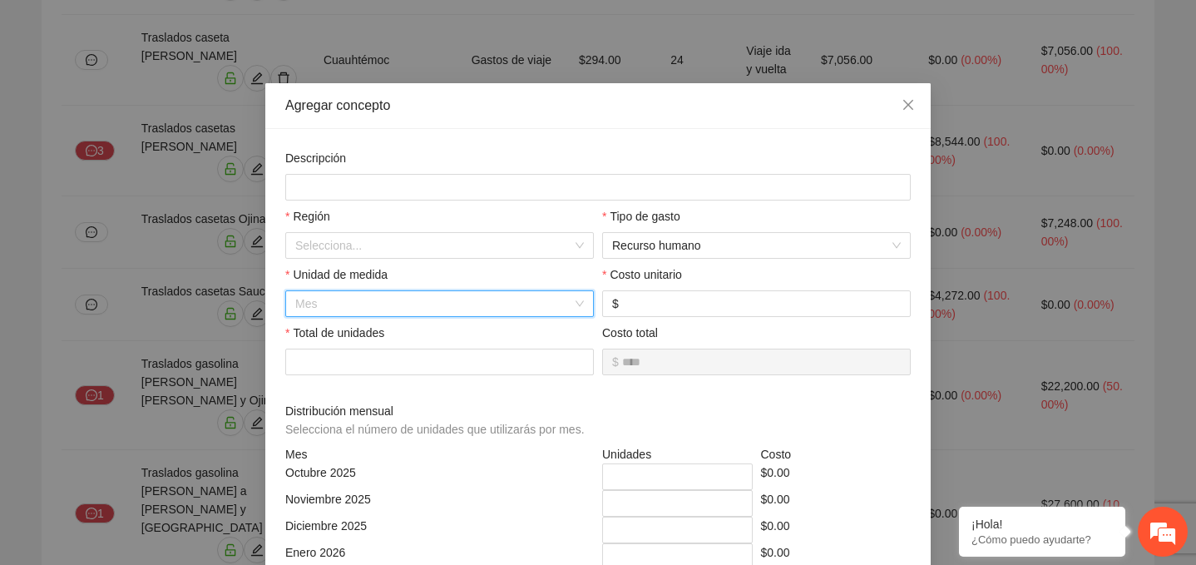
click at [385, 299] on span "Mes" at bounding box center [439, 303] width 289 height 25
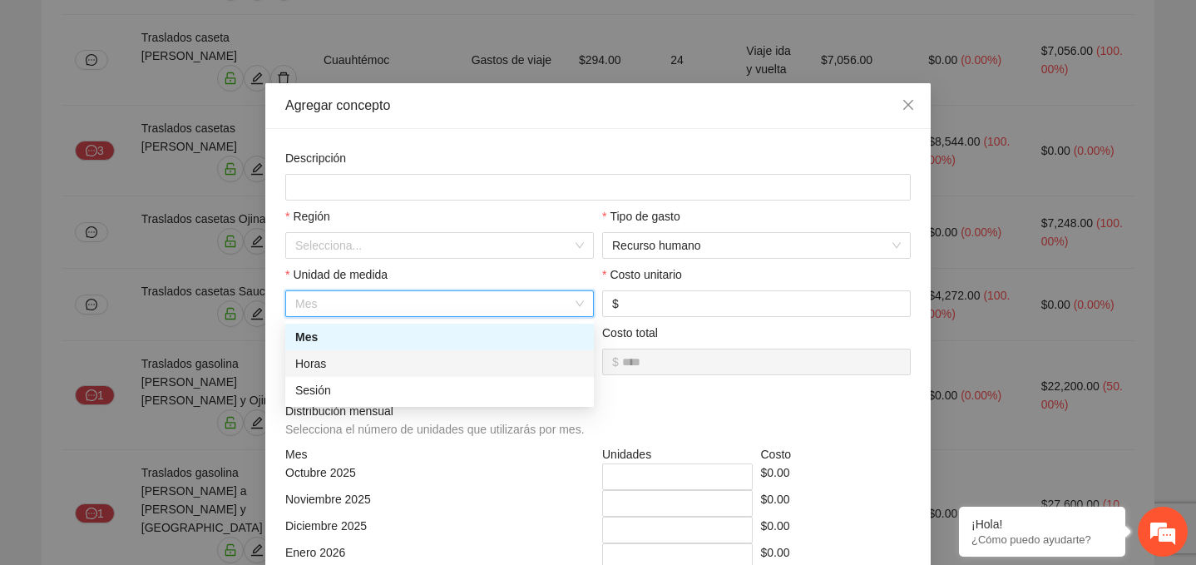
click at [359, 365] on div "Horas" at bounding box center [439, 363] width 289 height 18
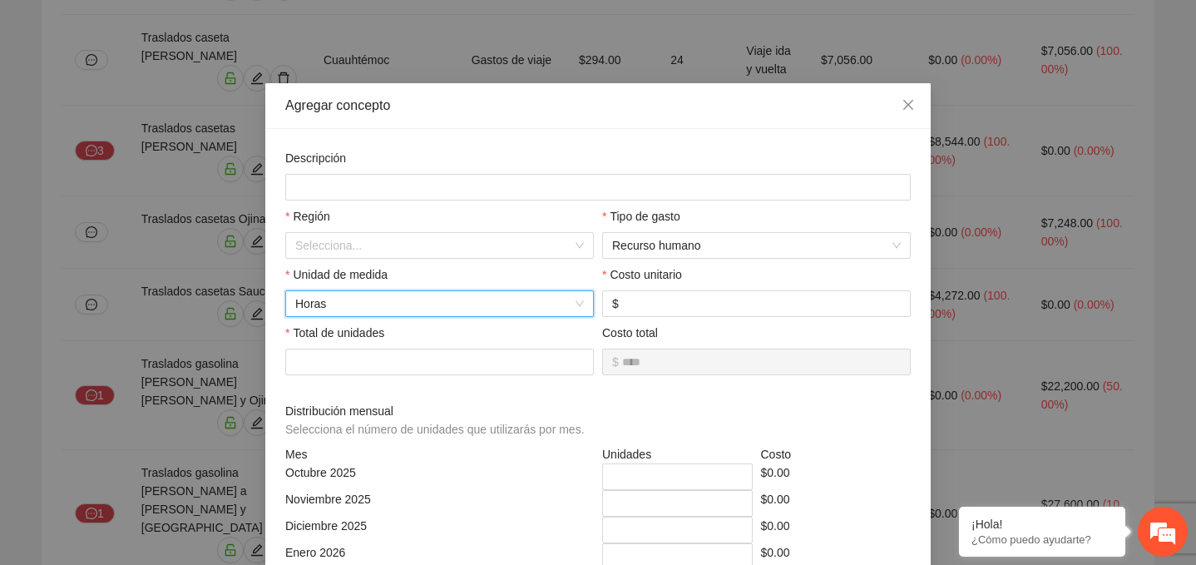
click at [359, 301] on span "Horas" at bounding box center [439, 303] width 289 height 25
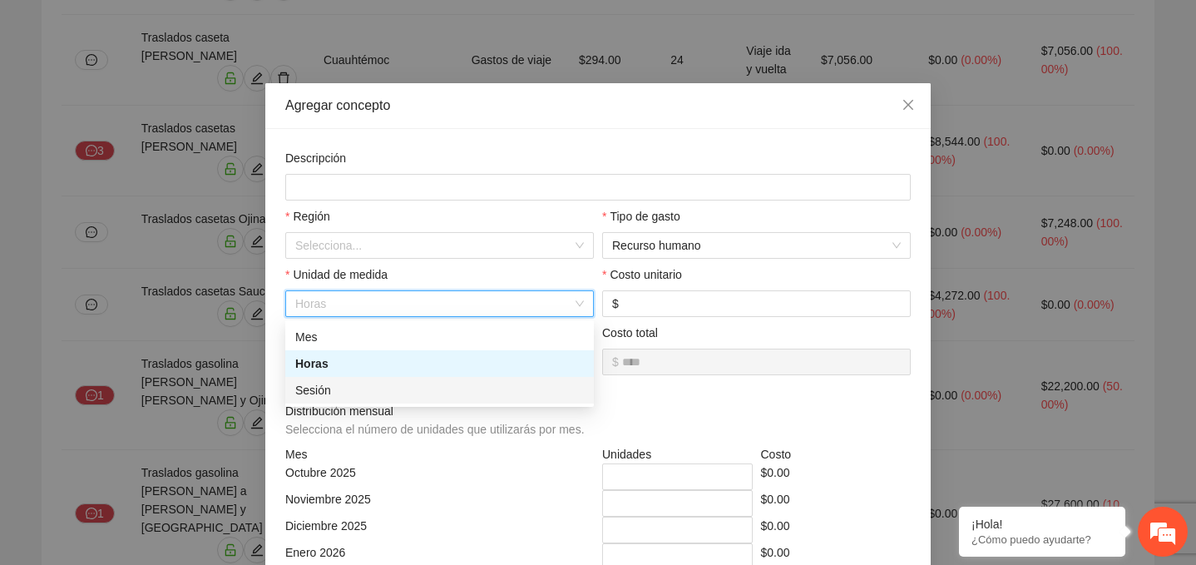
click at [335, 390] on div "Sesión" at bounding box center [439, 390] width 289 height 18
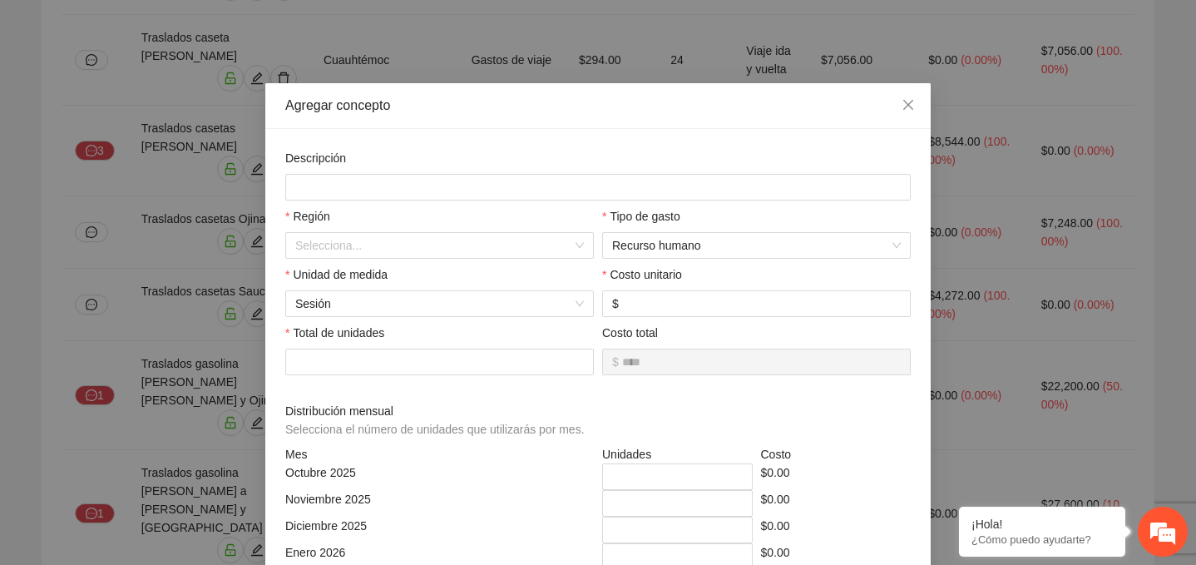
click at [405, 328] on div "Total de unidades" at bounding box center [439, 336] width 309 height 25
click at [421, 360] on input "number" at bounding box center [439, 362] width 309 height 27
click at [909, 103] on icon "close" at bounding box center [908, 105] width 10 height 10
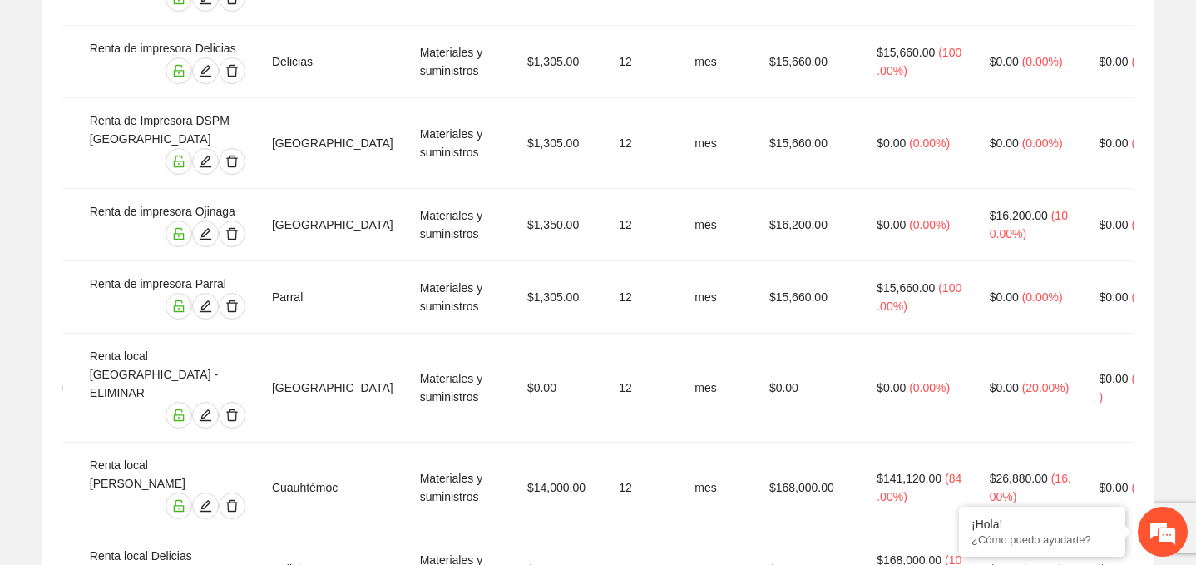
scroll to position [0, 35]
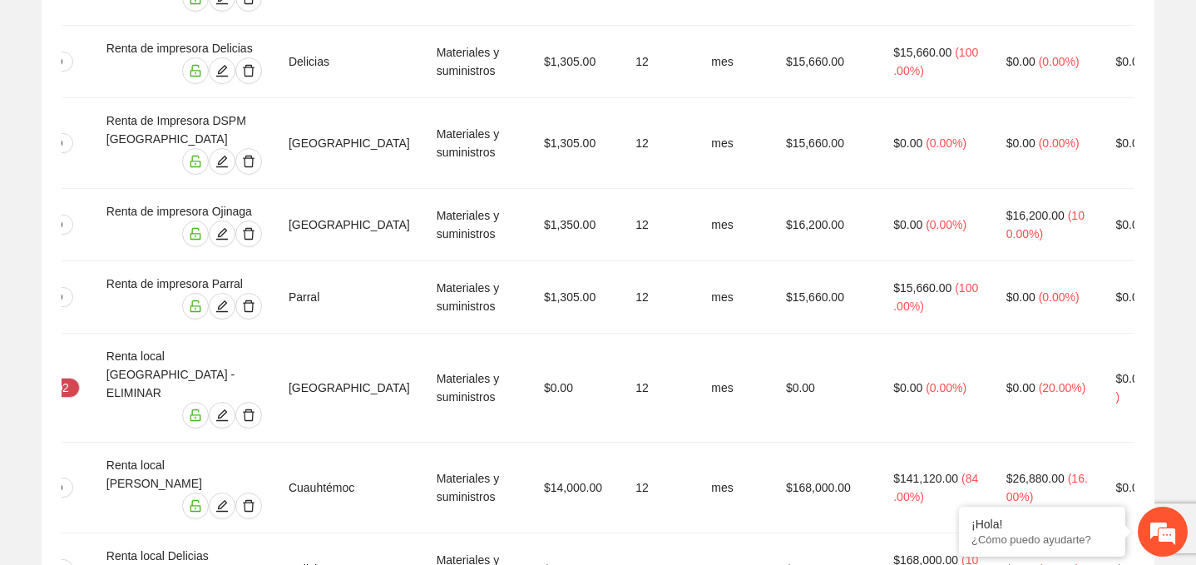
type input "**********"
type input "***"
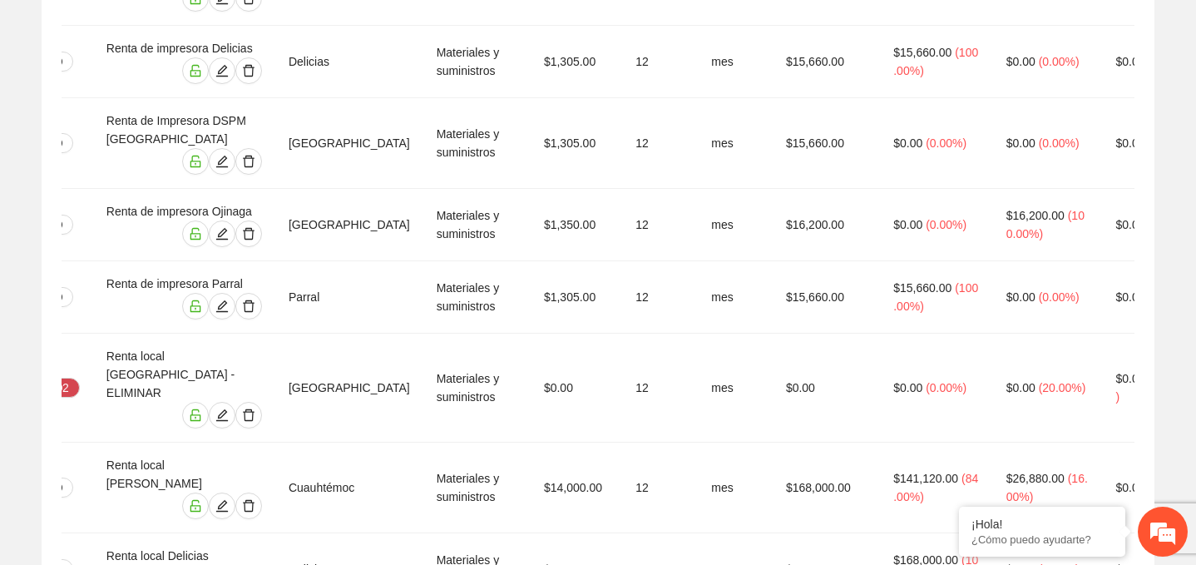
type input "**"
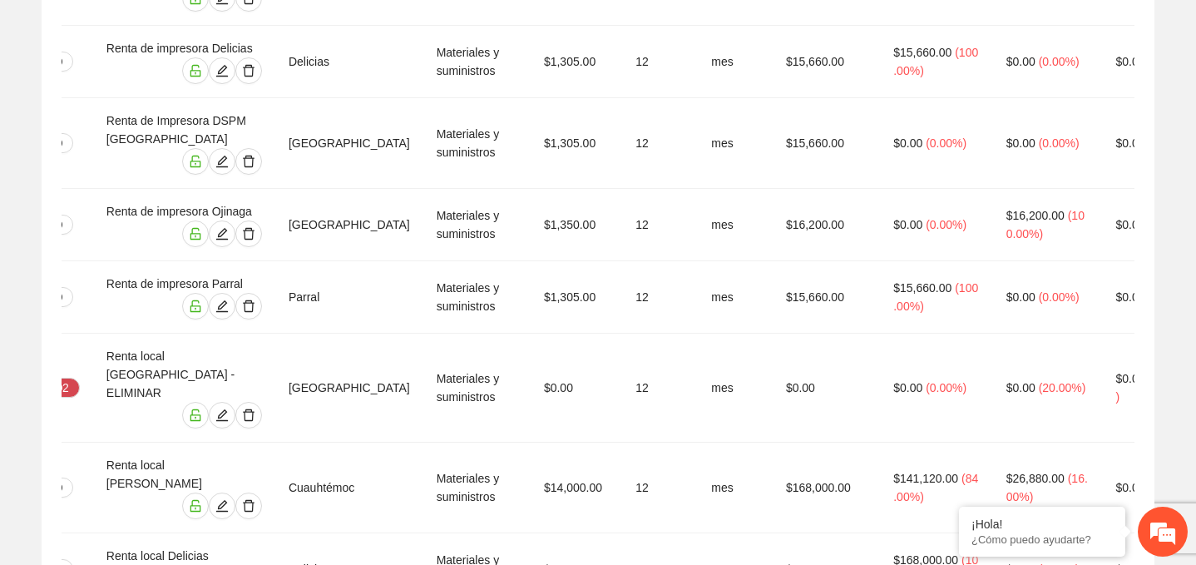
type input "**"
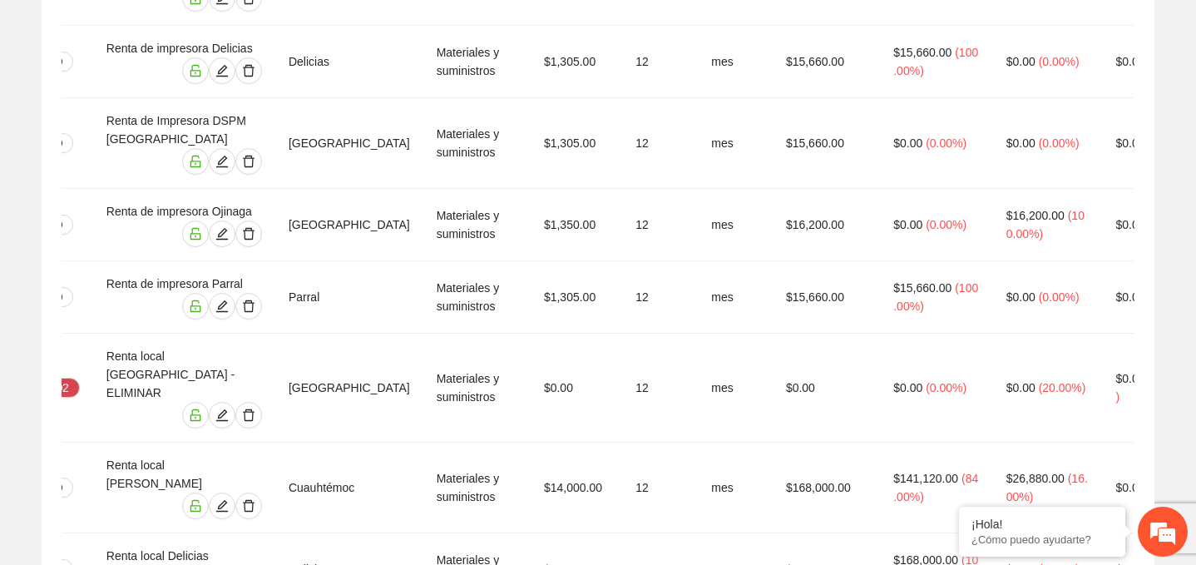
type input "**"
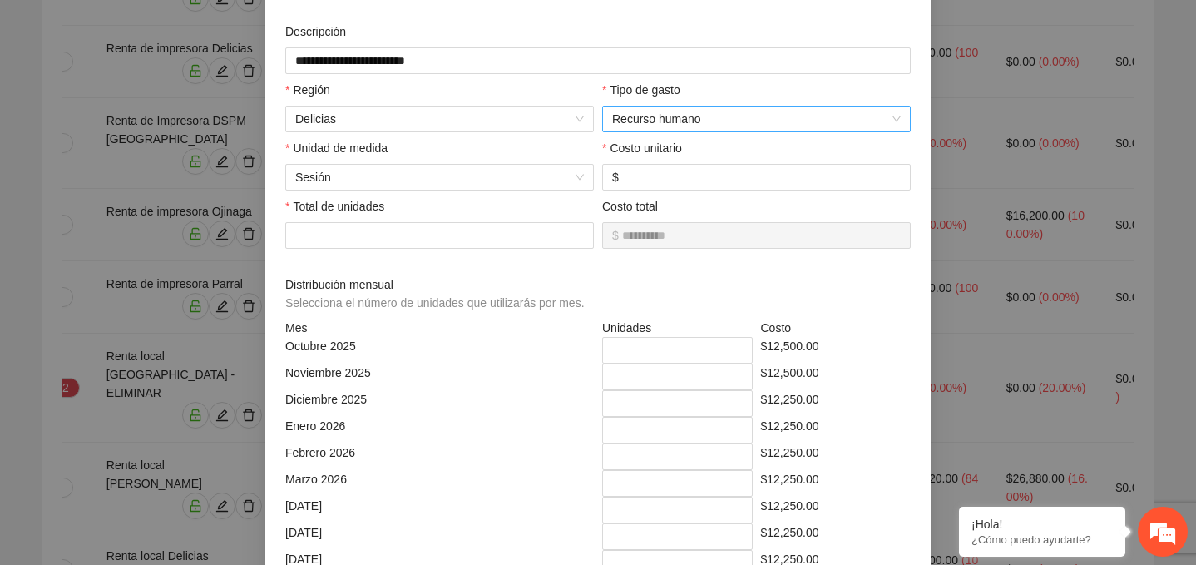
scroll to position [0, 0]
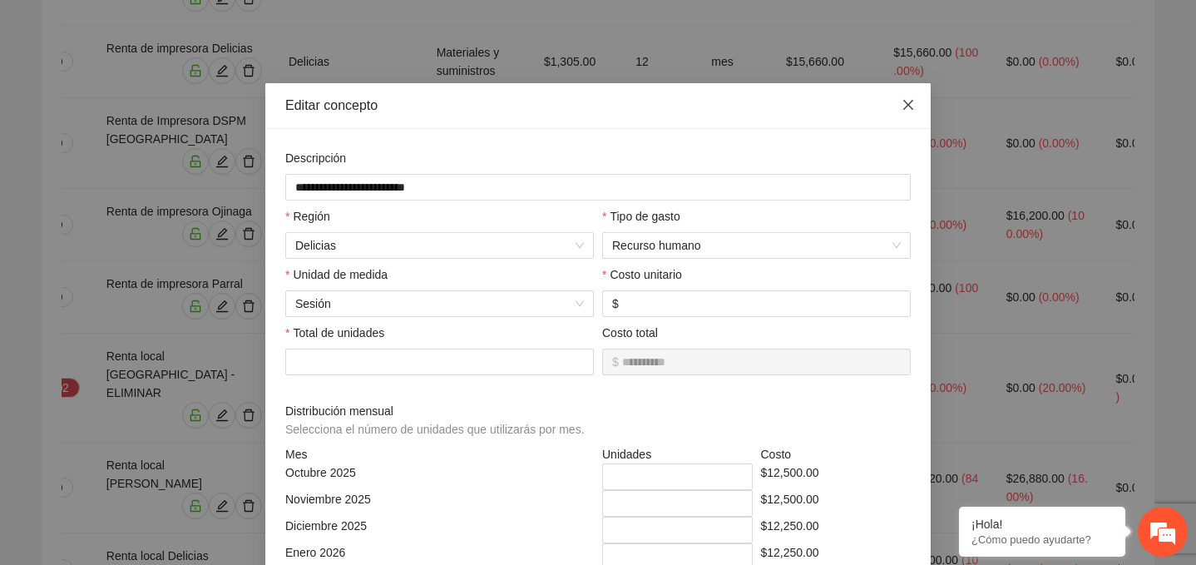
click at [911, 101] on icon "close" at bounding box center [908, 105] width 10 height 10
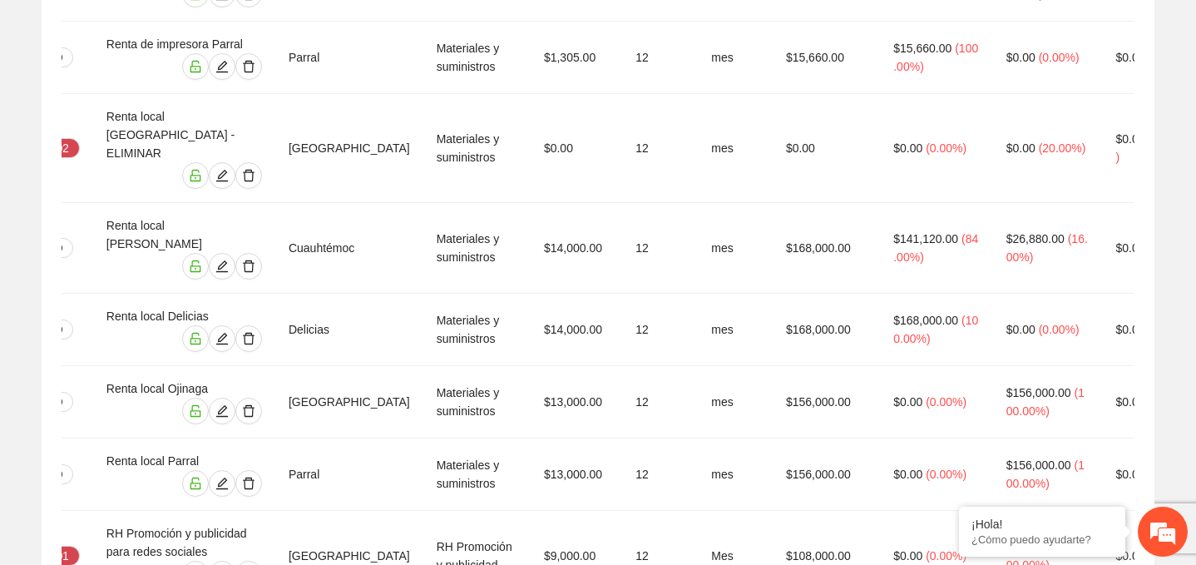
scroll to position [15044, 0]
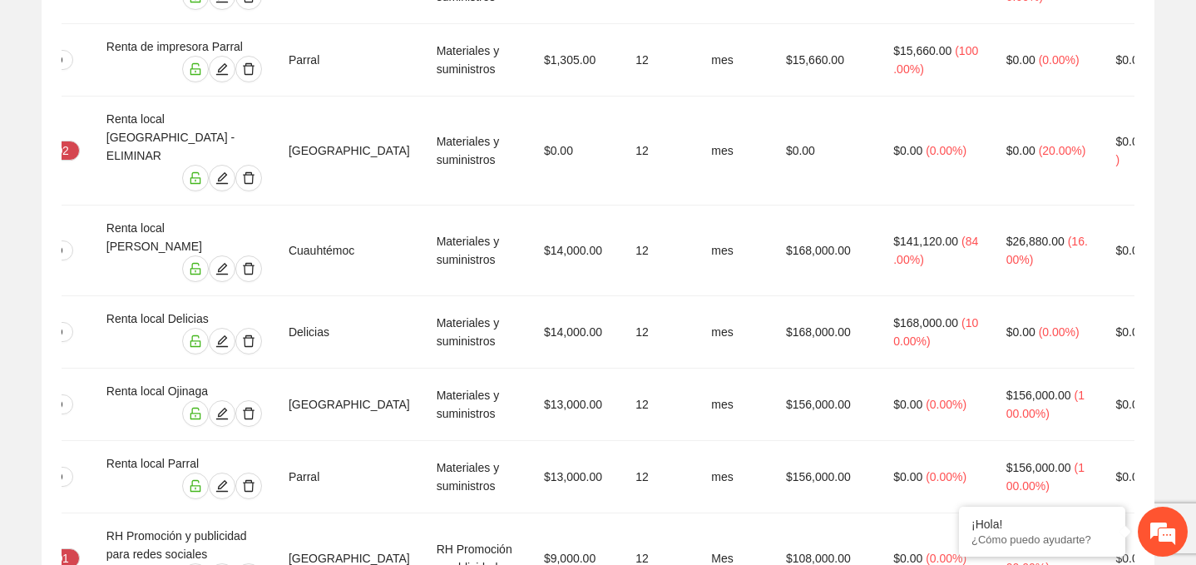
type input "**********"
type input "***"
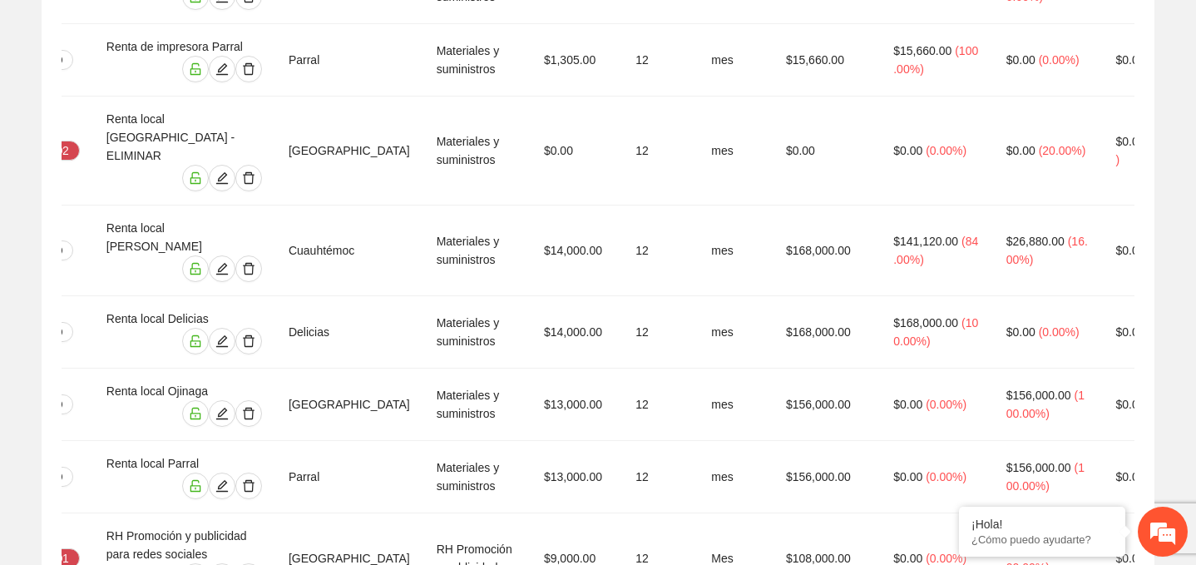
type input "**"
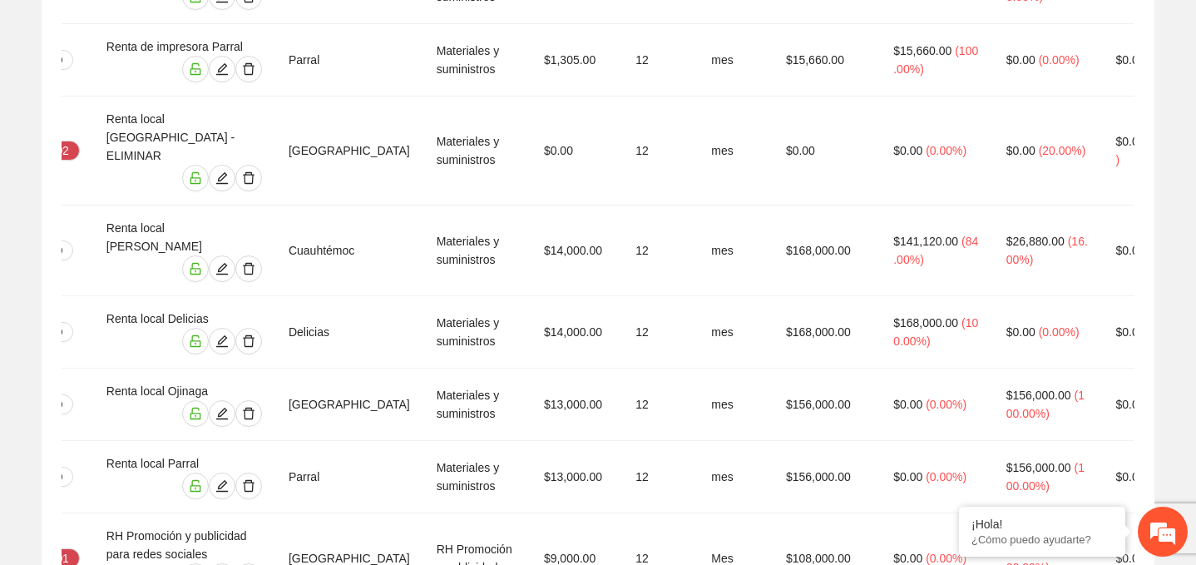
type input "**"
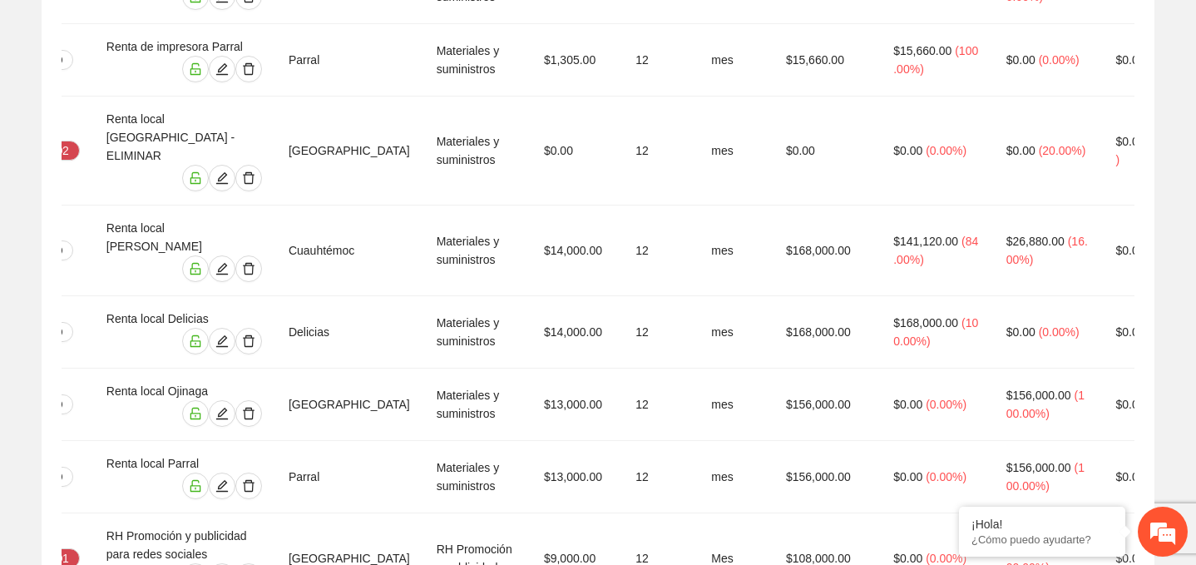
type input "**"
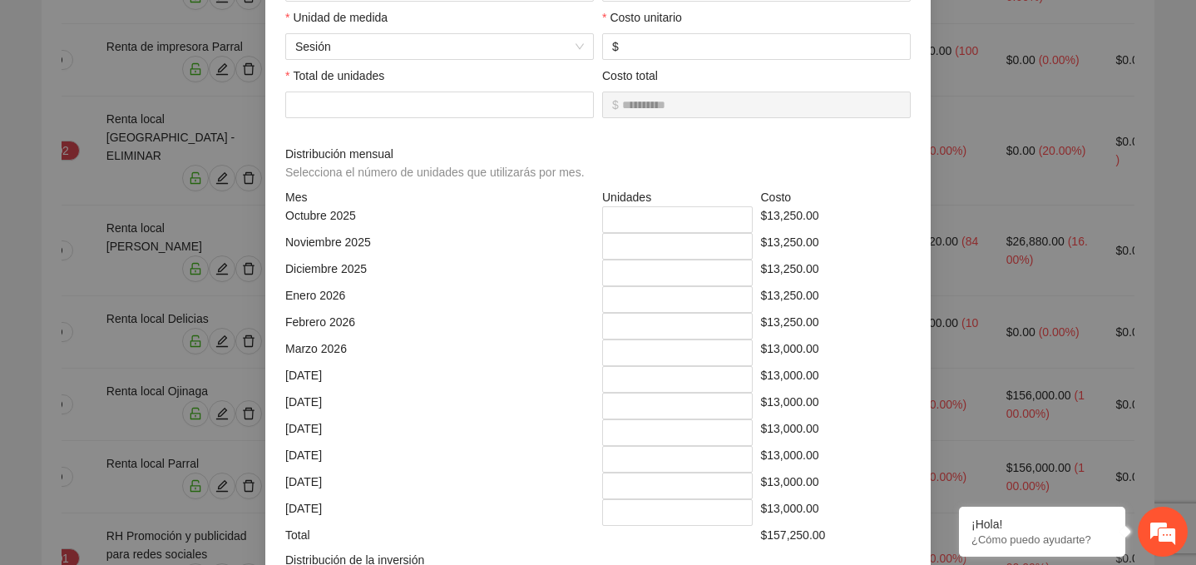
scroll to position [258, 0]
click at [486, 42] on span "Sesión" at bounding box center [439, 45] width 289 height 25
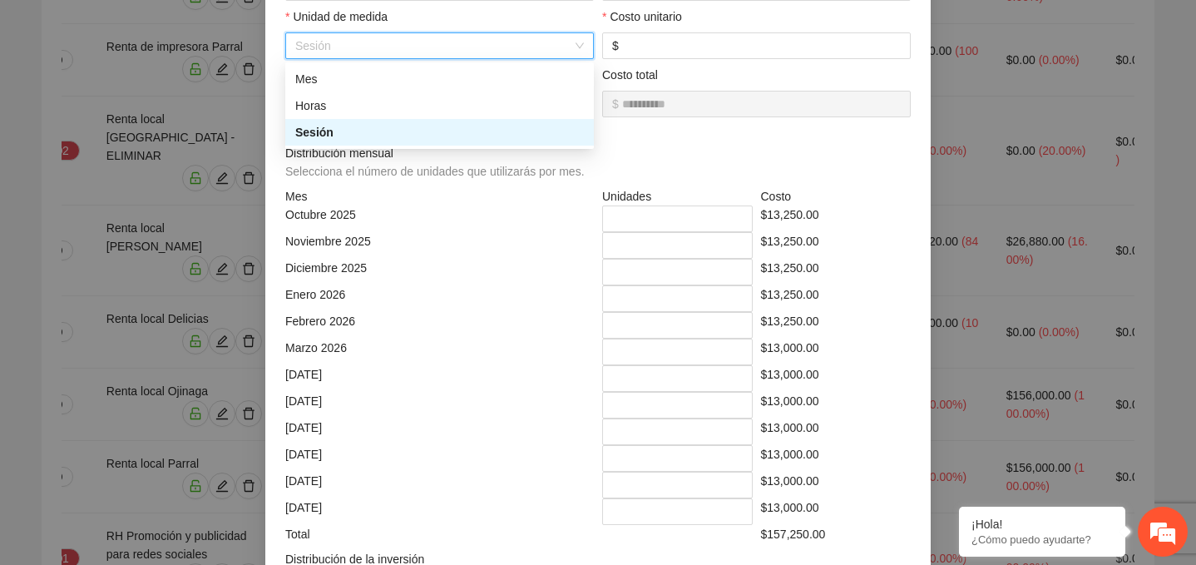
click at [502, 235] on div "Noviembre 2025" at bounding box center [439, 245] width 317 height 27
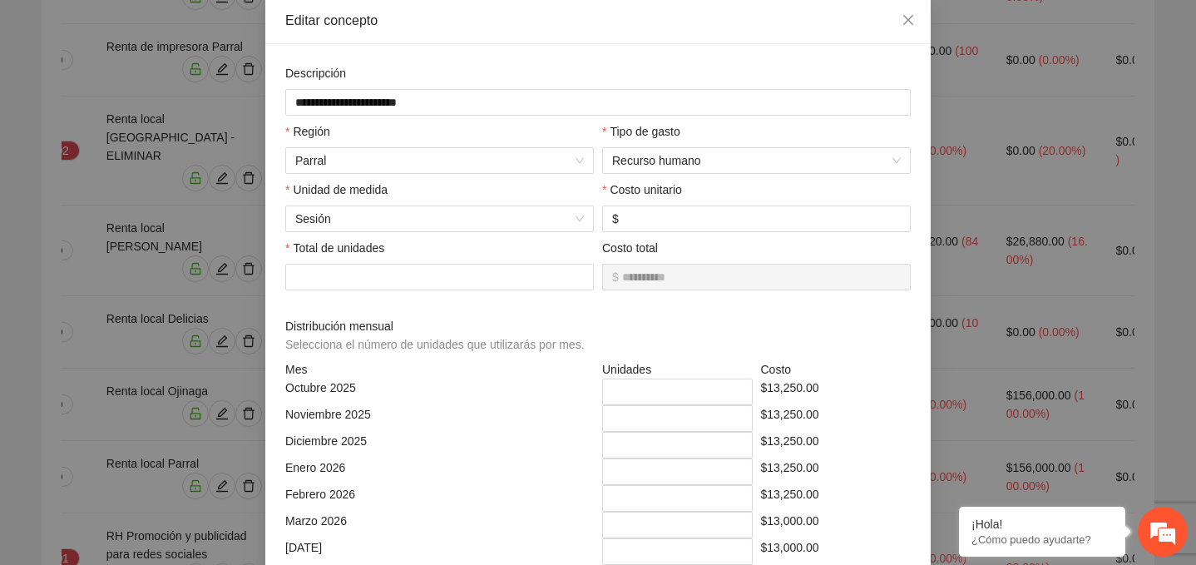
scroll to position [0, 0]
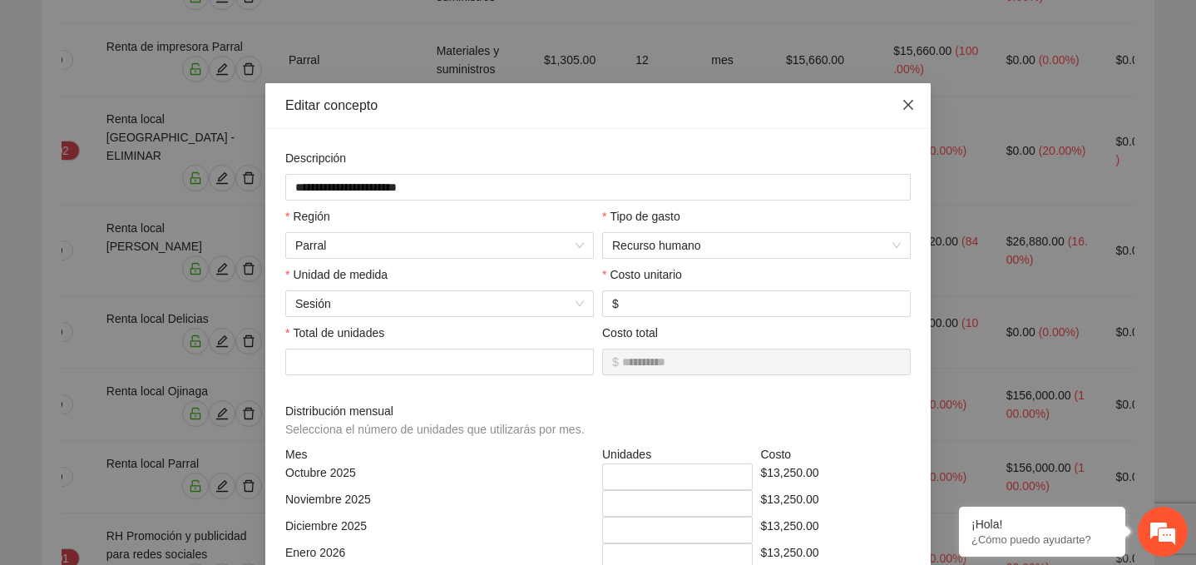
click at [911, 102] on icon "close" at bounding box center [908, 105] width 10 height 10
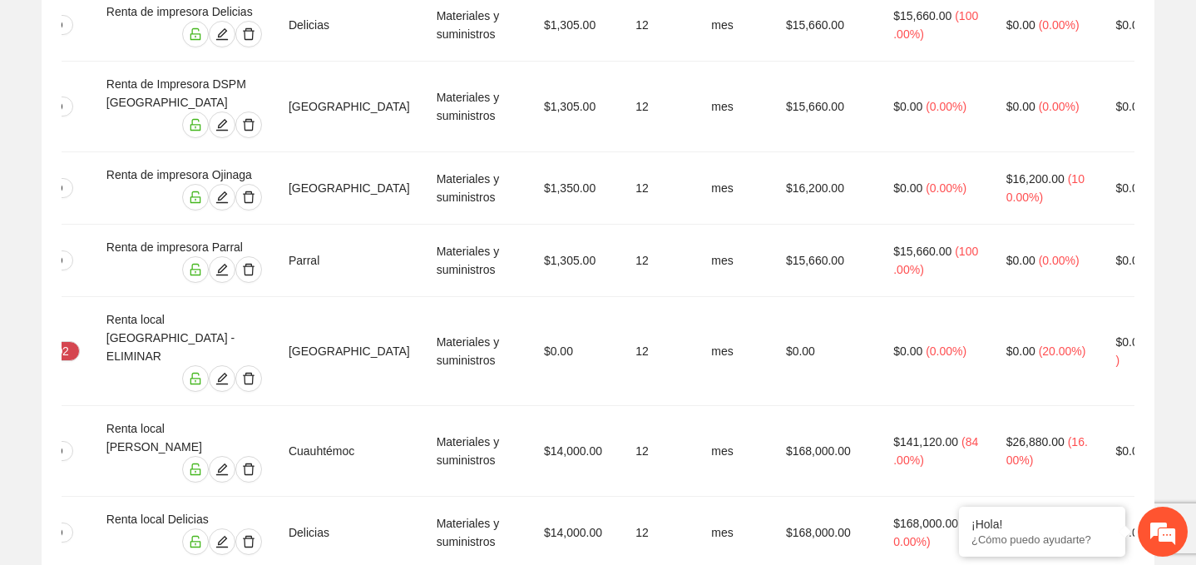
scroll to position [14834, 0]
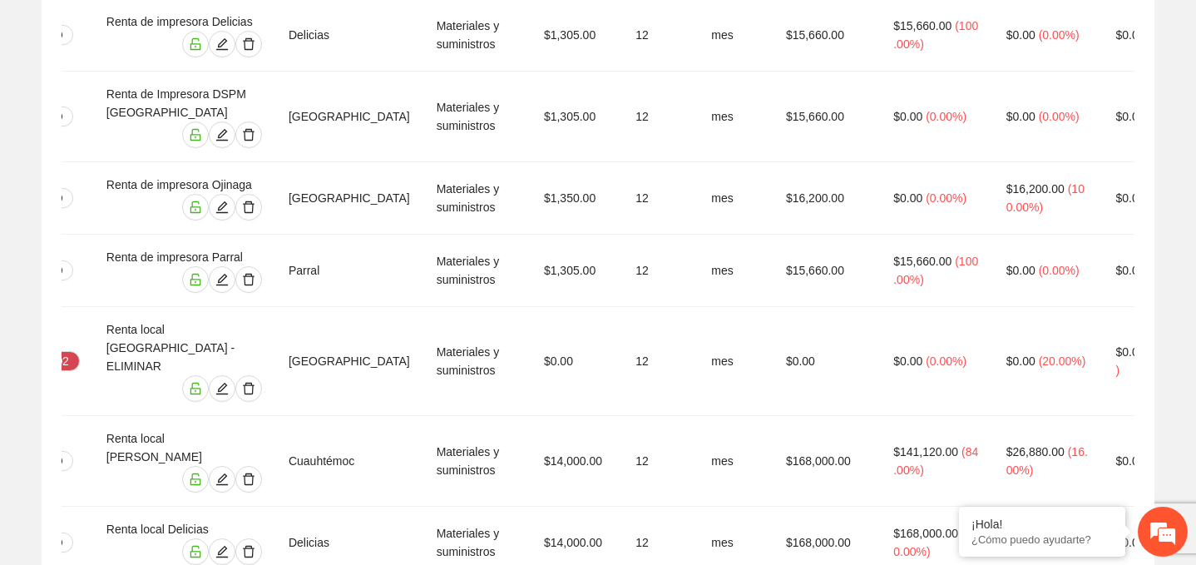
type input "**********"
type input "***"
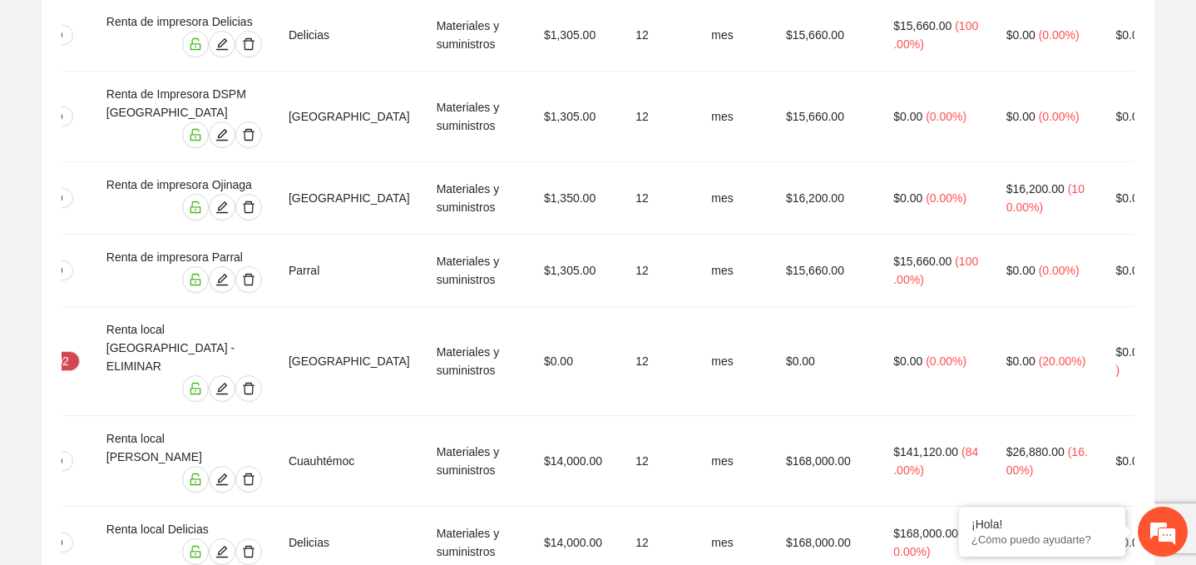
type input "**"
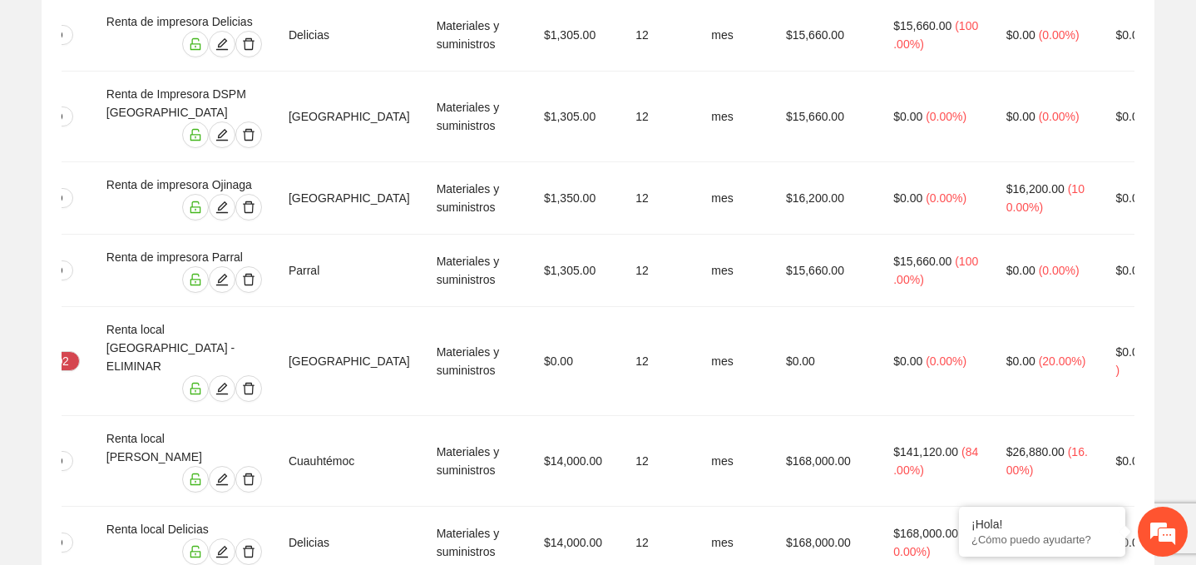
type input "**"
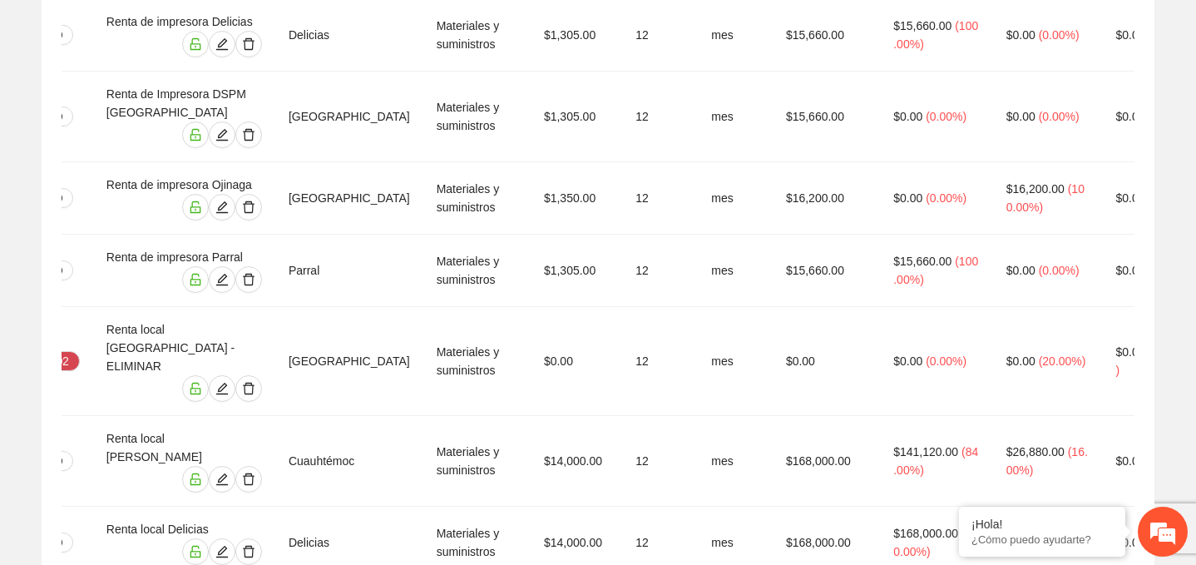
type input "**"
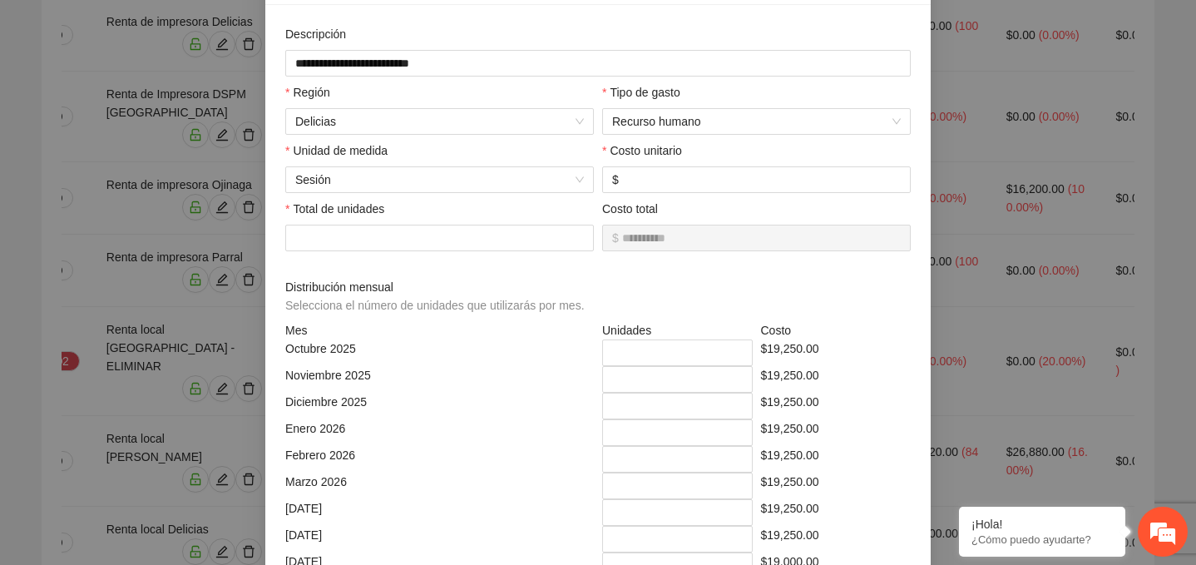
scroll to position [123, 0]
